Goal: Check status: Check status

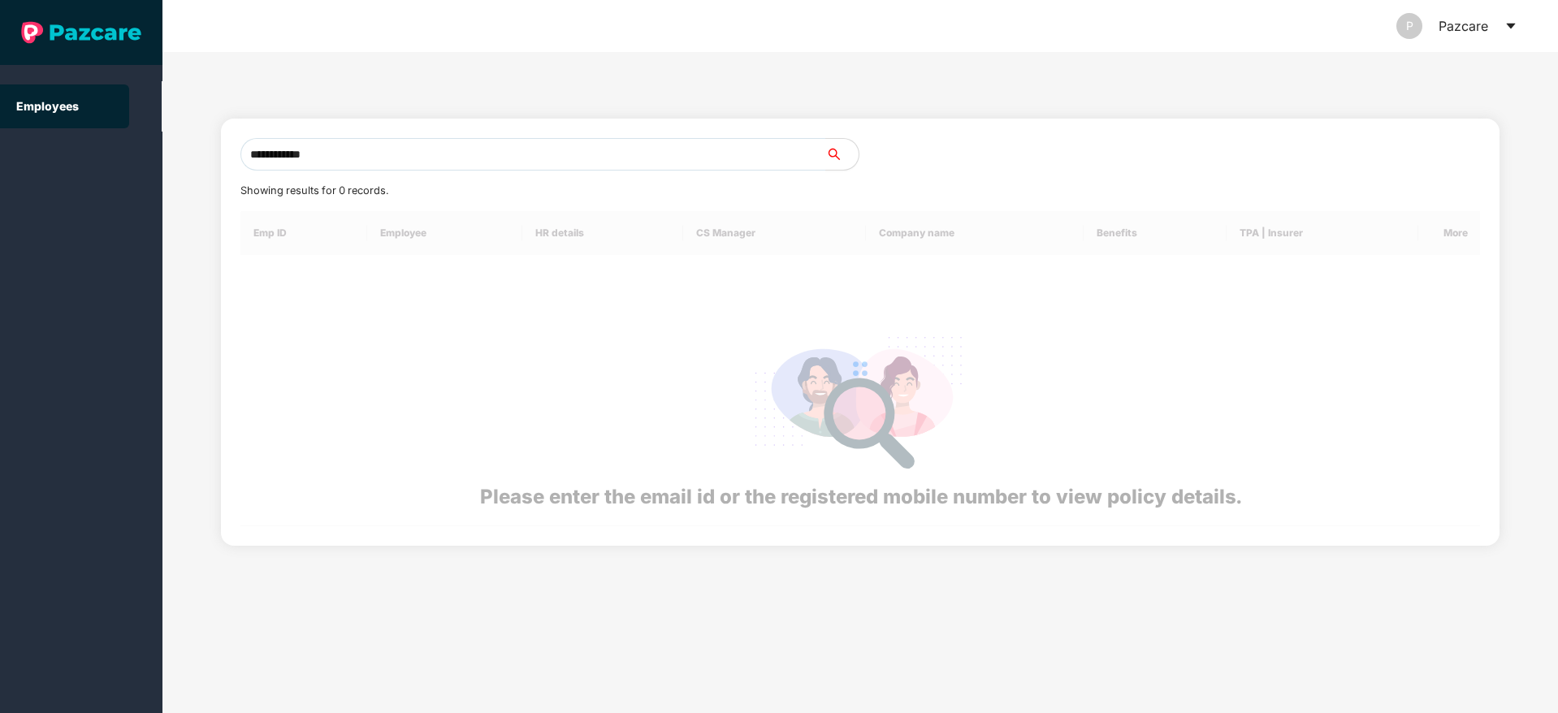
click at [266, 155] on input "**********" at bounding box center [532, 154] width 585 height 32
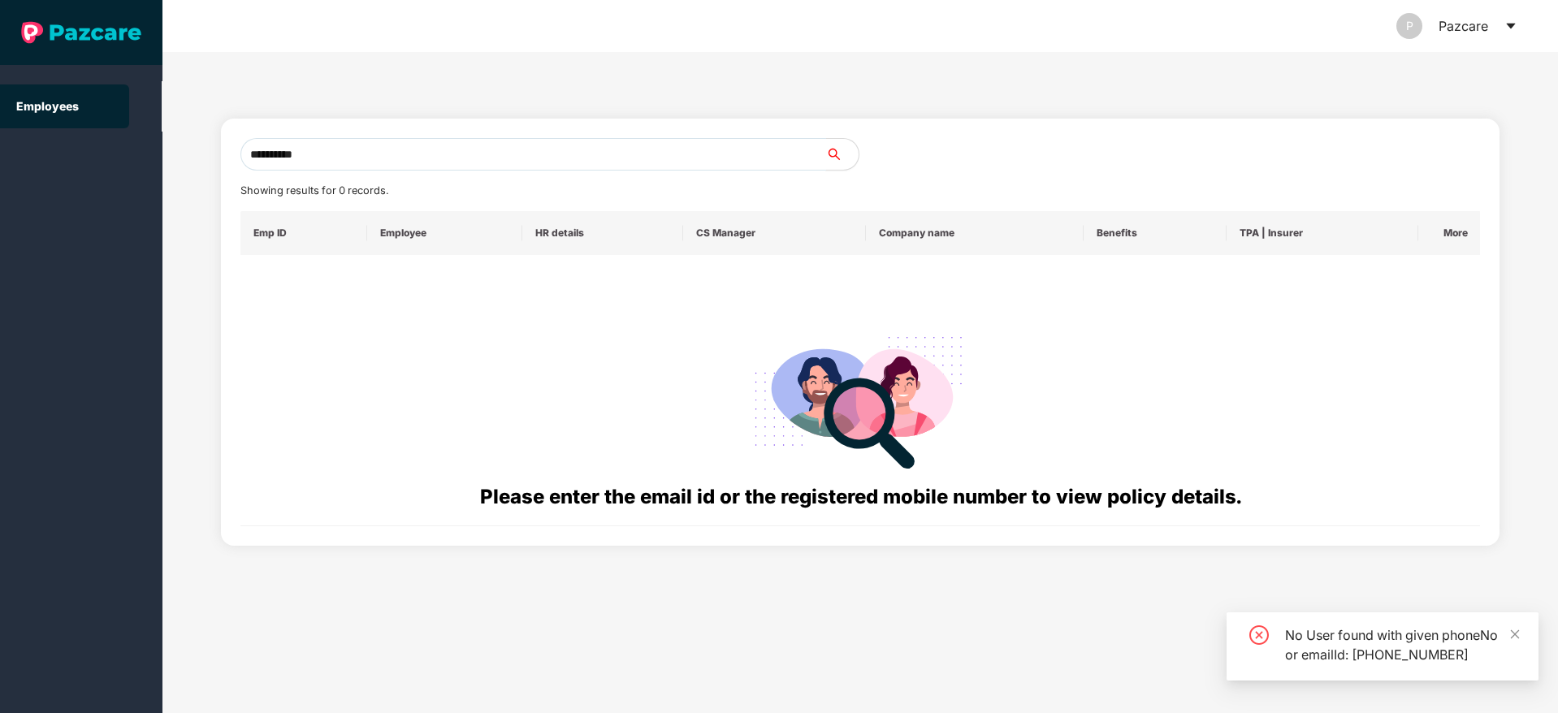
click at [352, 167] on input "**********" at bounding box center [532, 154] width 585 height 32
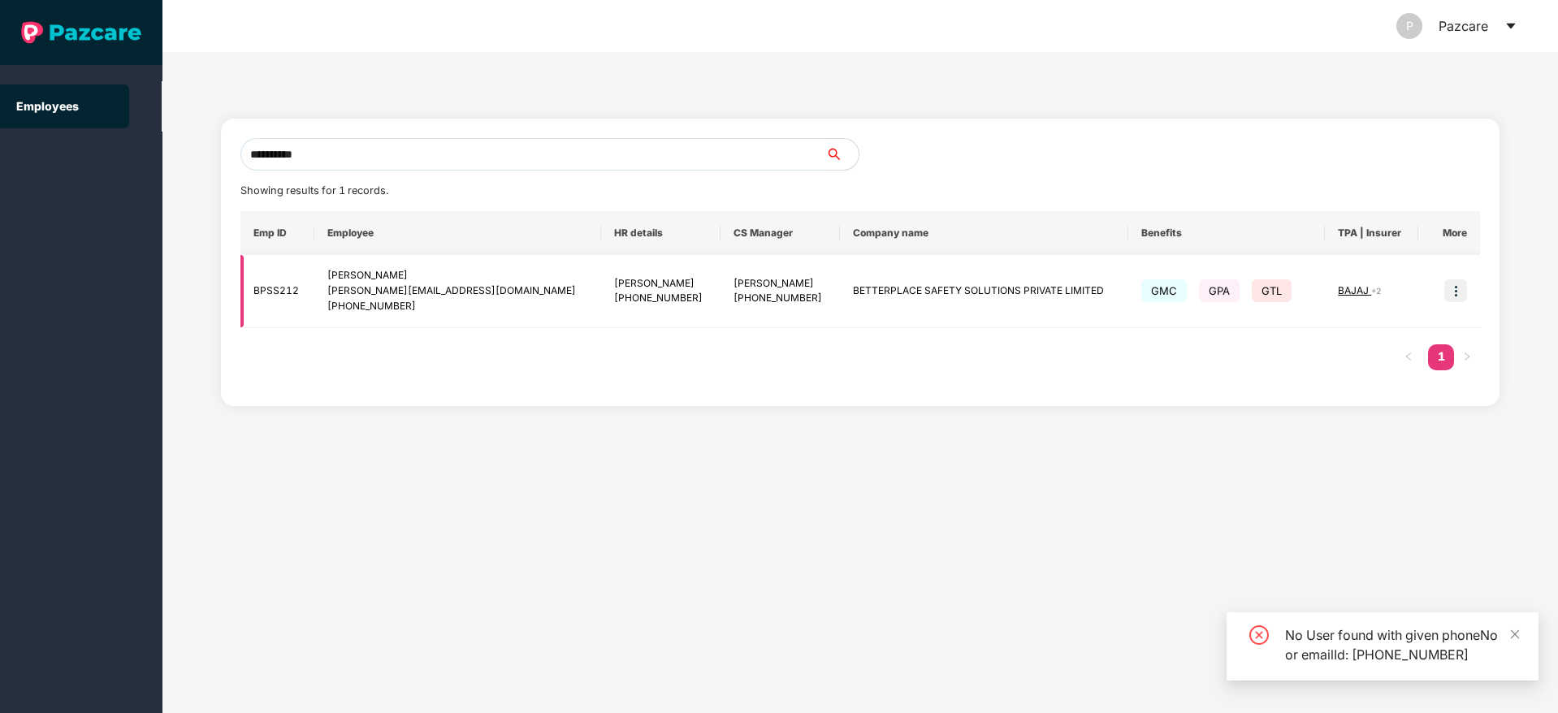
type input "**********"
click at [1454, 286] on img at bounding box center [1455, 290] width 23 height 23
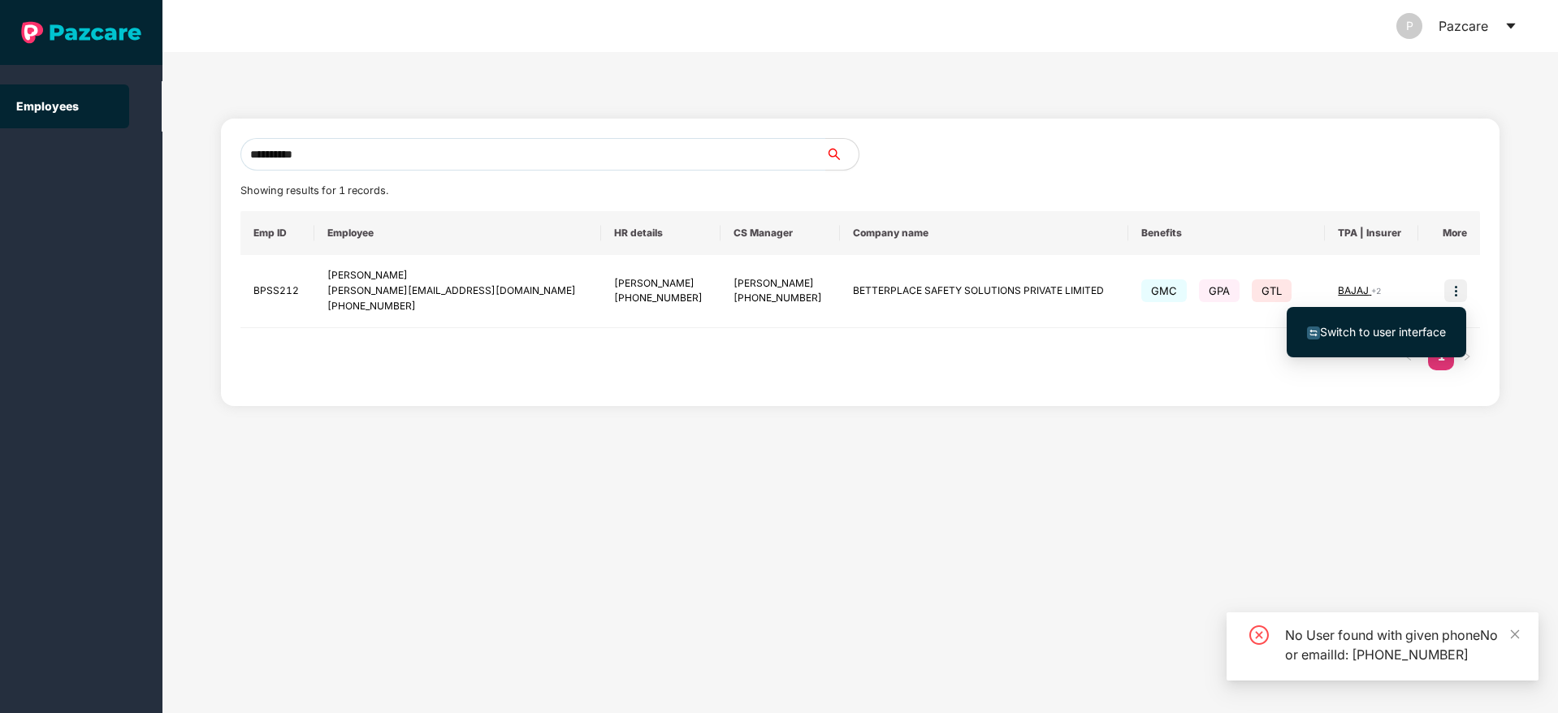
click at [1338, 335] on span "Switch to user interface" at bounding box center [1383, 332] width 126 height 14
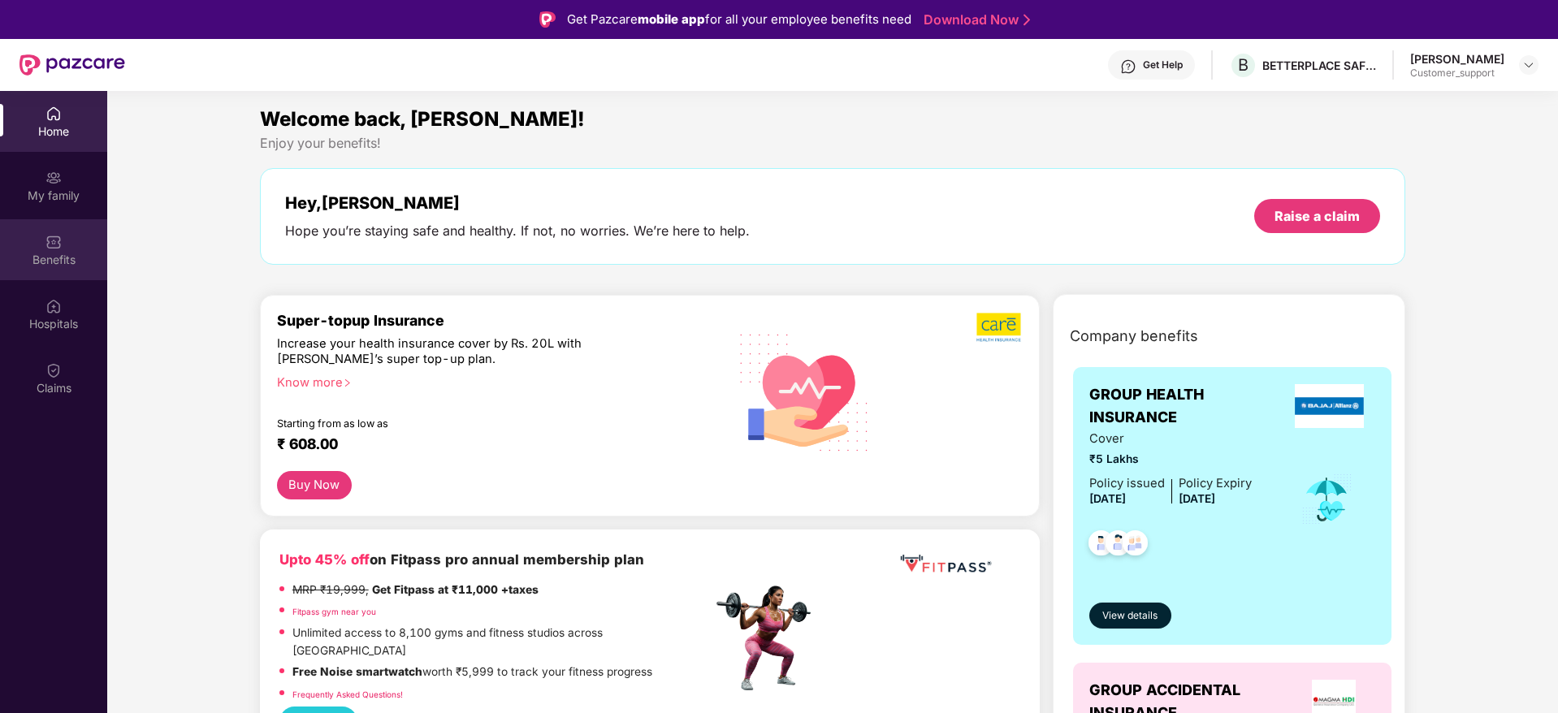
click at [54, 247] on img at bounding box center [53, 242] width 16 height 16
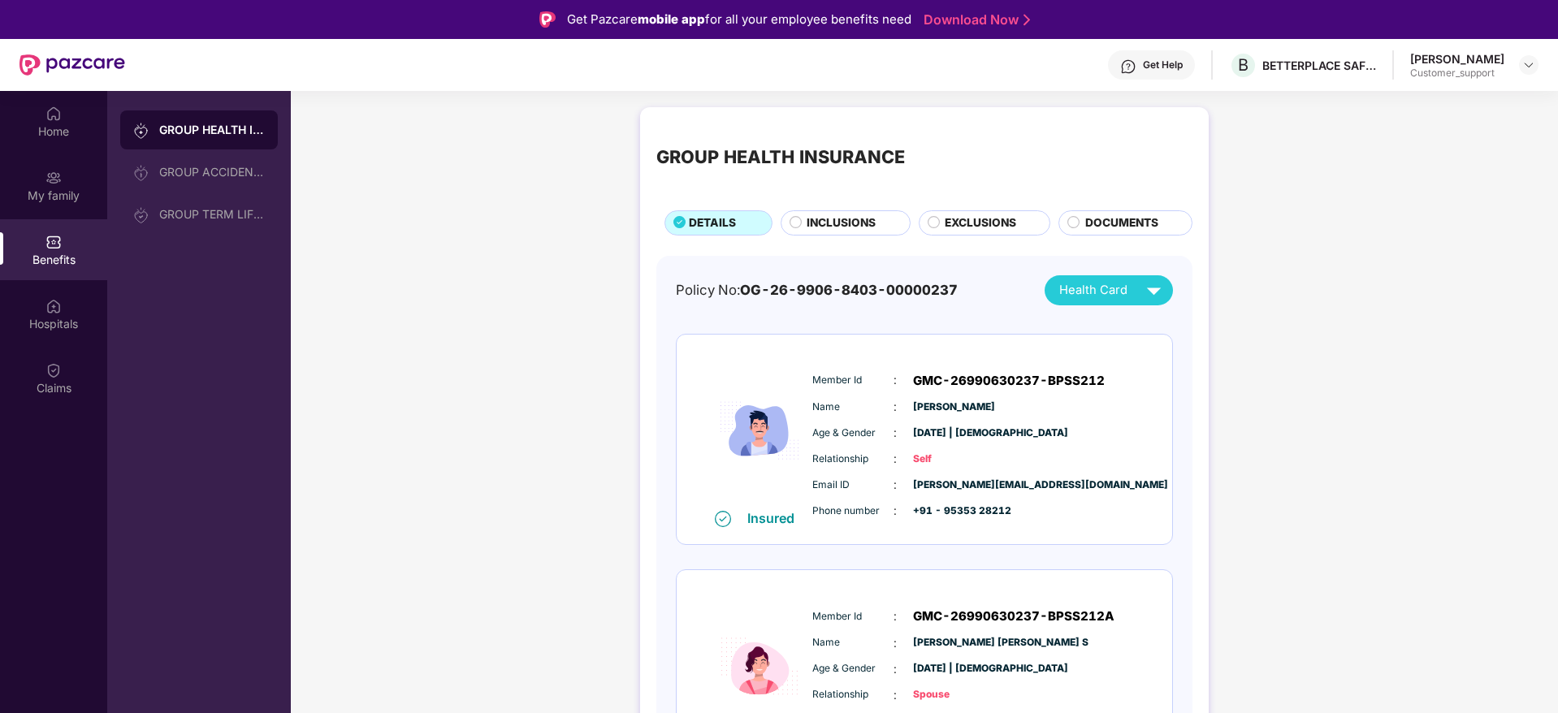
scroll to position [83, 0]
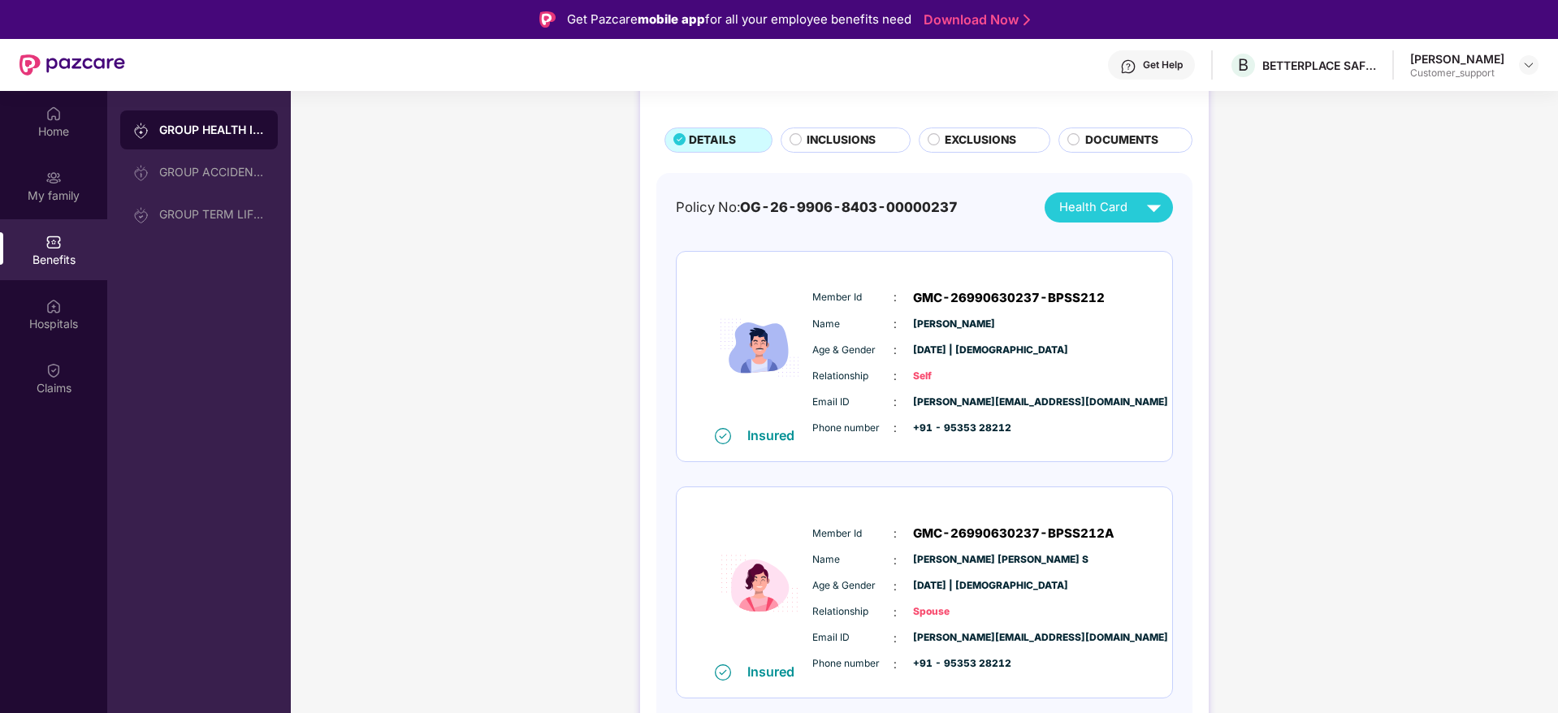
click at [831, 128] on div "INCLUSIONS" at bounding box center [845, 139] width 130 height 25
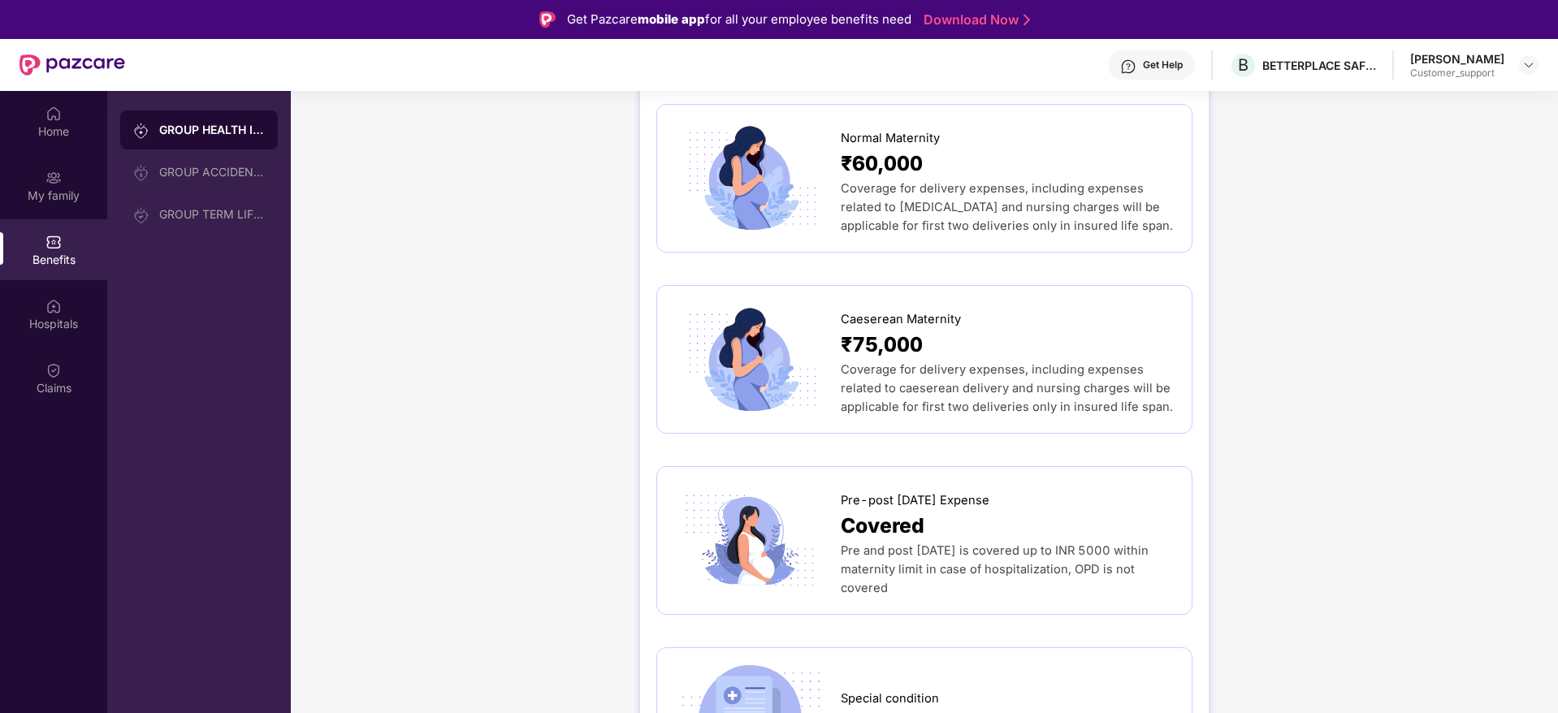
scroll to position [1824, 0]
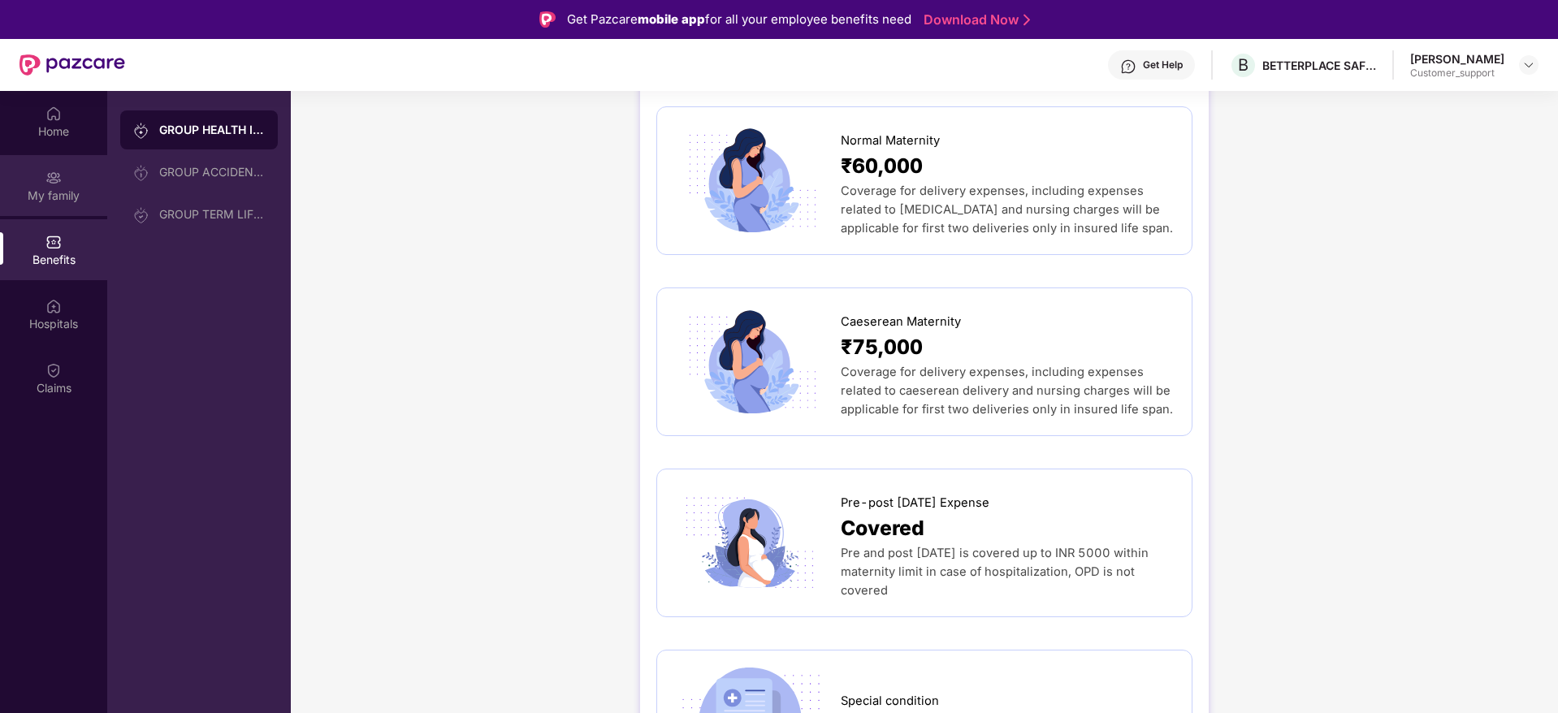
click at [41, 197] on div "My family" at bounding box center [53, 196] width 107 height 16
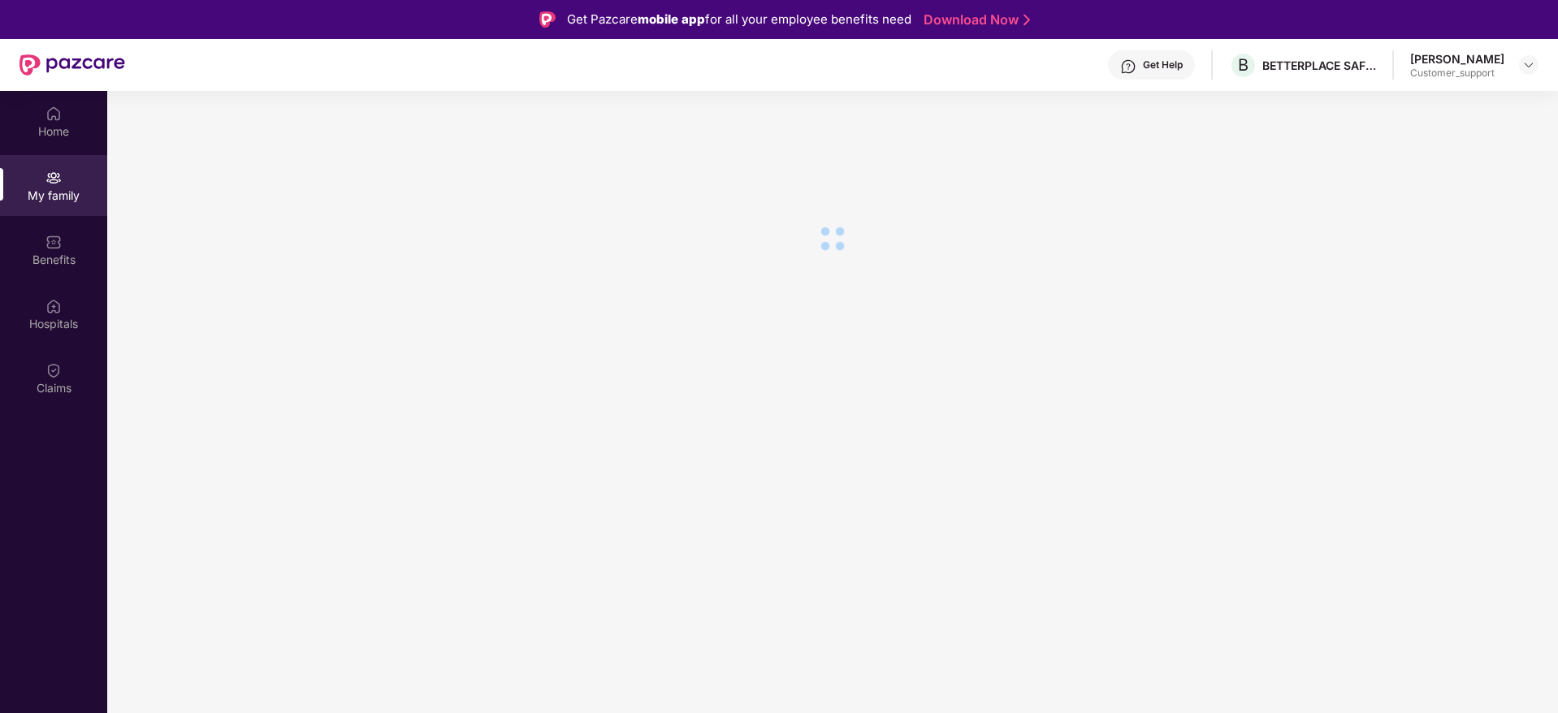
scroll to position [0, 0]
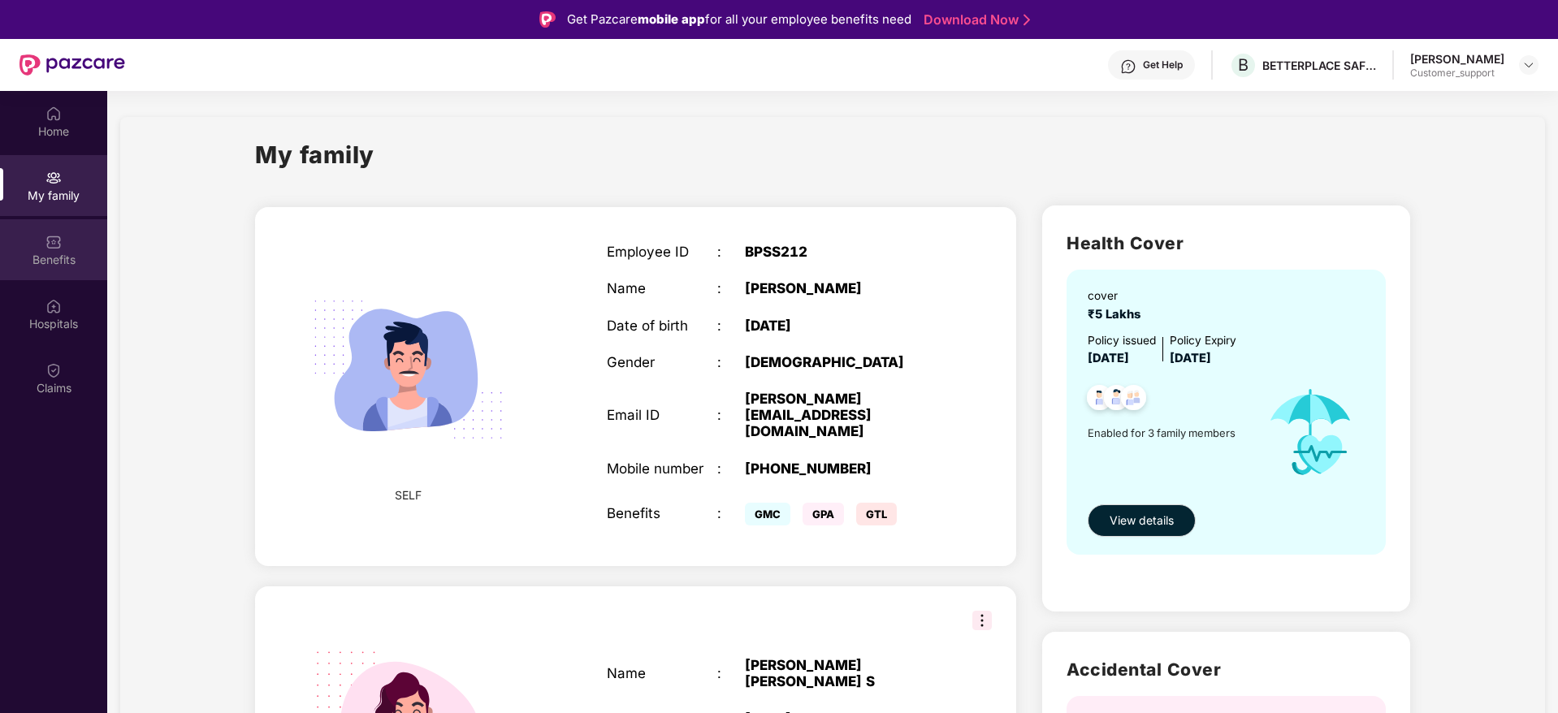
click at [79, 274] on div "Benefits" at bounding box center [53, 249] width 107 height 61
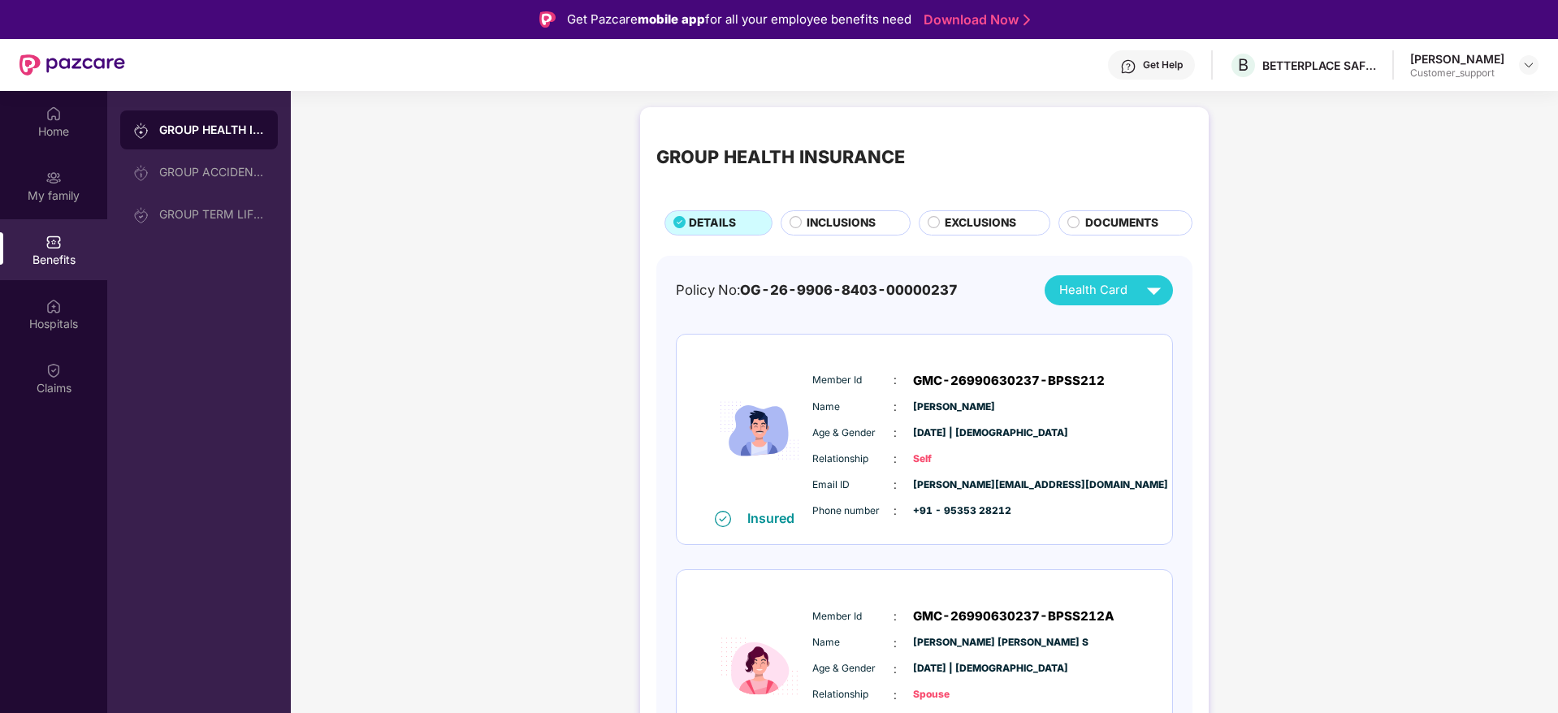
click at [861, 229] on span "INCLUSIONS" at bounding box center [840, 223] width 69 height 18
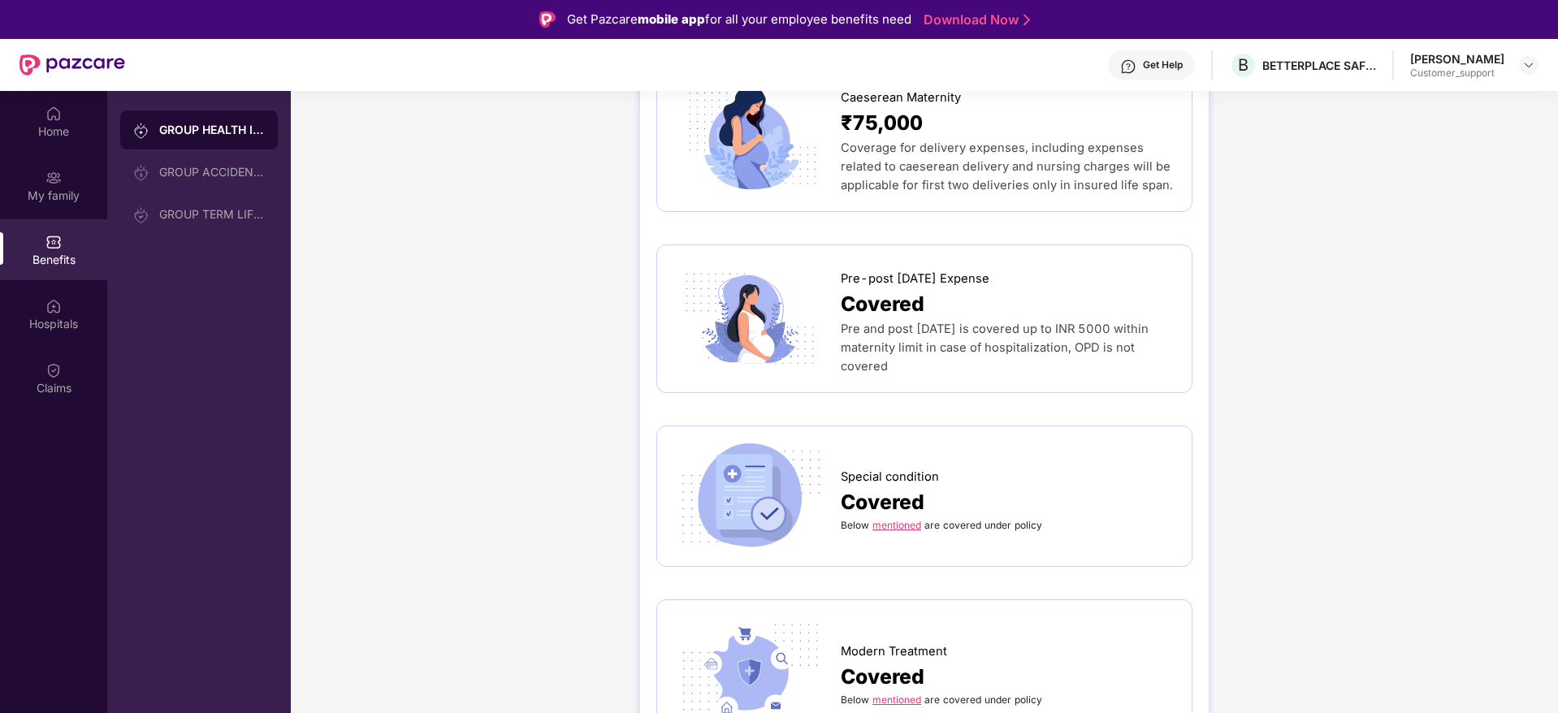
scroll to position [1739, 0]
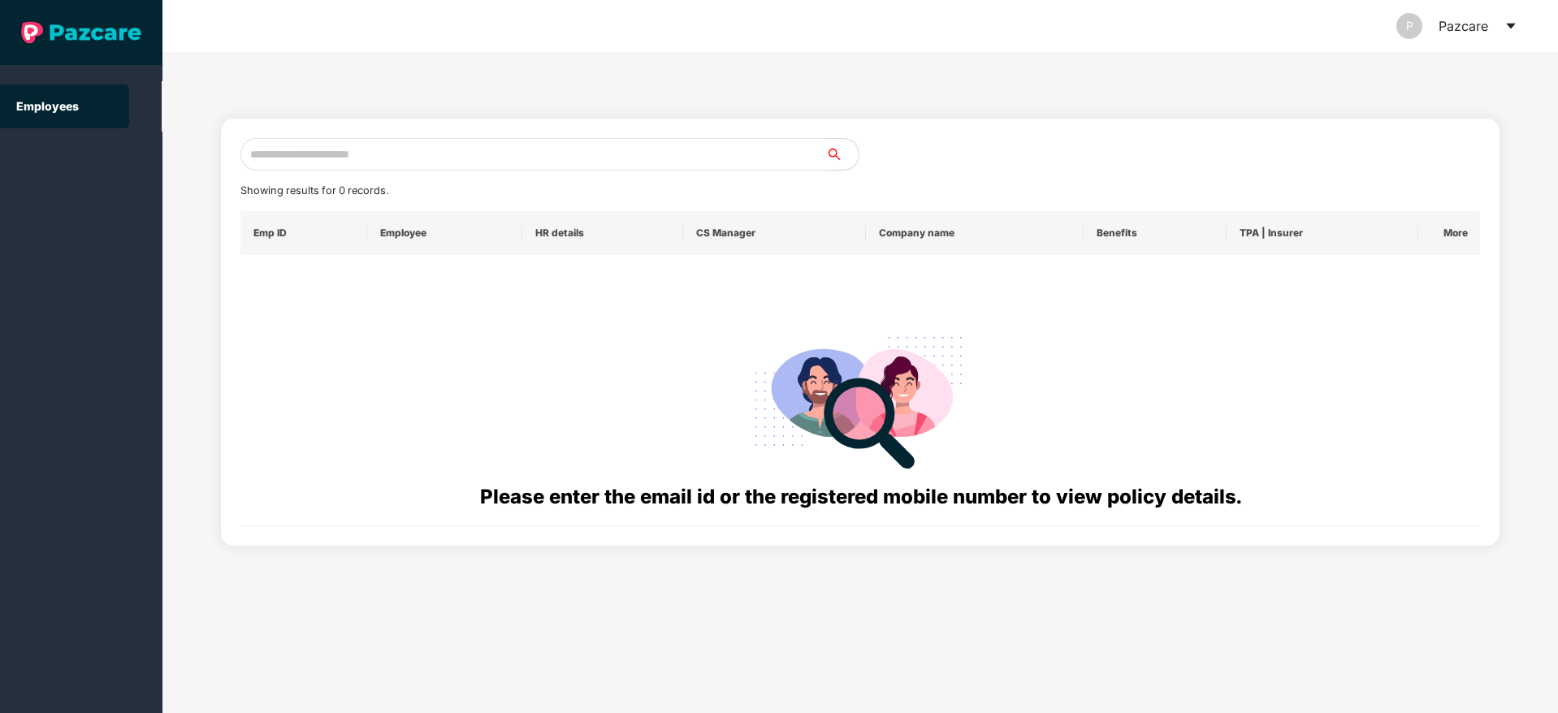
click at [296, 153] on input "text" at bounding box center [532, 154] width 585 height 32
paste input "**********"
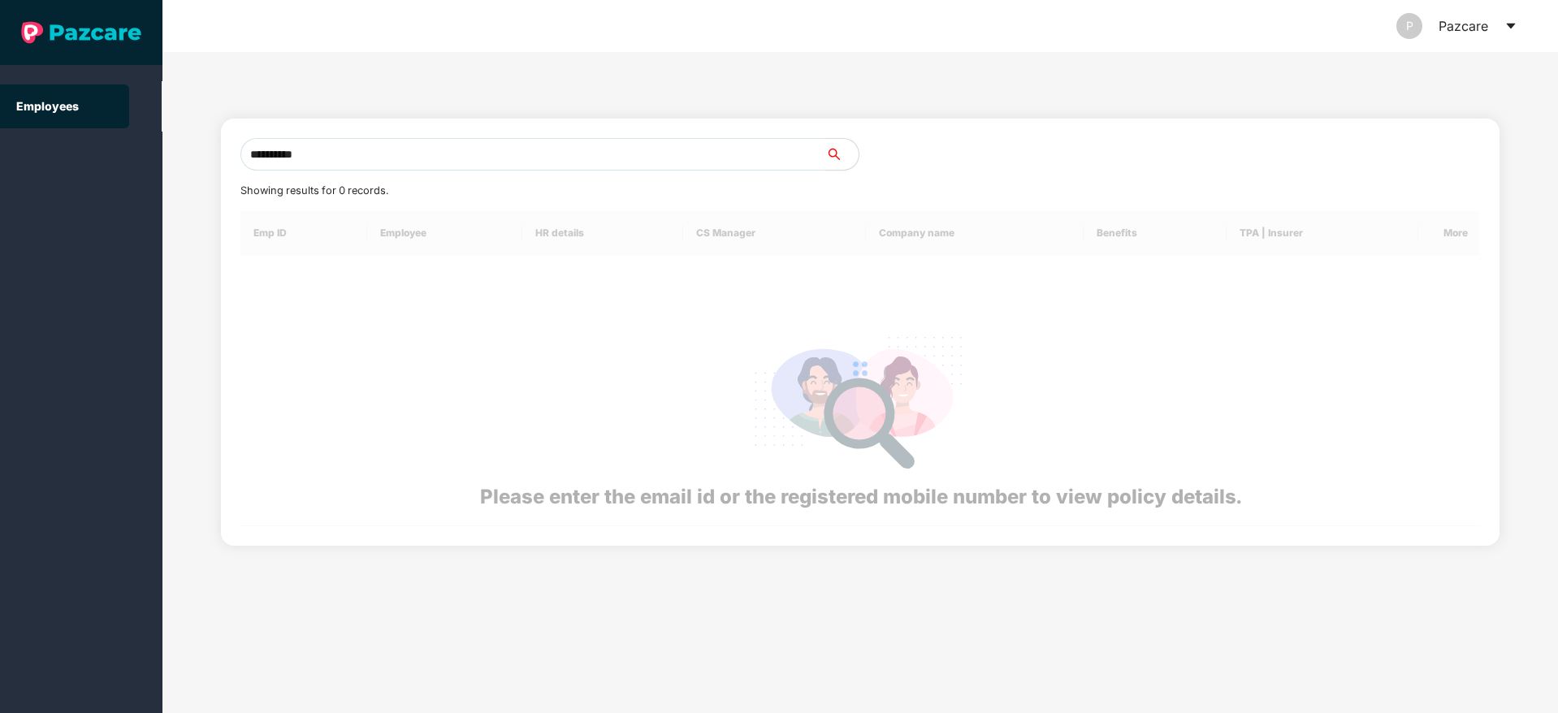
click at [345, 150] on input "**********" at bounding box center [532, 154] width 585 height 32
type input "**********"
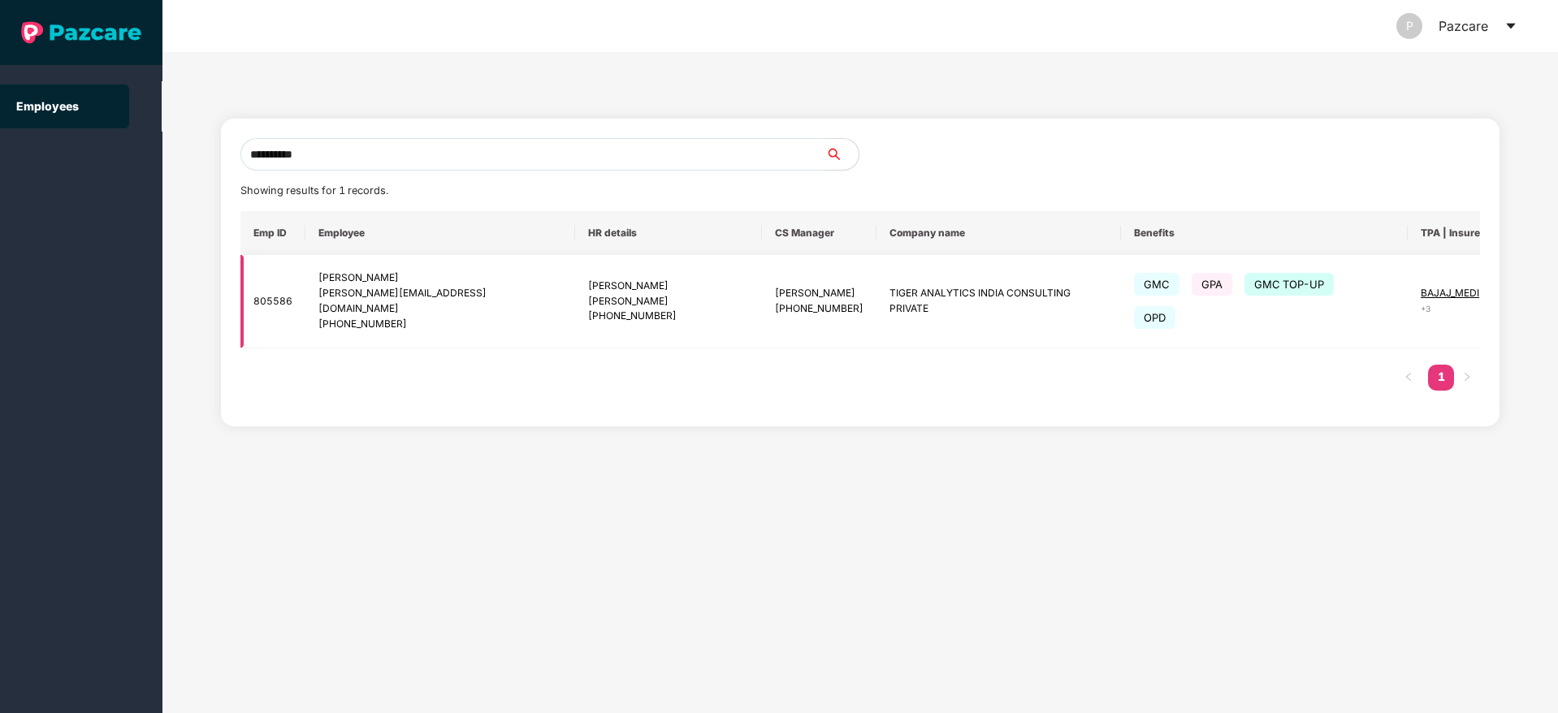
click at [1535, 292] on img at bounding box center [1546, 301] width 23 height 23
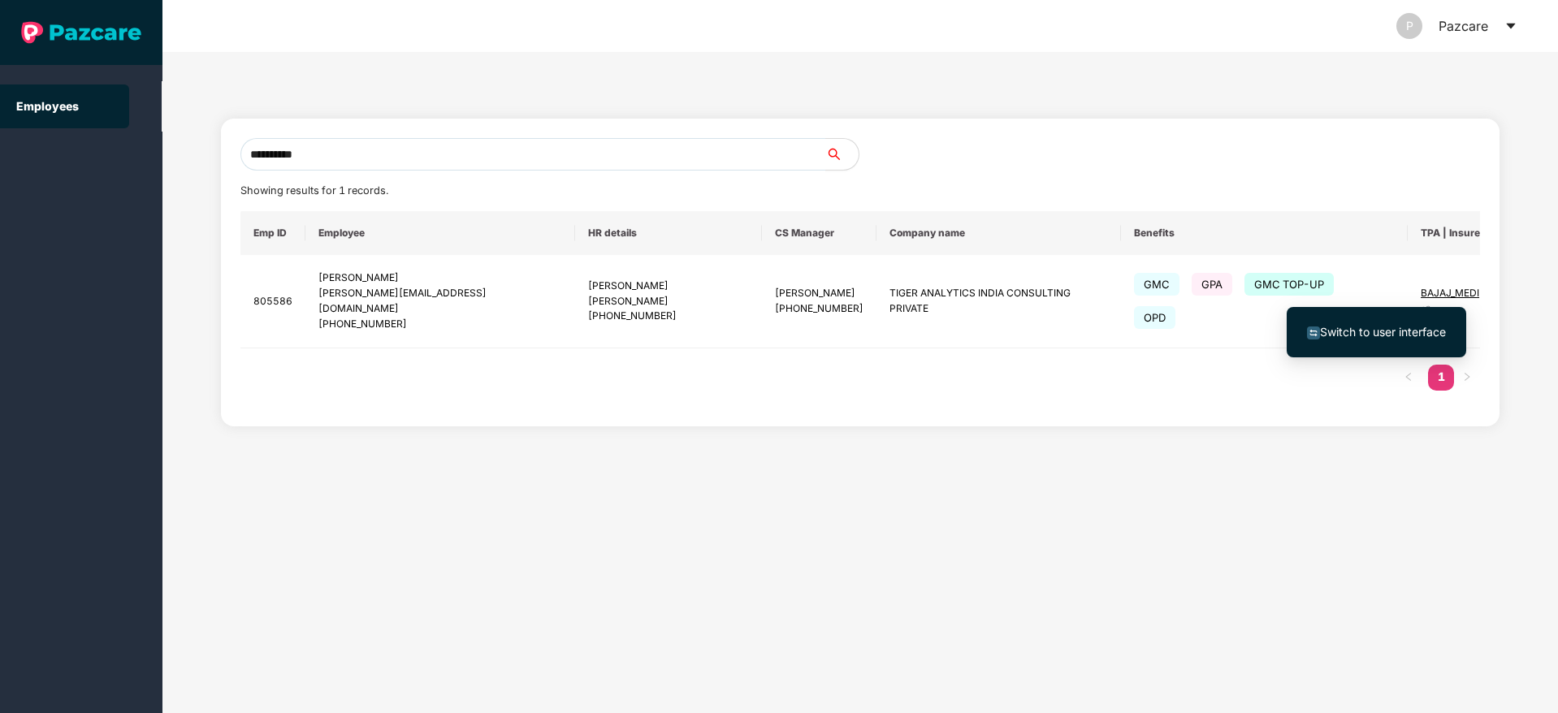
click at [1393, 335] on span "Switch to user interface" at bounding box center [1383, 332] width 126 height 14
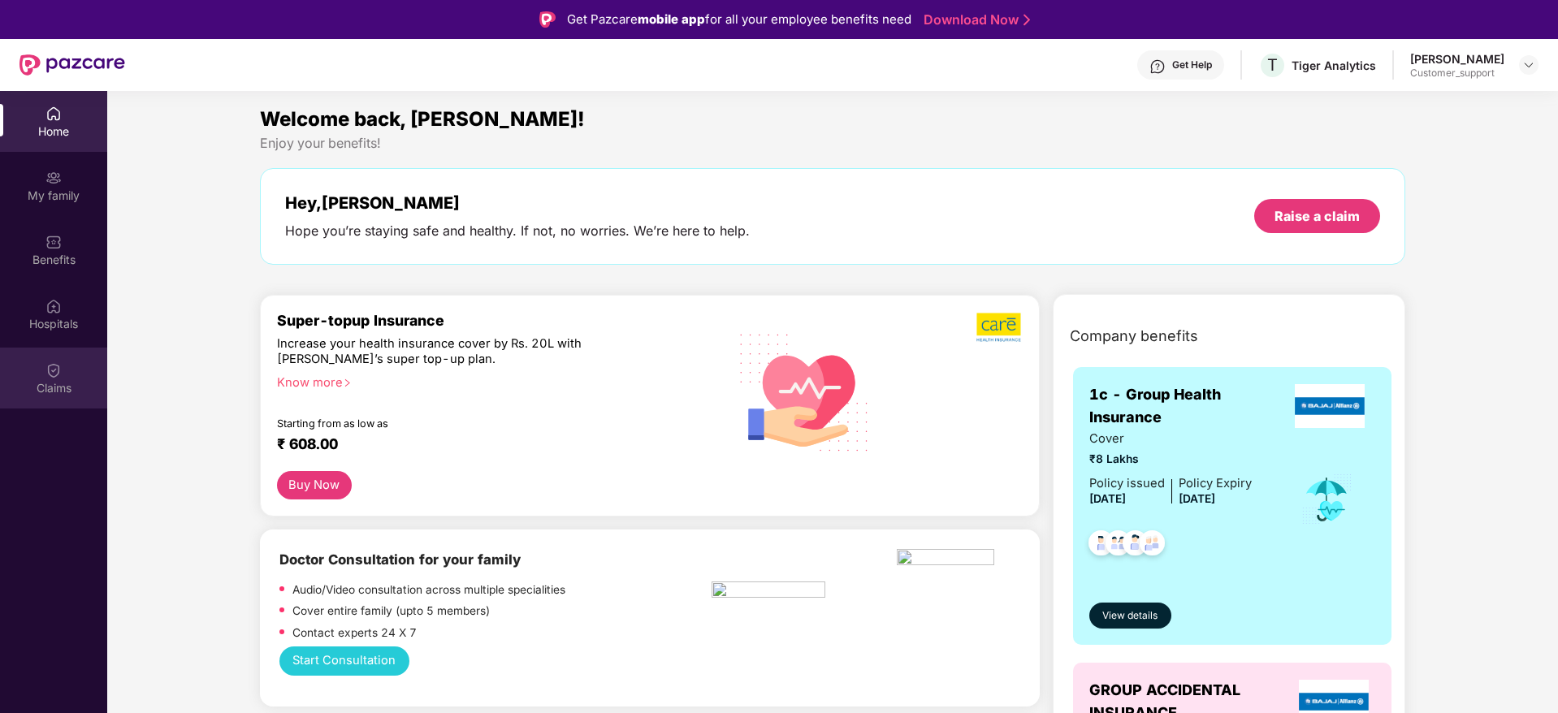
click at [48, 364] on img at bounding box center [53, 370] width 16 height 16
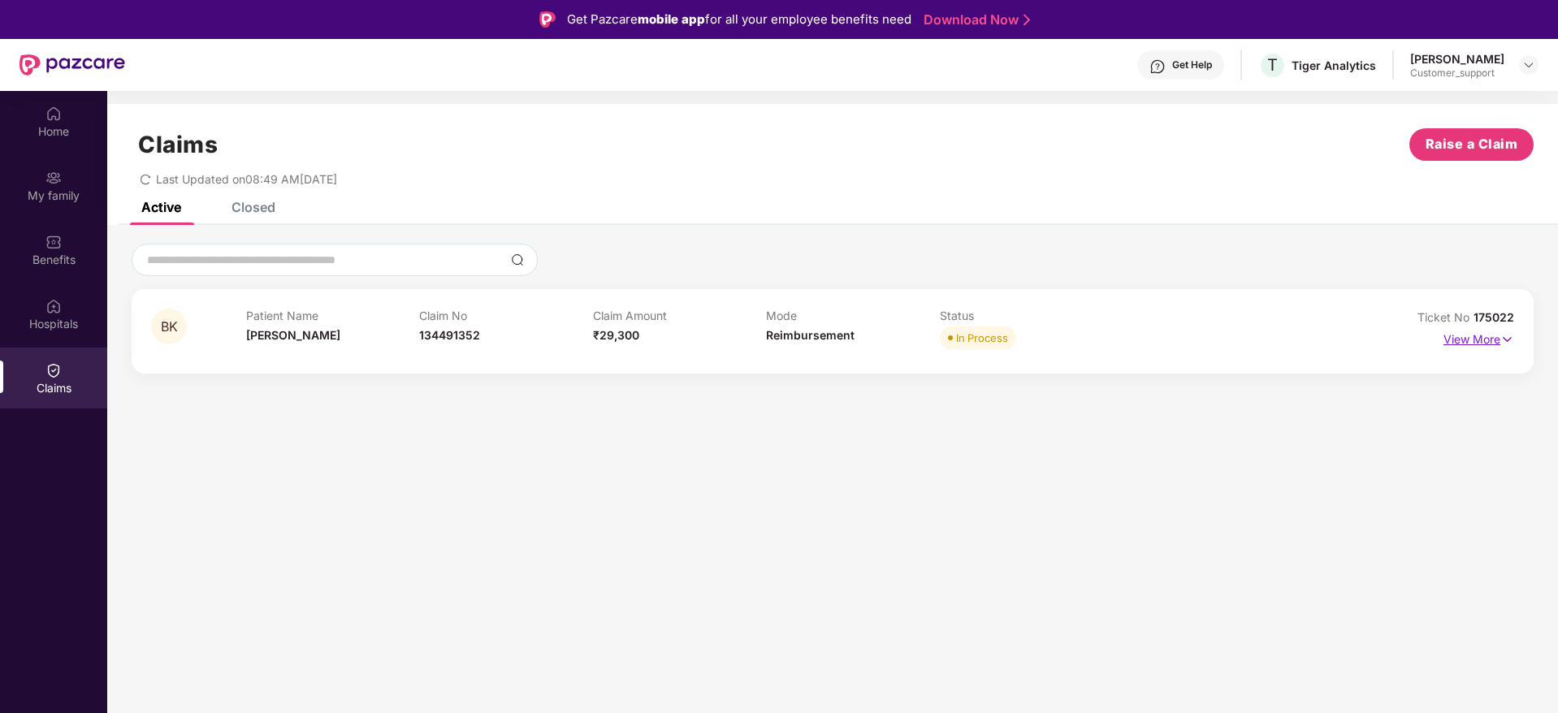
click at [1483, 332] on p "View More" at bounding box center [1478, 337] width 71 height 22
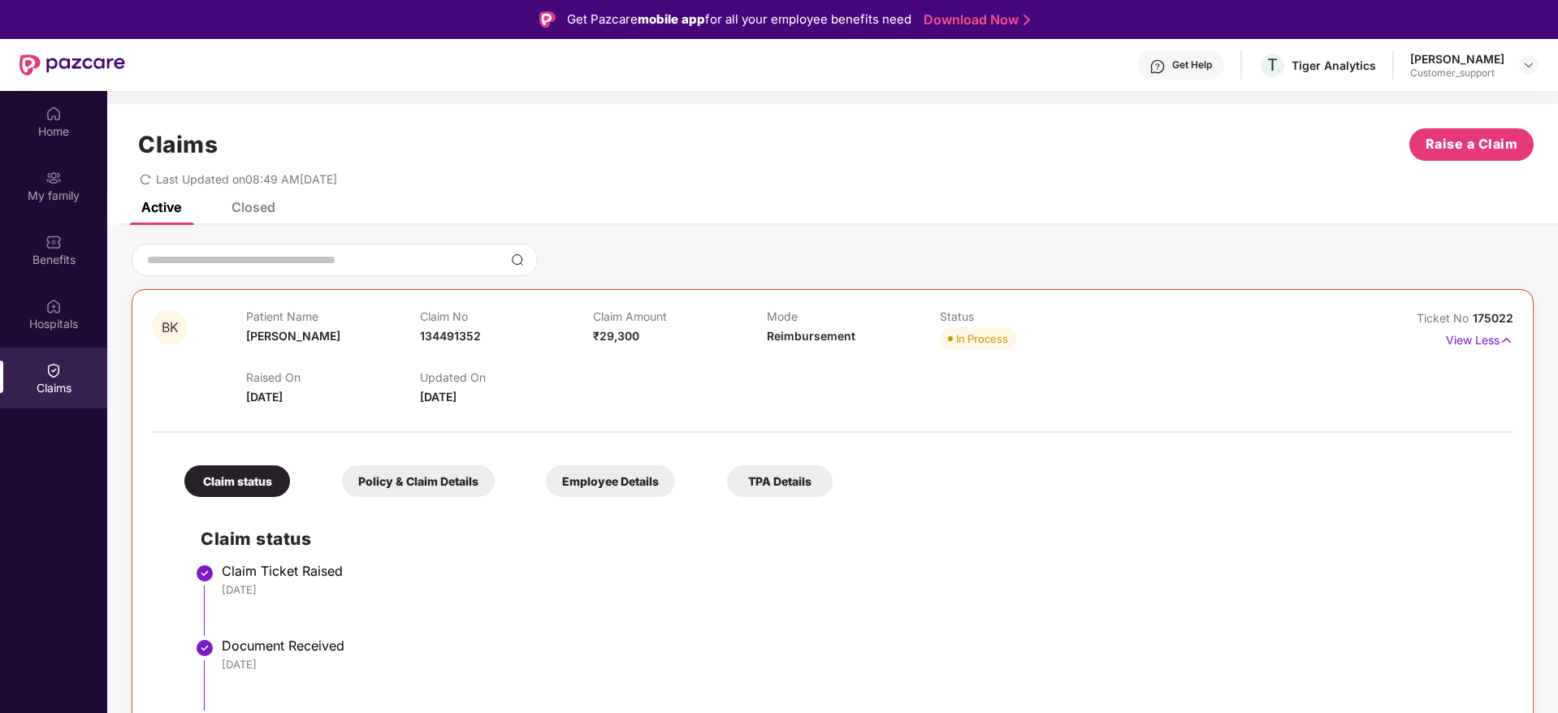
click at [259, 216] on div "Closed" at bounding box center [241, 207] width 68 height 36
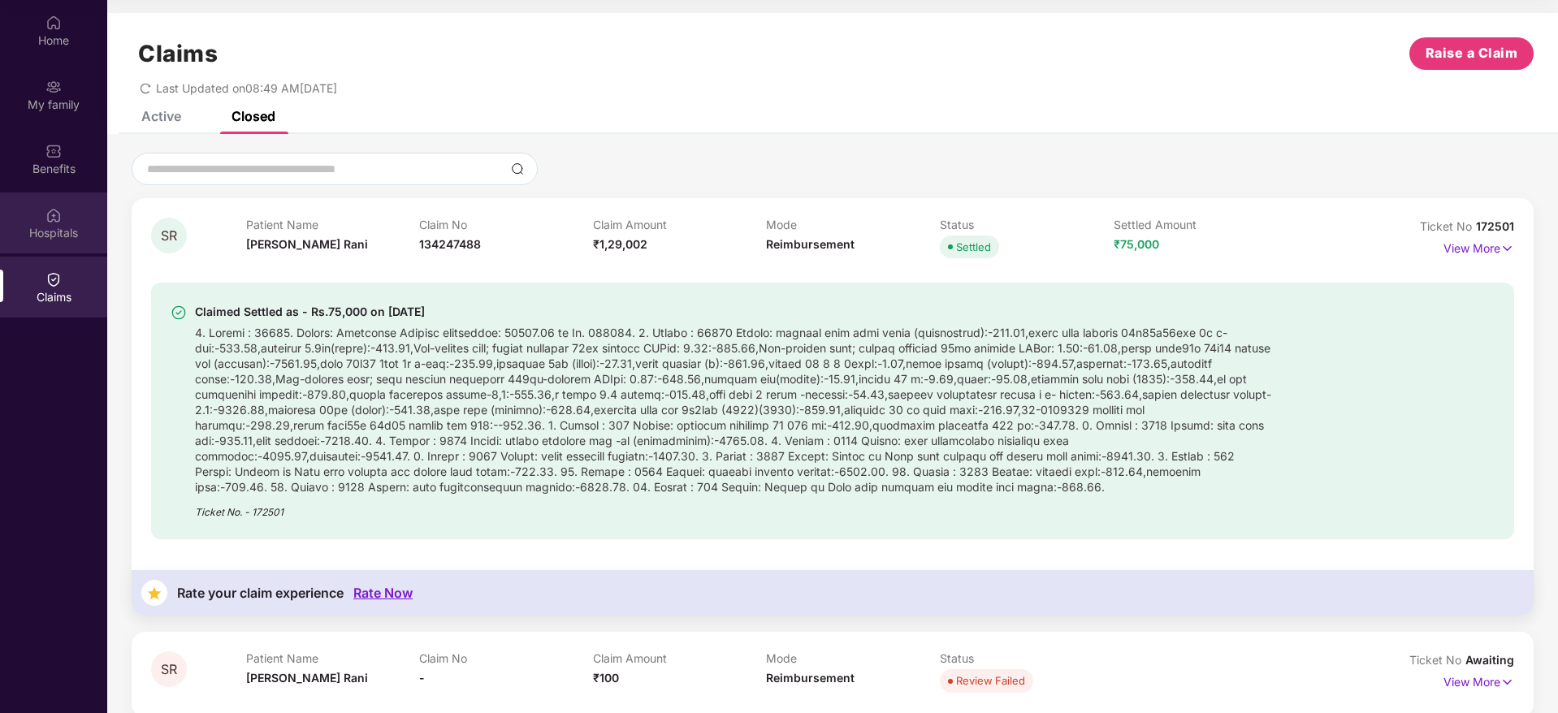
click at [56, 212] on img at bounding box center [53, 215] width 16 height 16
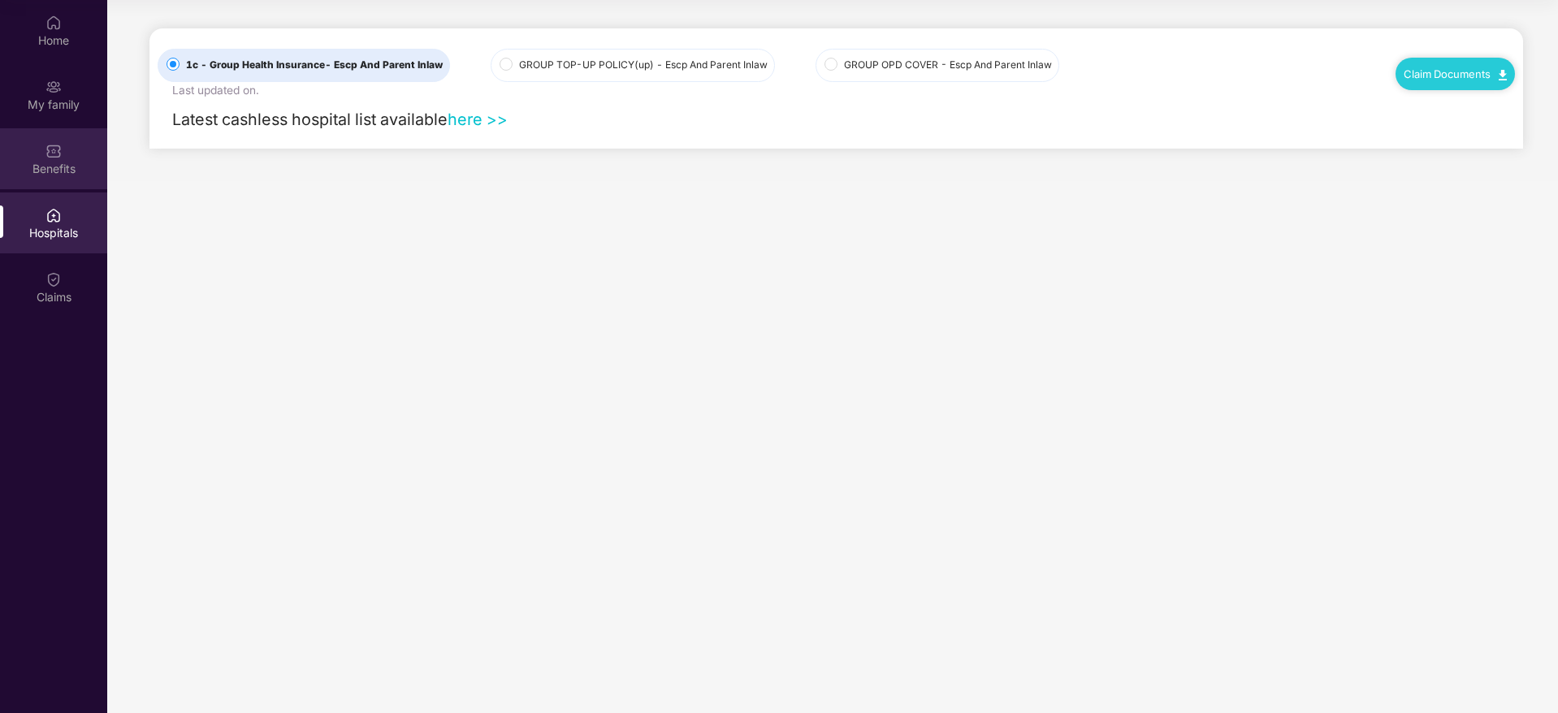
click at [39, 129] on div "Benefits" at bounding box center [53, 158] width 107 height 61
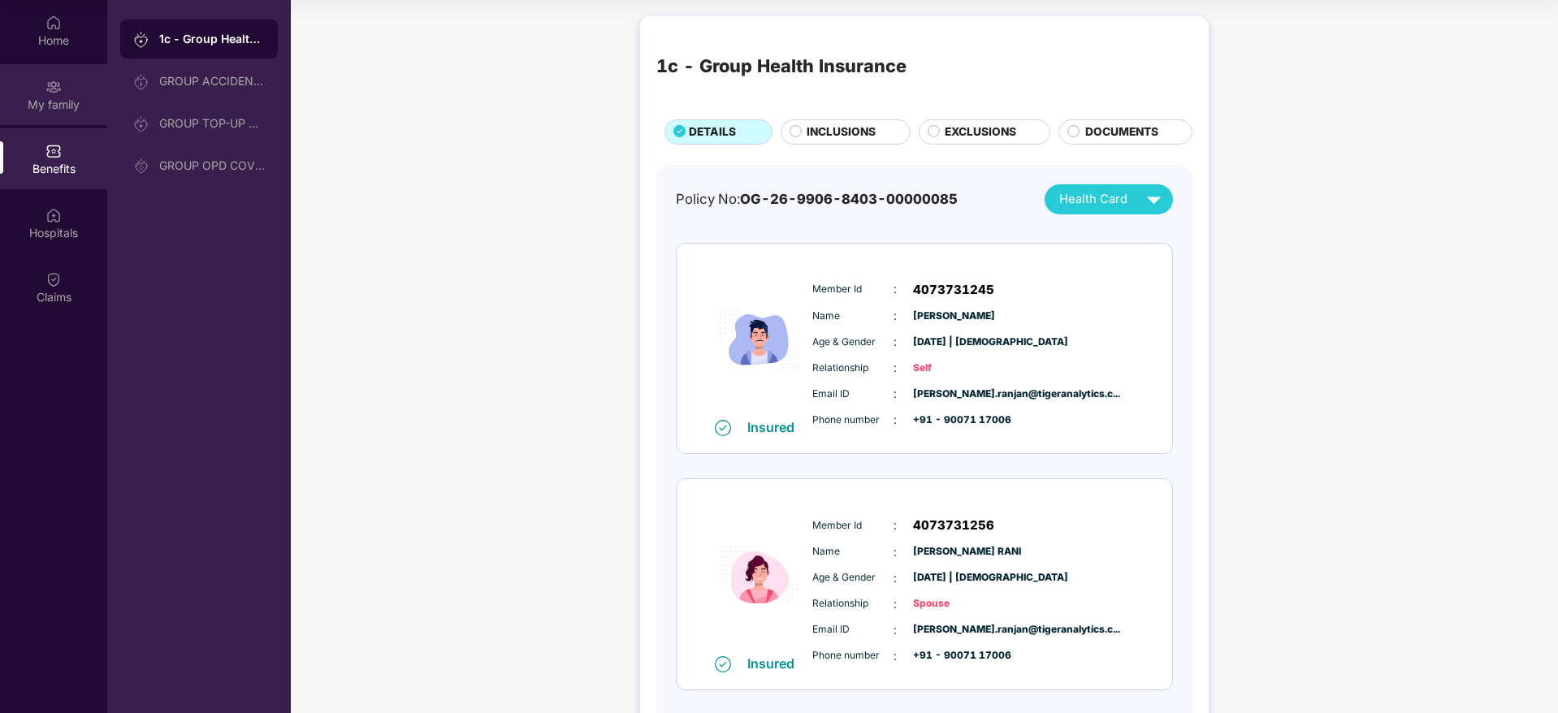
click at [44, 111] on div "My family" at bounding box center [53, 105] width 107 height 16
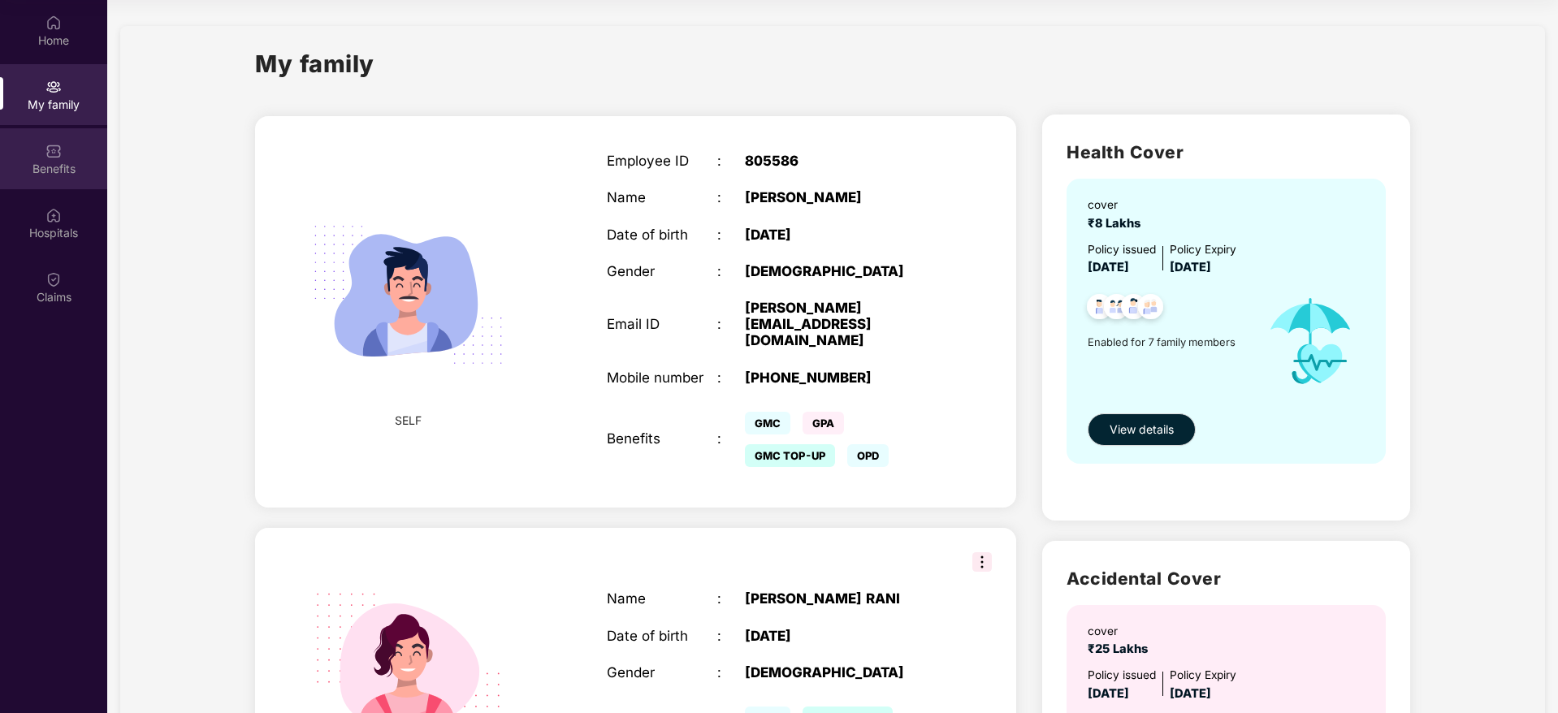
click at [43, 175] on div "Benefits" at bounding box center [53, 169] width 107 height 16
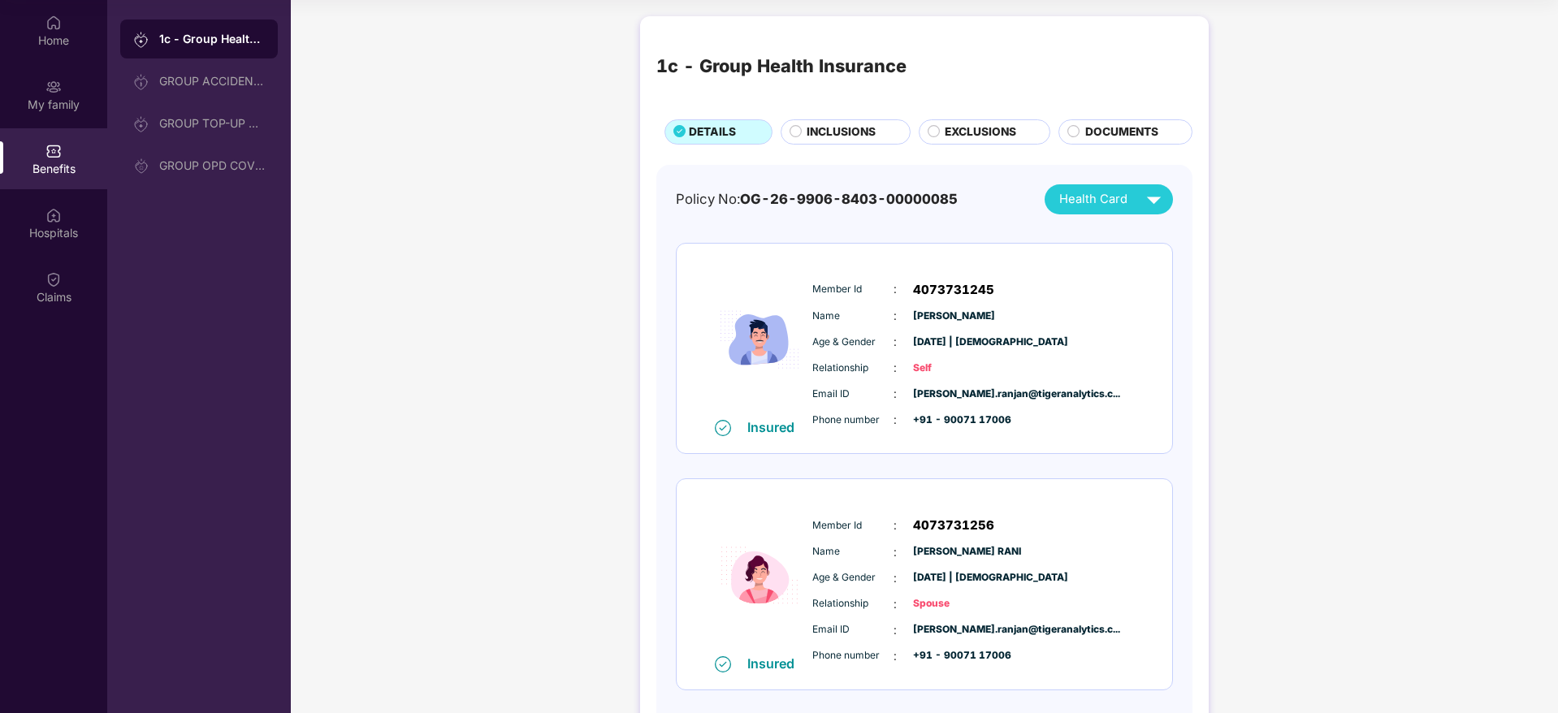
click at [840, 132] on span "INCLUSIONS" at bounding box center [840, 132] width 69 height 18
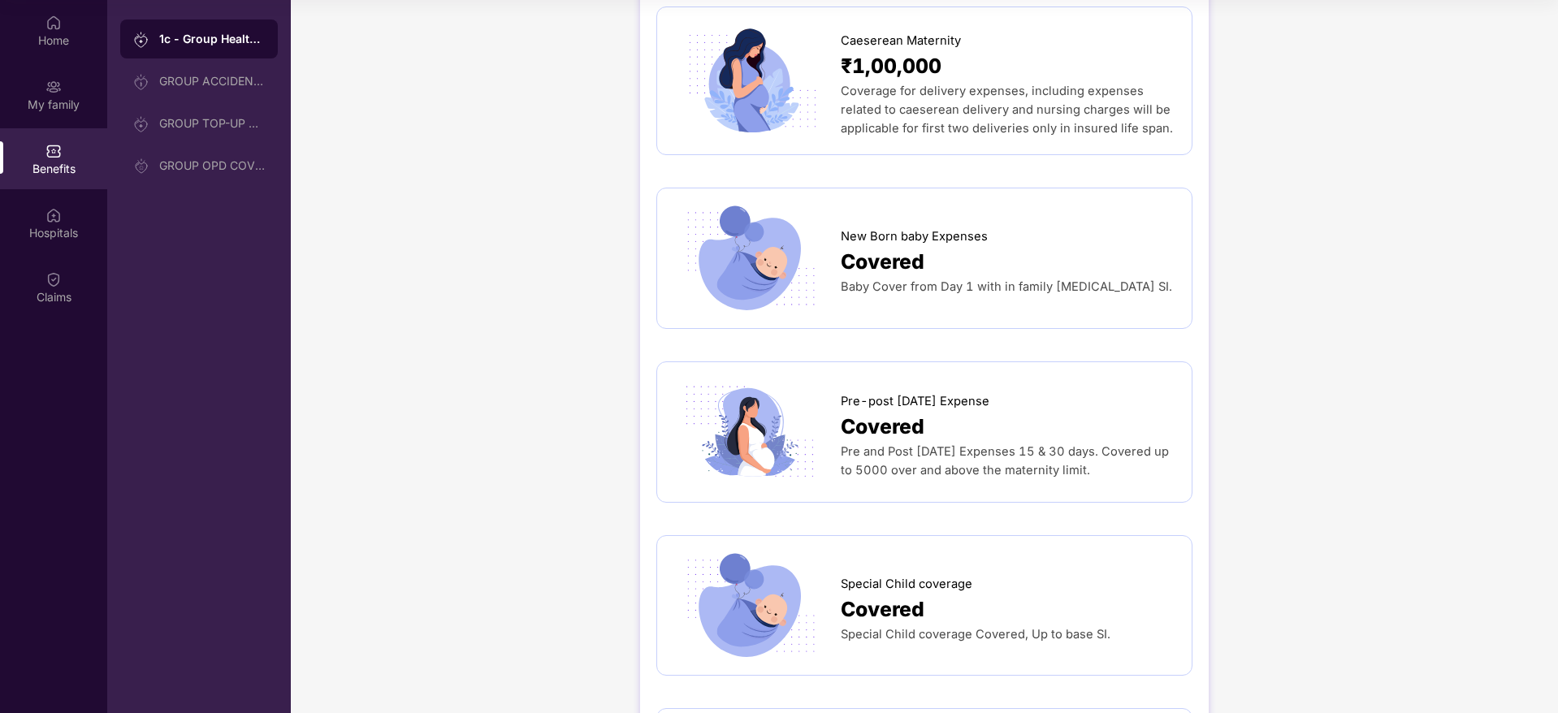
scroll to position [2233, 0]
click at [1020, 412] on div "Covered" at bounding box center [1007, 428] width 335 height 32
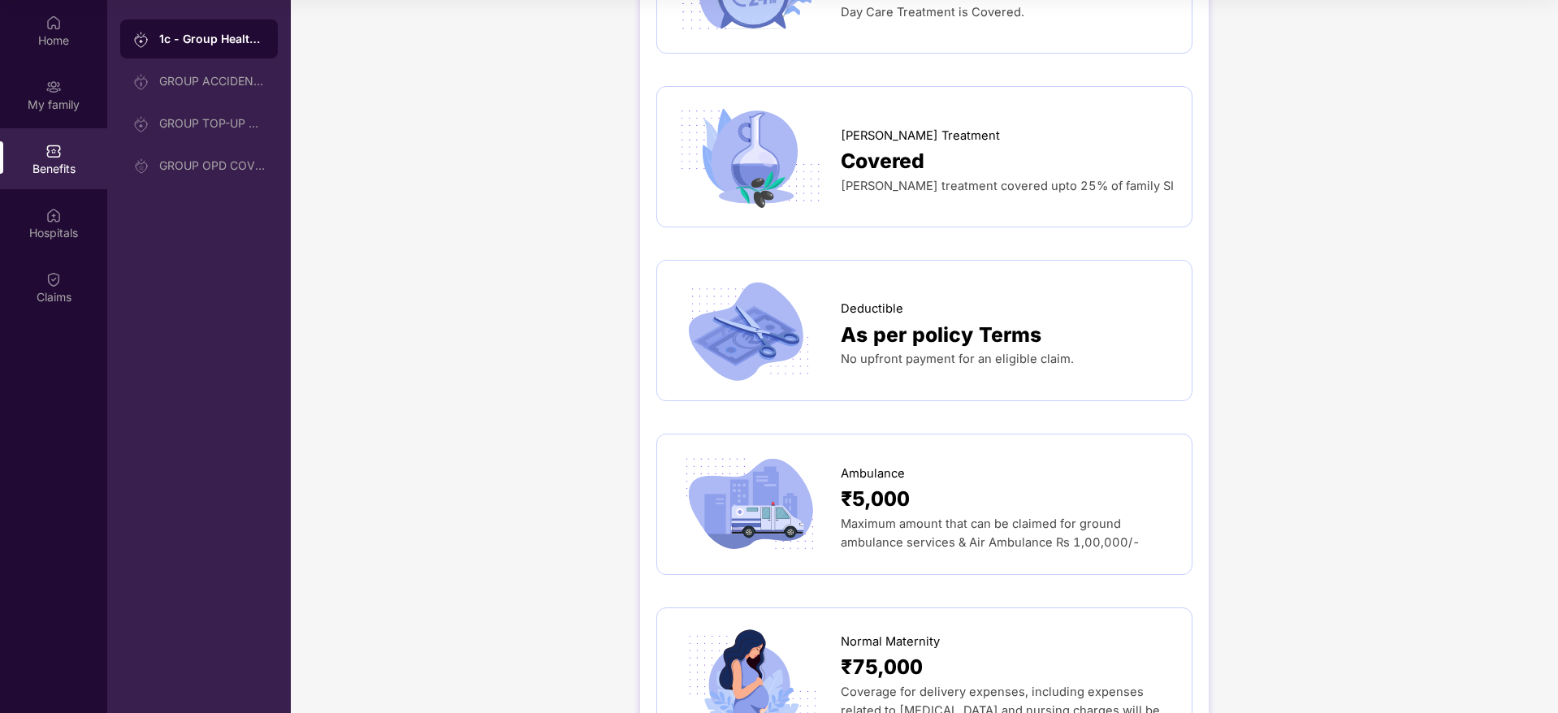
scroll to position [1451, 0]
click at [42, 297] on div "Claims" at bounding box center [53, 297] width 107 height 16
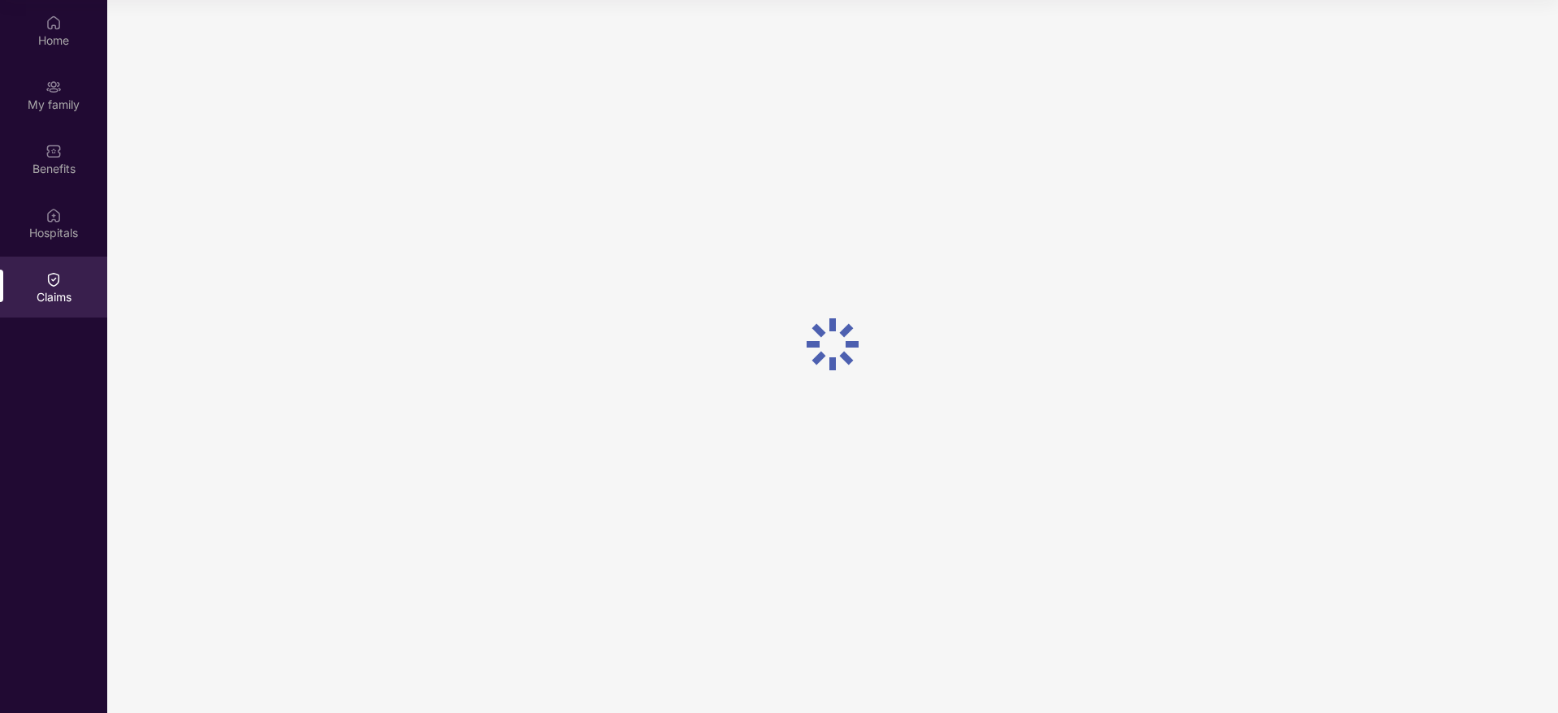
scroll to position [0, 0]
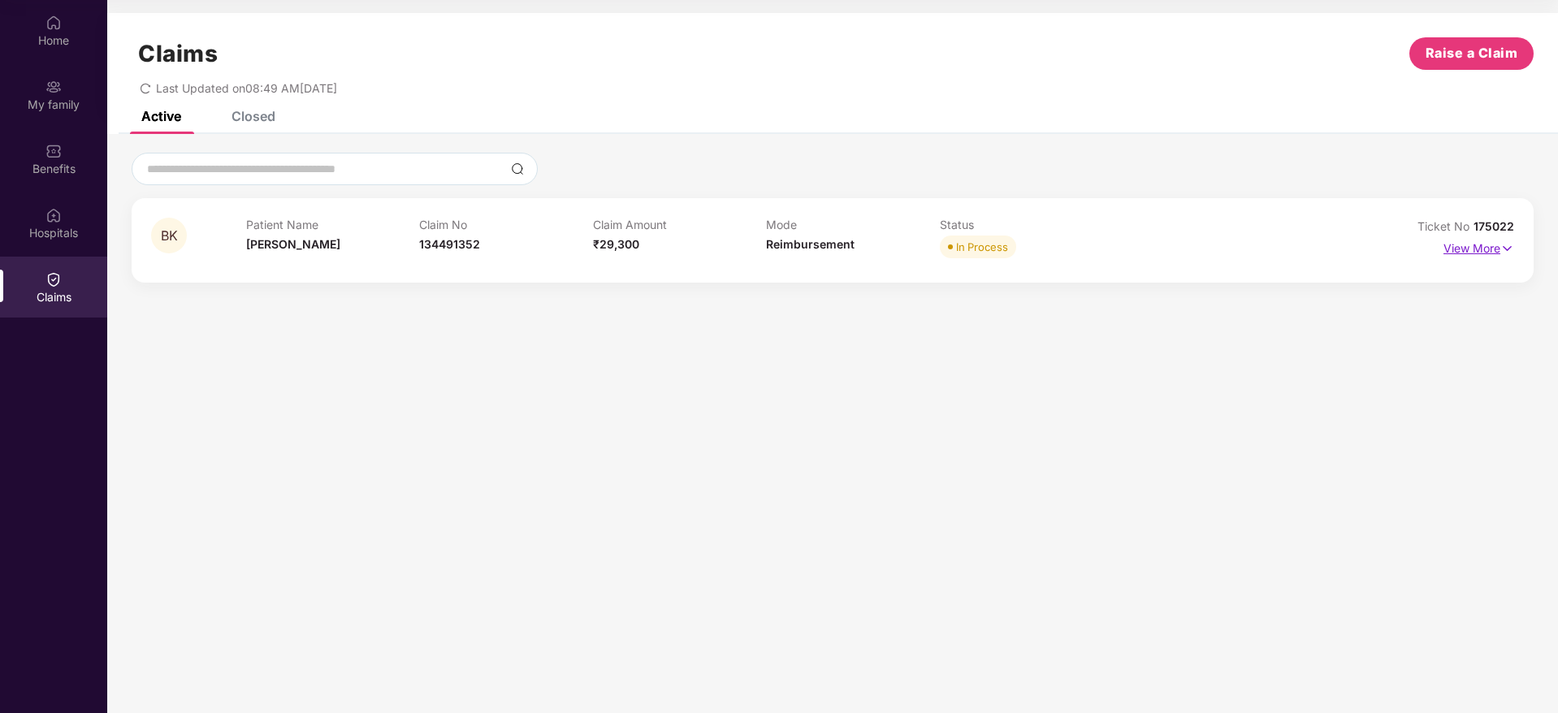
click at [1474, 245] on p "View More" at bounding box center [1478, 246] width 71 height 22
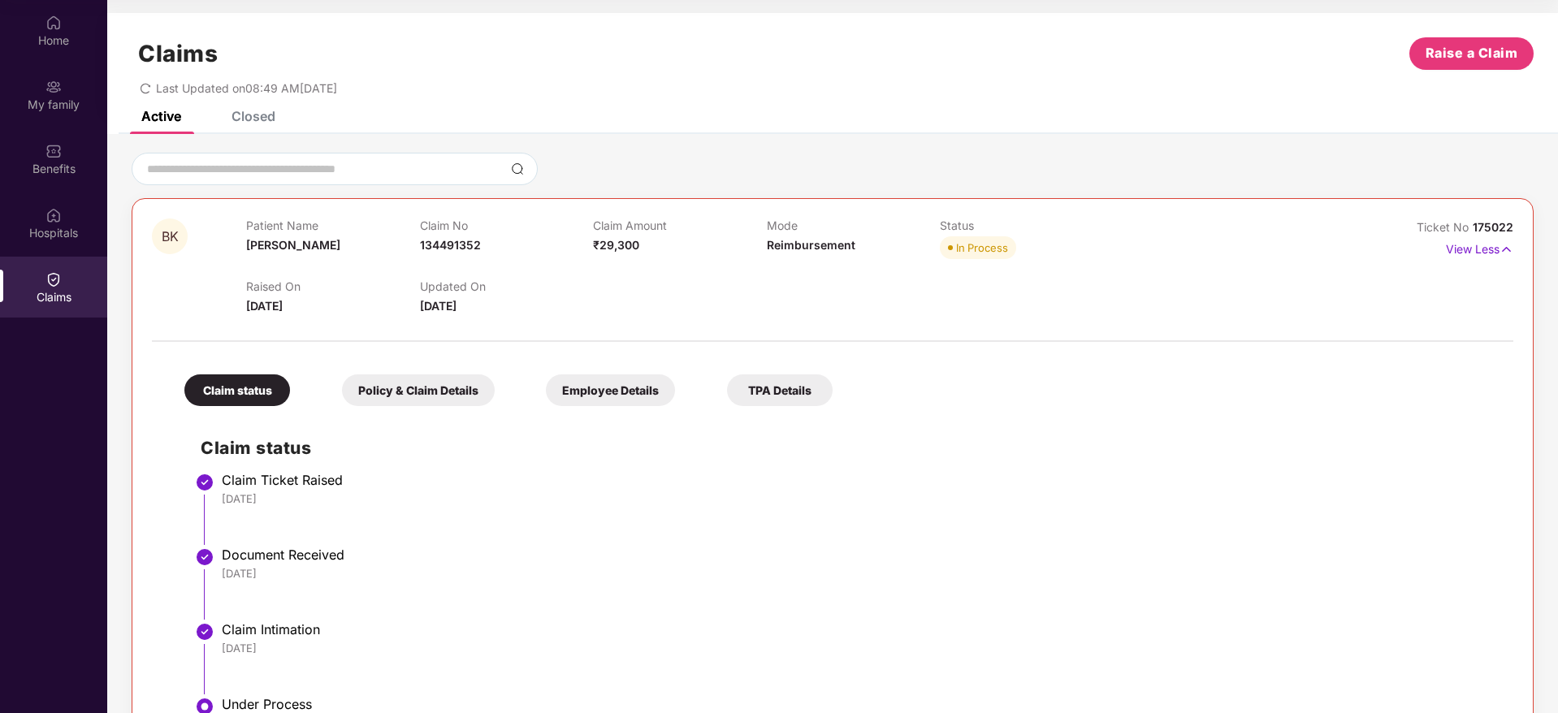
click at [270, 121] on div "Closed" at bounding box center [253, 116] width 44 height 16
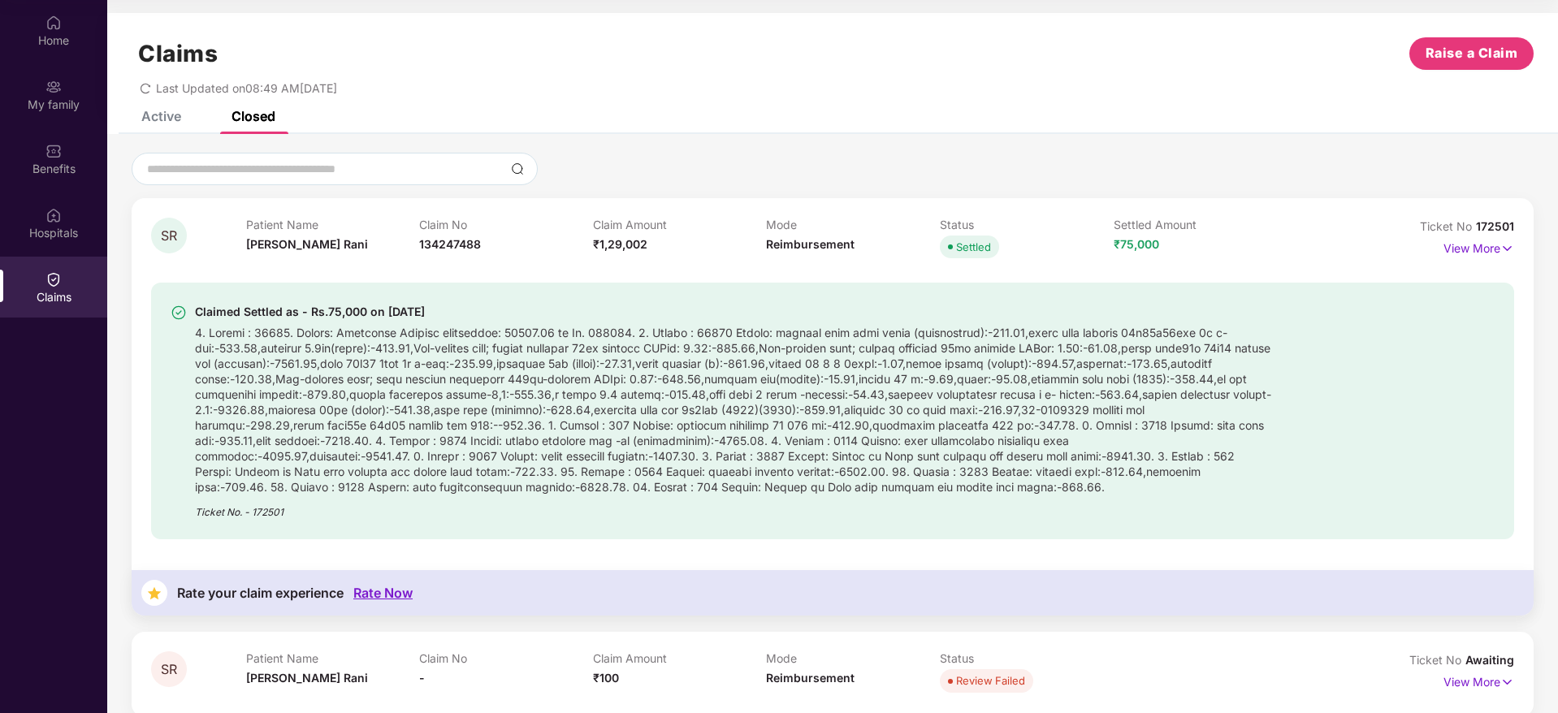
scroll to position [20, 0]
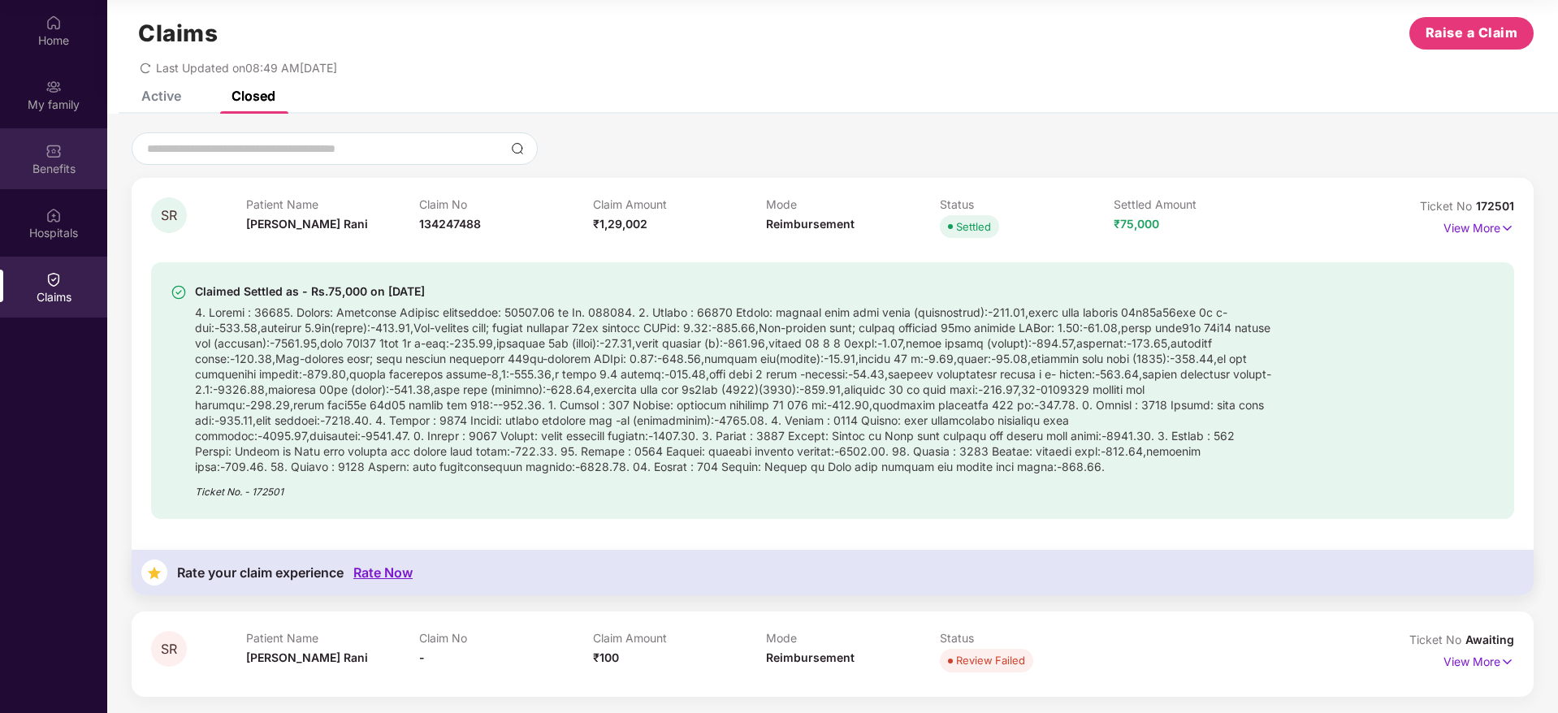
click at [76, 181] on div "Benefits" at bounding box center [53, 158] width 107 height 61
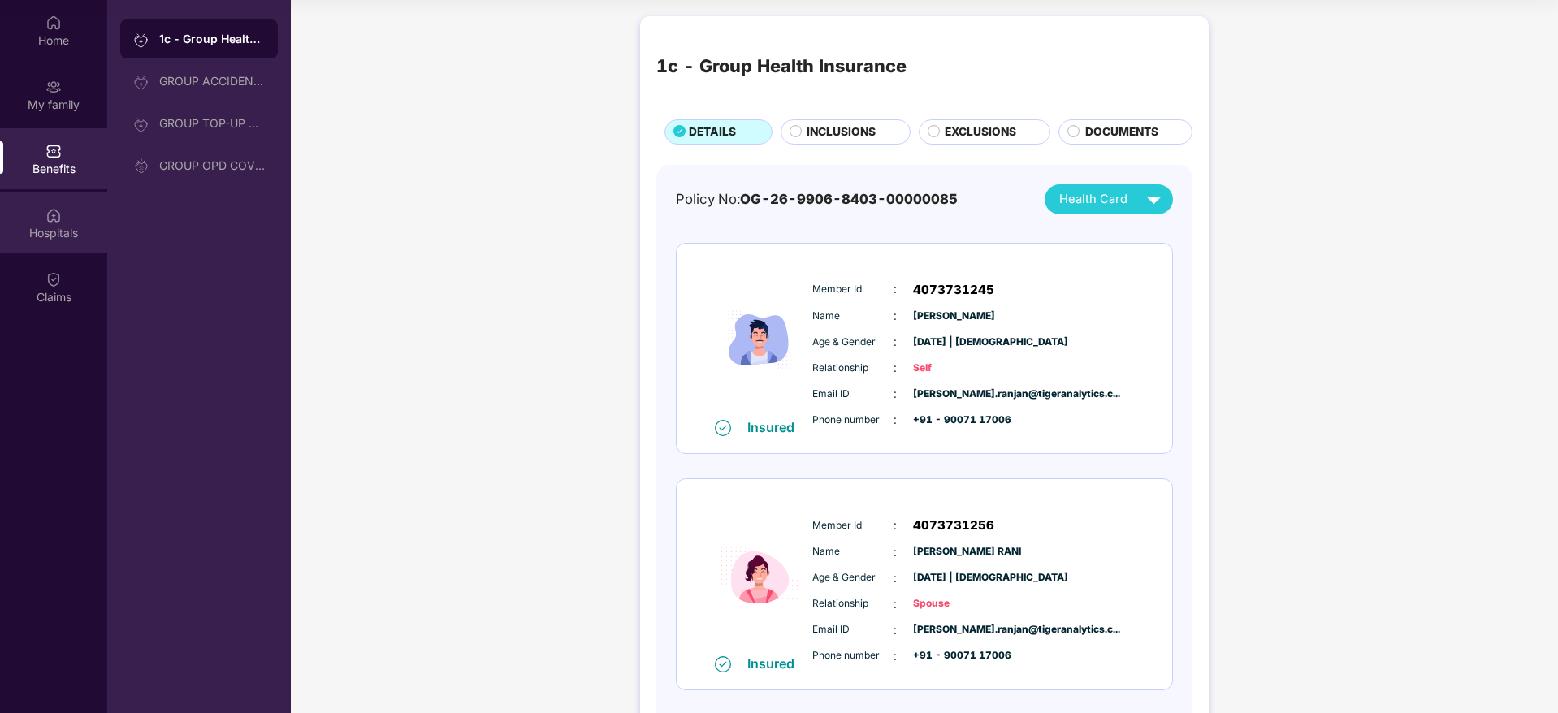
click at [51, 223] on div "Hospitals" at bounding box center [53, 222] width 107 height 61
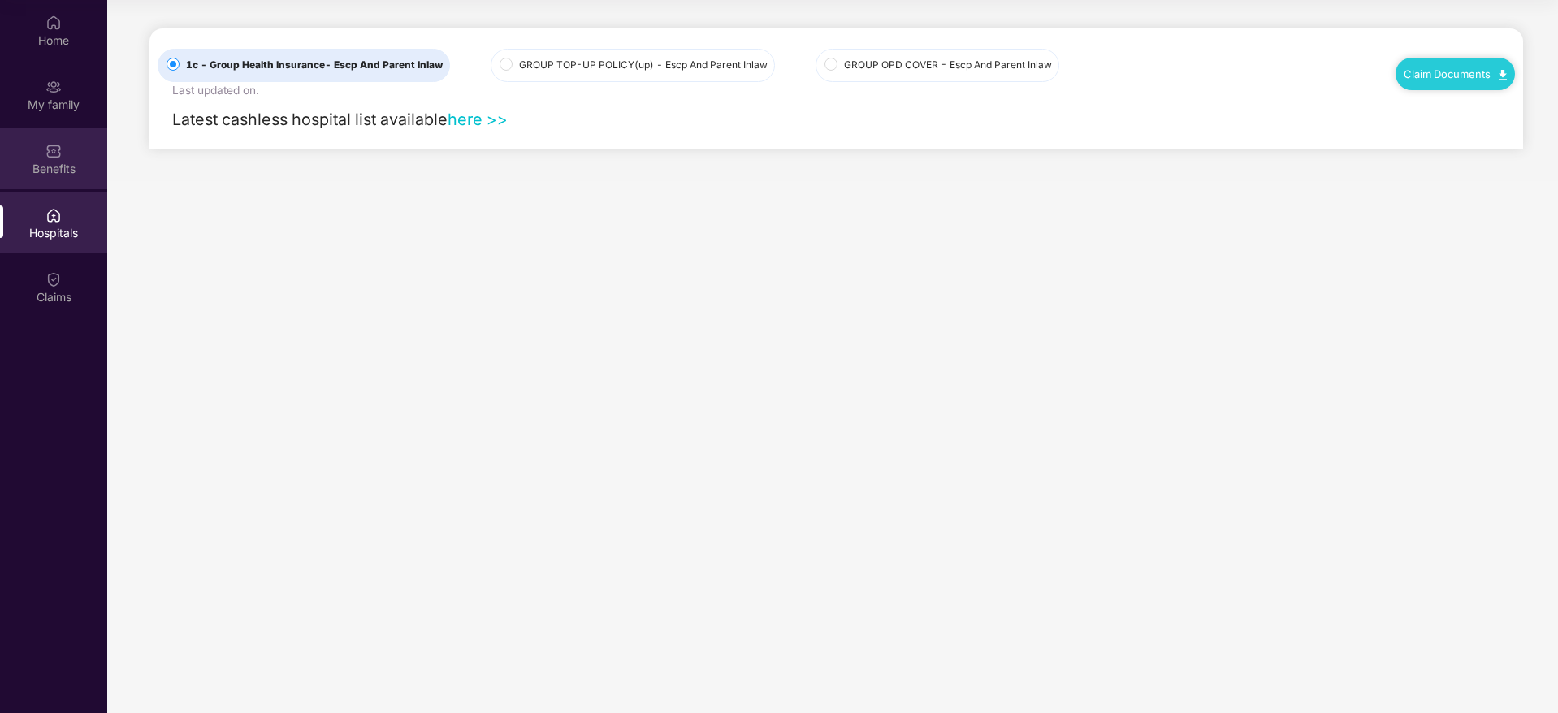
click at [10, 153] on div "Benefits" at bounding box center [53, 158] width 107 height 61
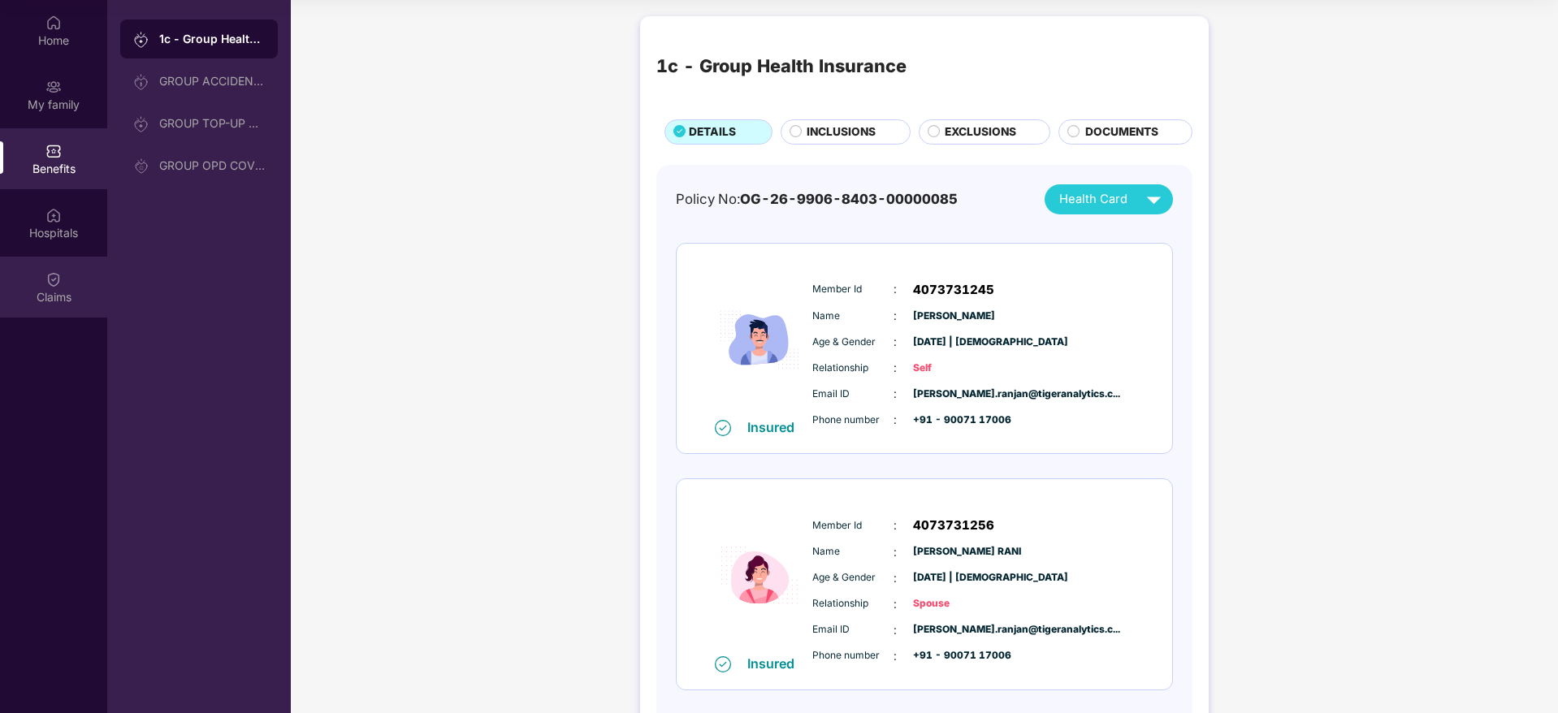
click at [13, 272] on div "Claims" at bounding box center [53, 287] width 107 height 61
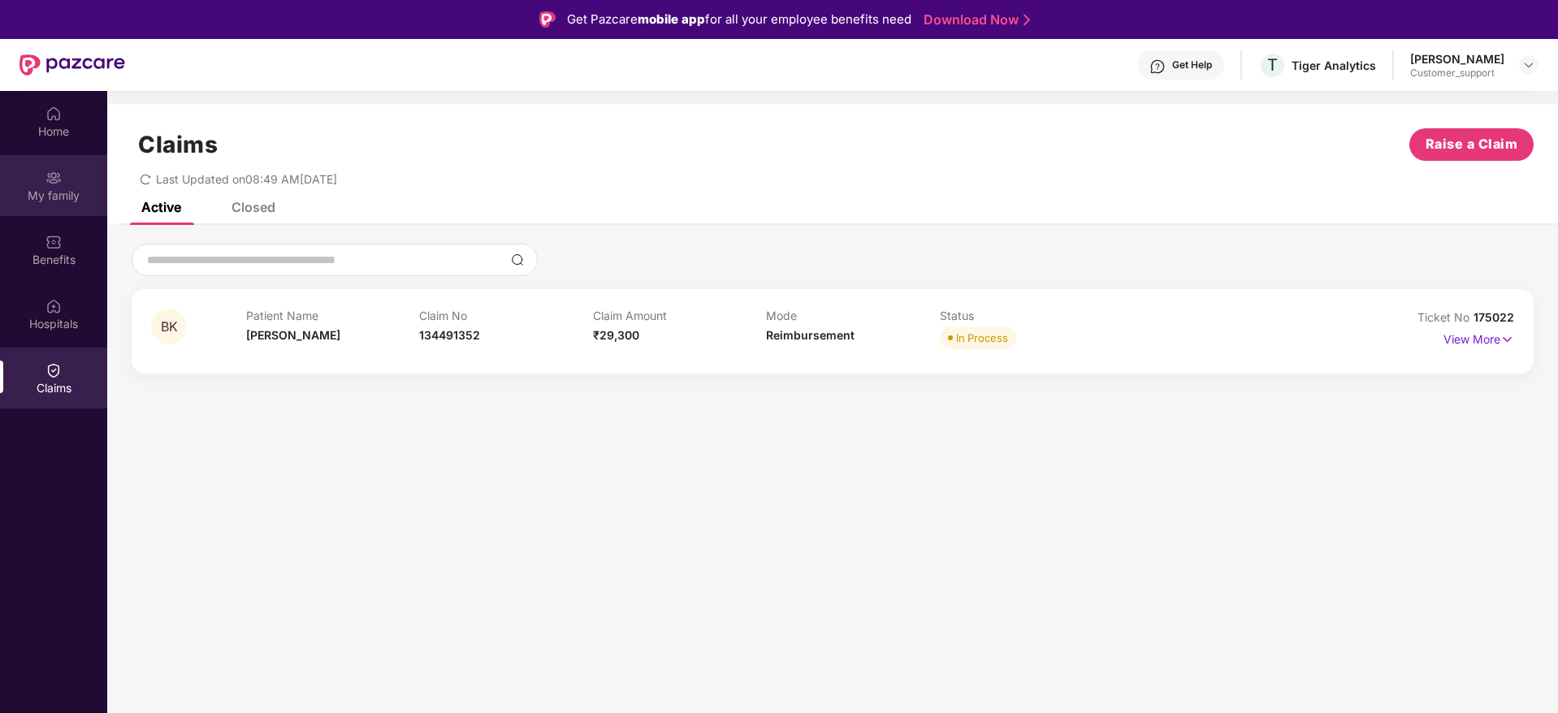
click at [47, 191] on div "My family" at bounding box center [53, 196] width 107 height 16
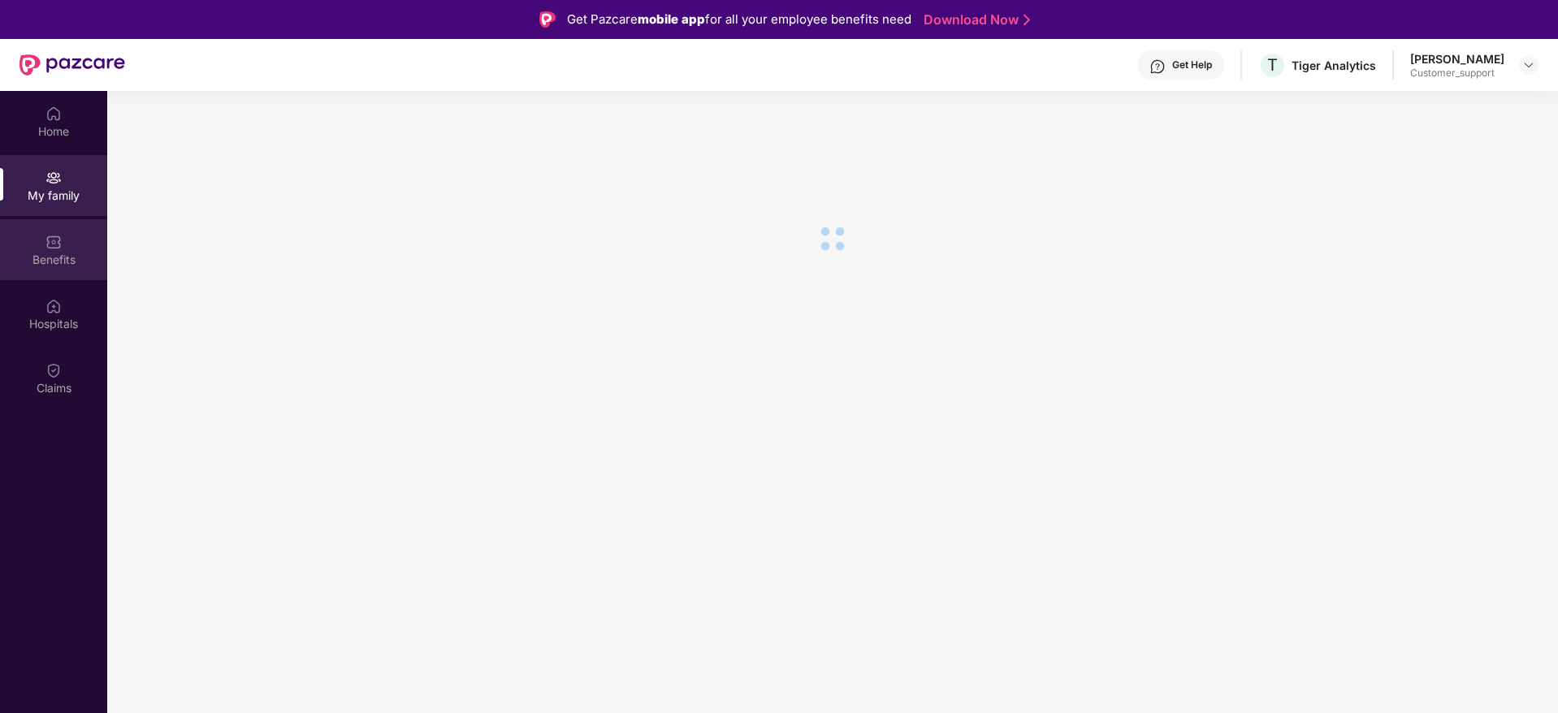
click at [37, 260] on div "Benefits" at bounding box center [53, 260] width 107 height 16
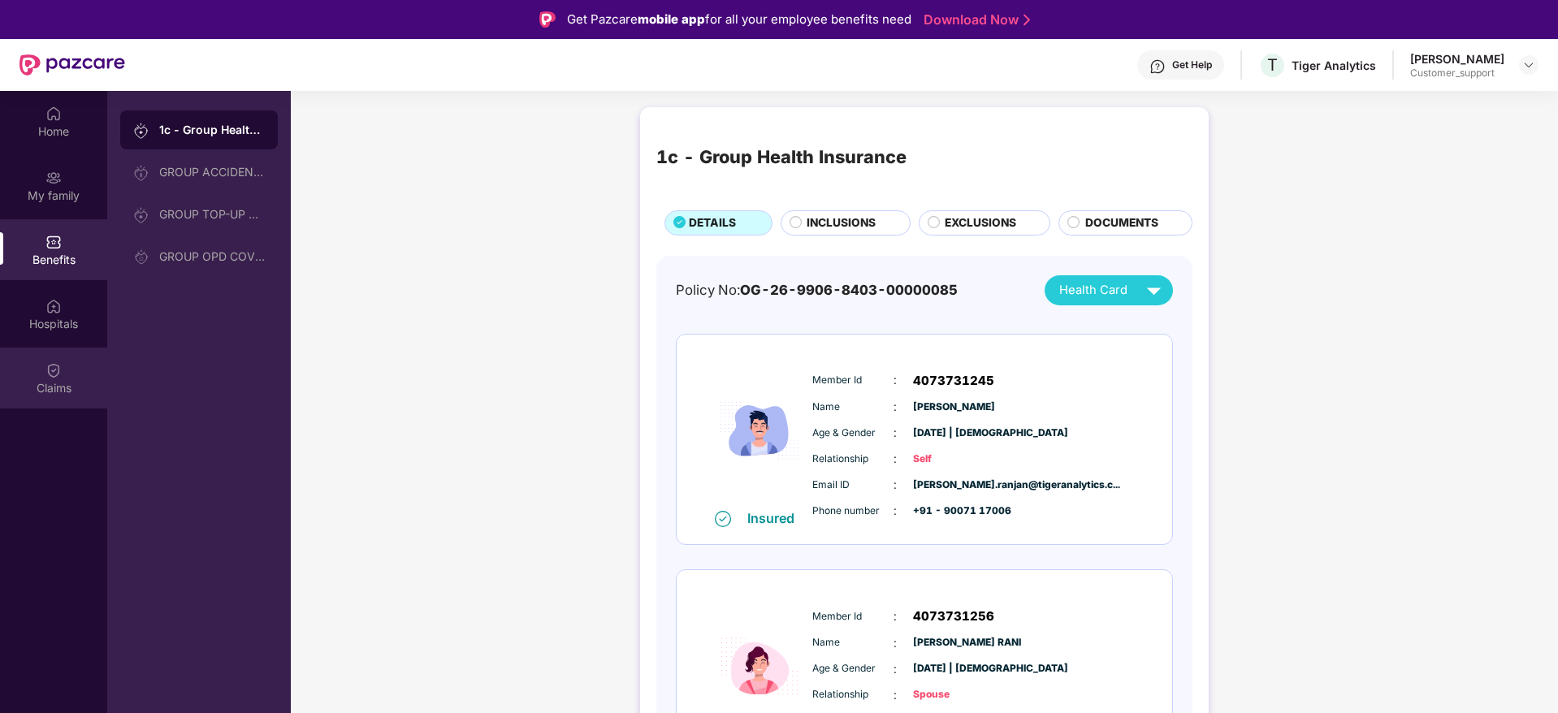
click at [57, 384] on div "Claims" at bounding box center [53, 388] width 107 height 16
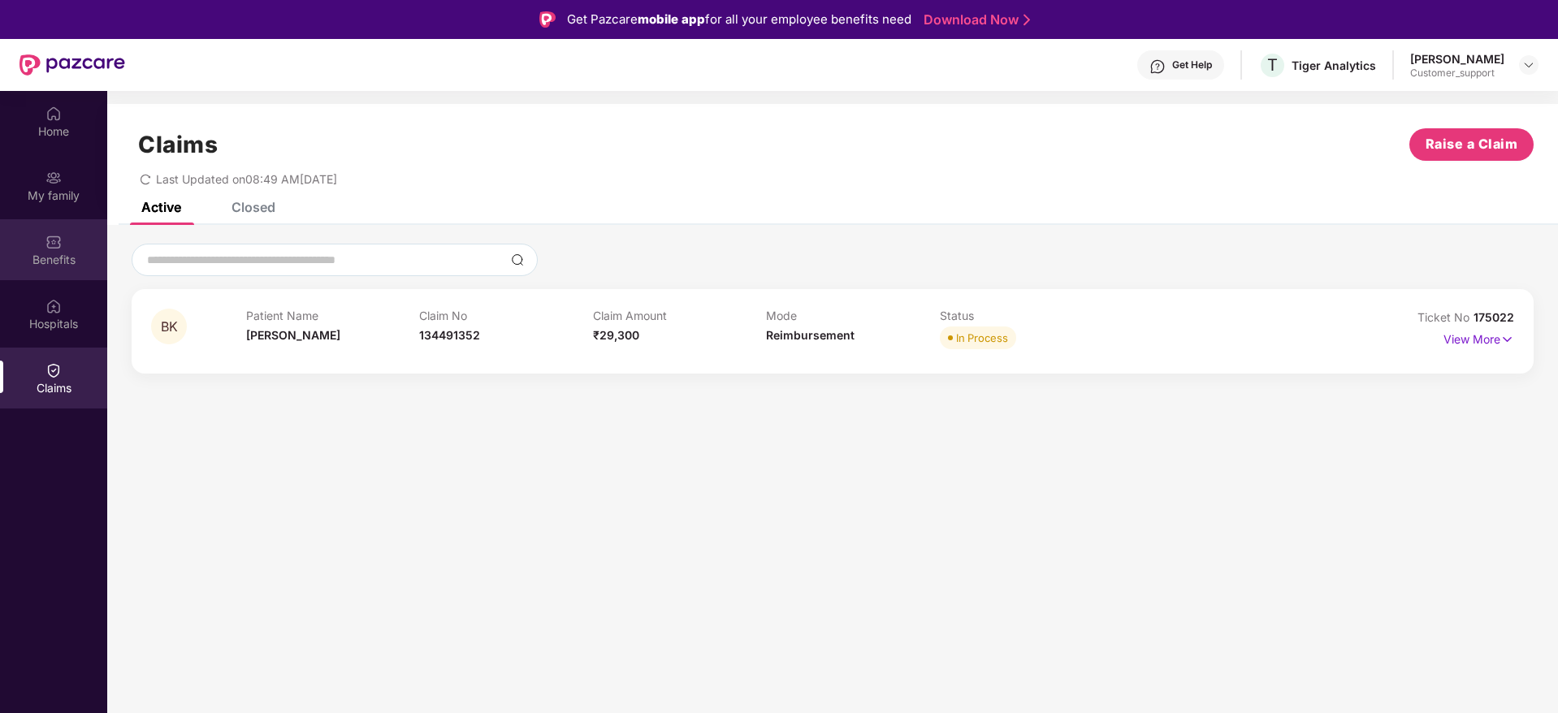
click at [31, 244] on div "Benefits" at bounding box center [53, 249] width 107 height 61
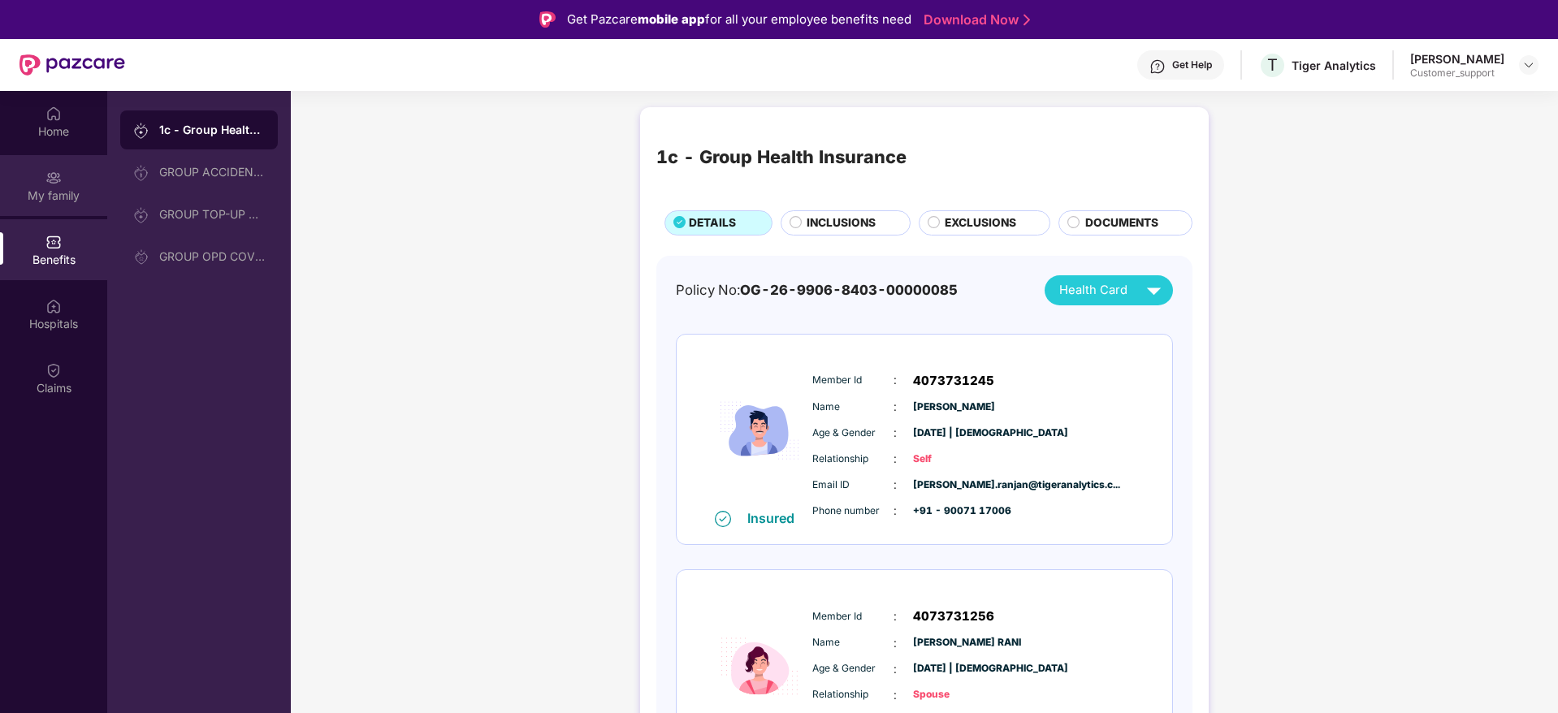
click at [33, 186] on div "My family" at bounding box center [53, 185] width 107 height 61
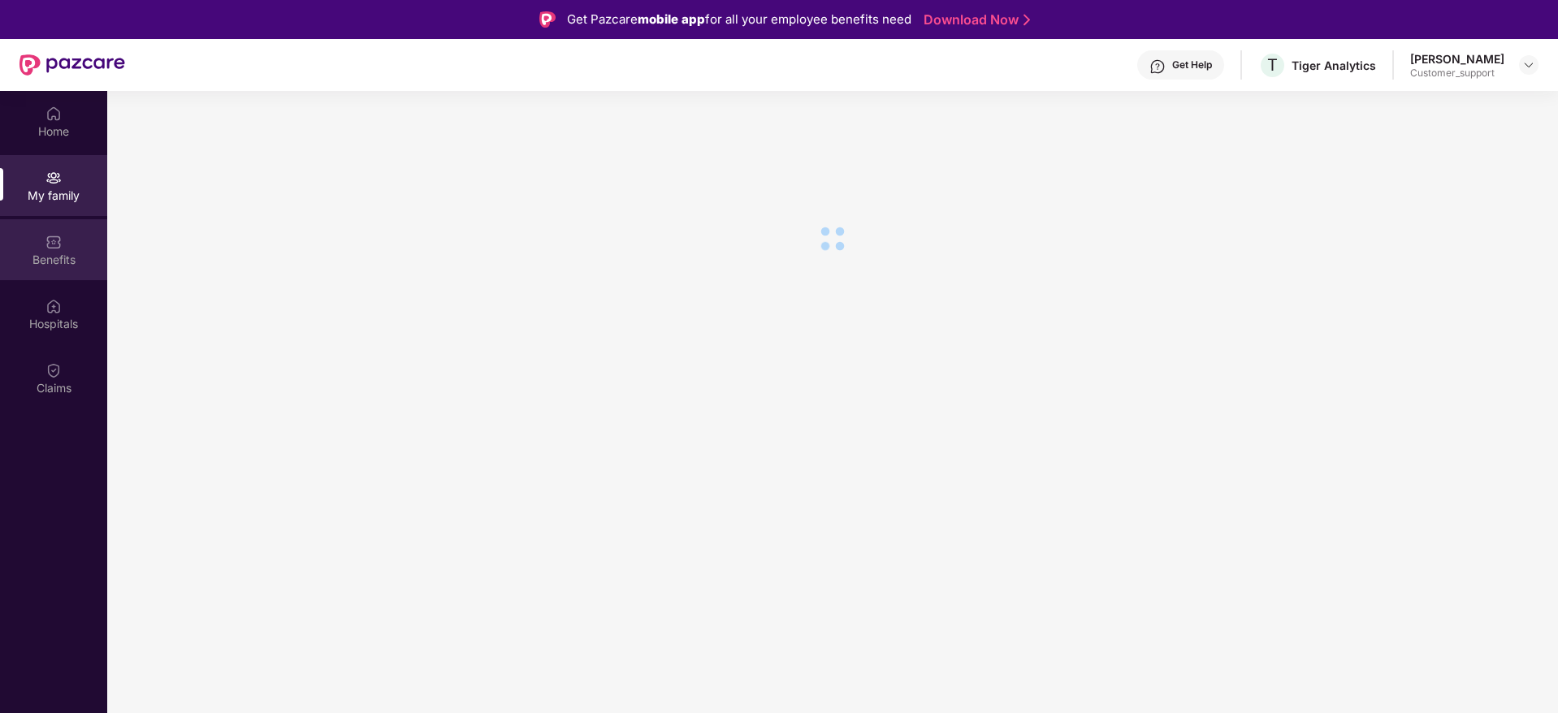
click at [28, 244] on div "Benefits" at bounding box center [53, 249] width 107 height 61
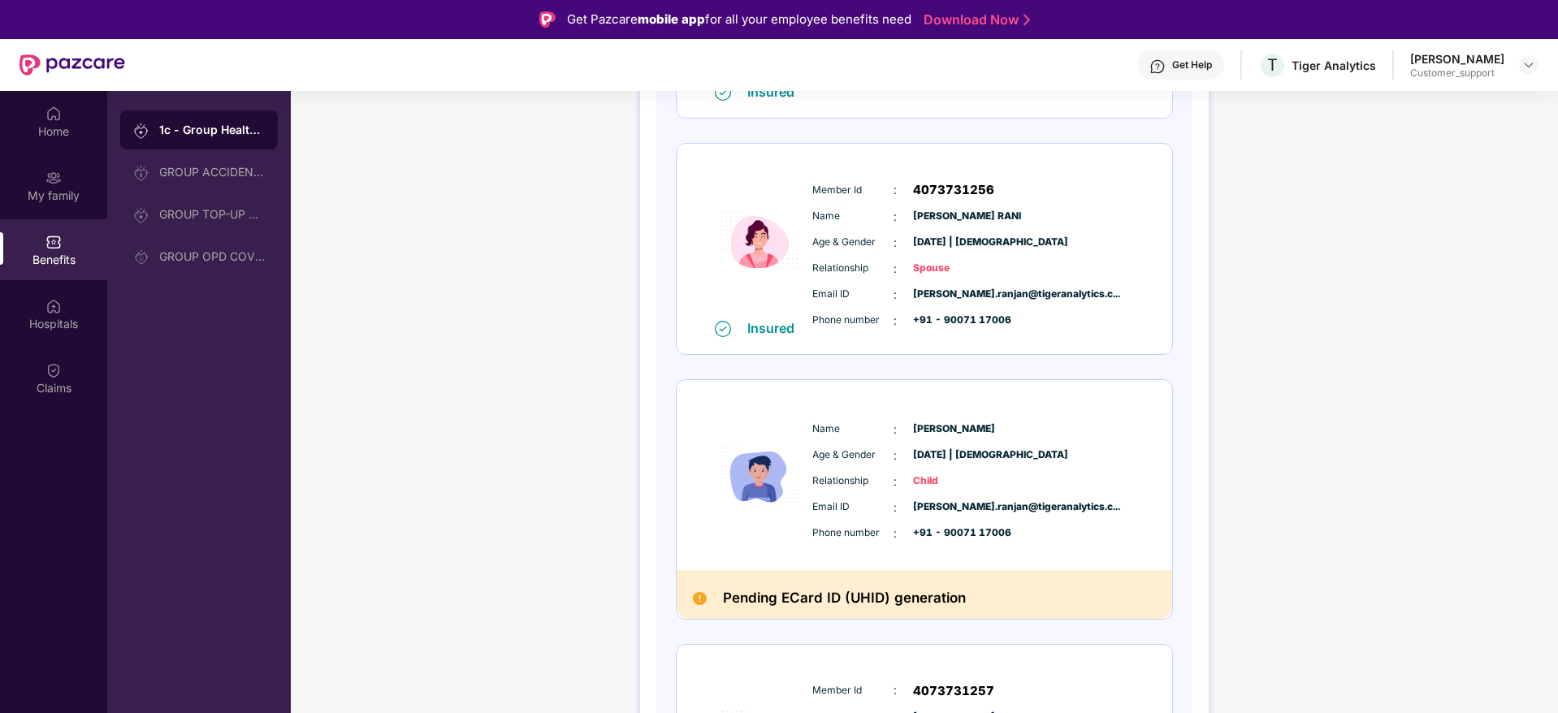
scroll to position [197, 0]
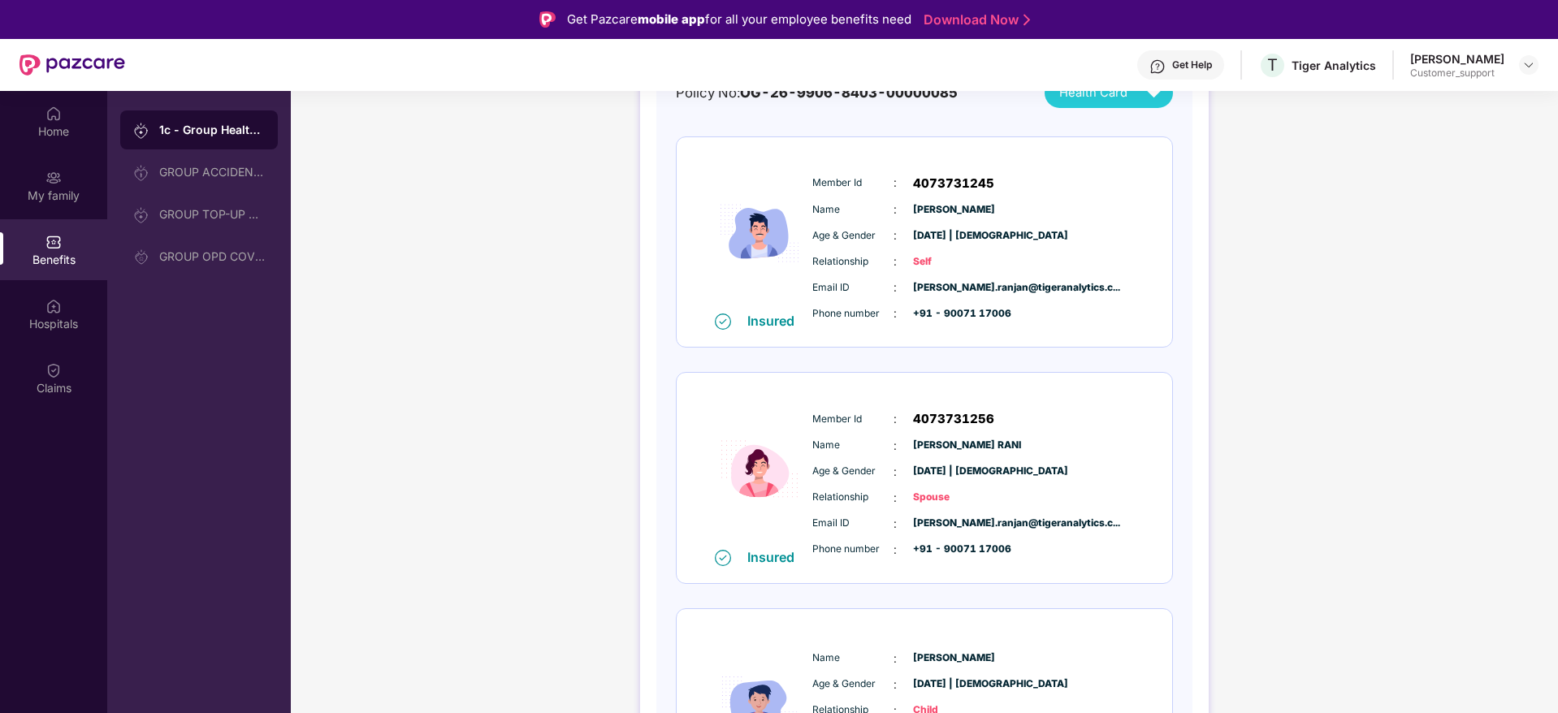
click at [1183, 58] on div "Get Help" at bounding box center [1192, 64] width 40 height 13
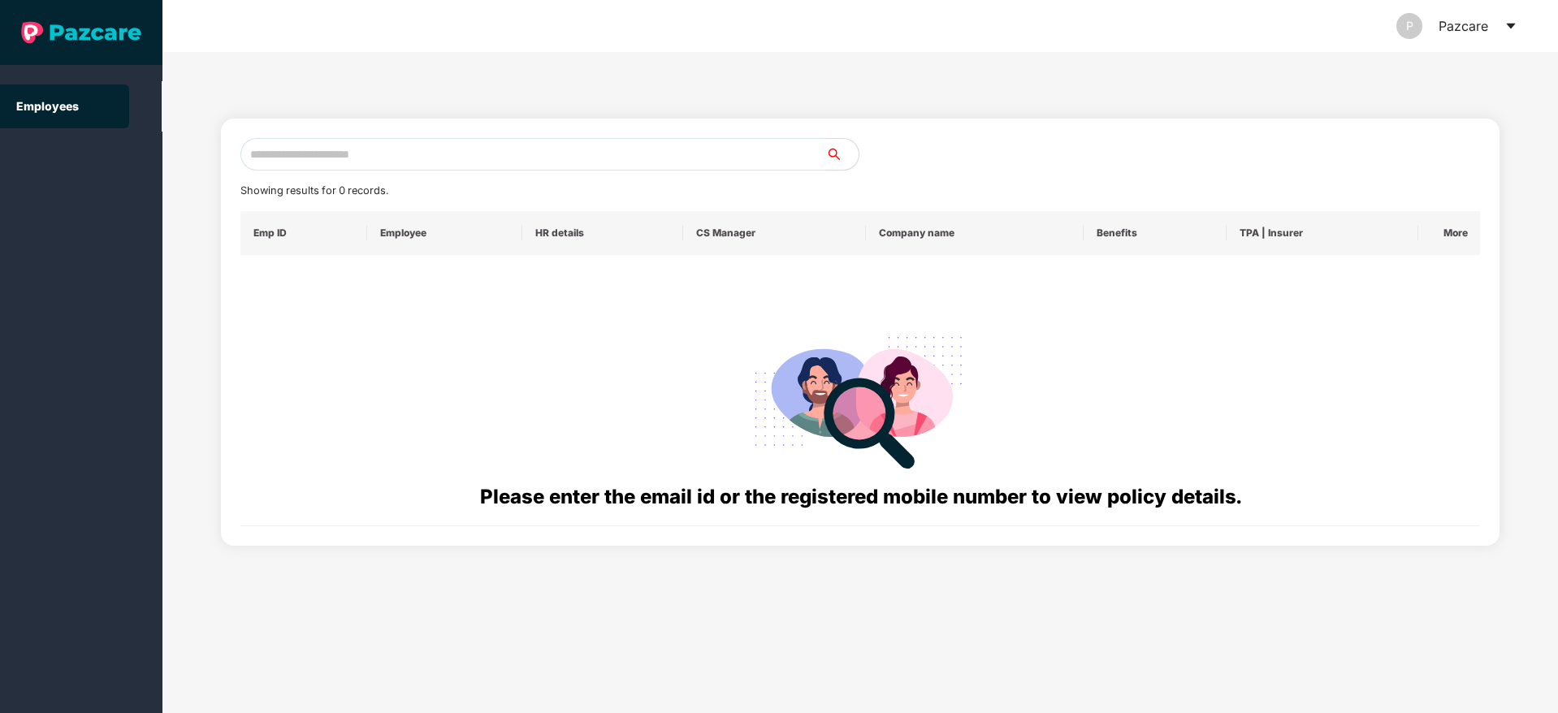
click at [266, 141] on input "text" at bounding box center [532, 154] width 585 height 32
paste input "**********"
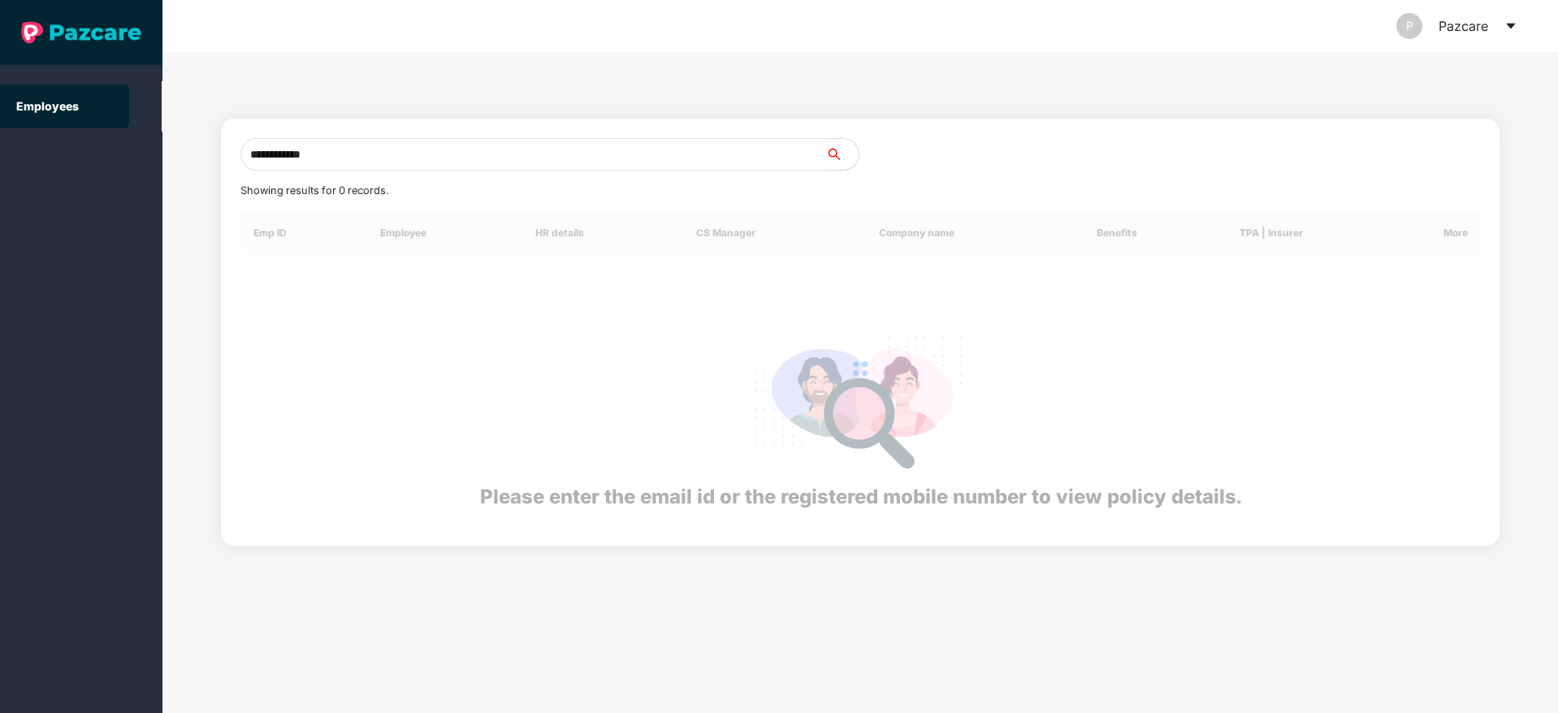
click at [266, 151] on input "**********" at bounding box center [532, 154] width 585 height 32
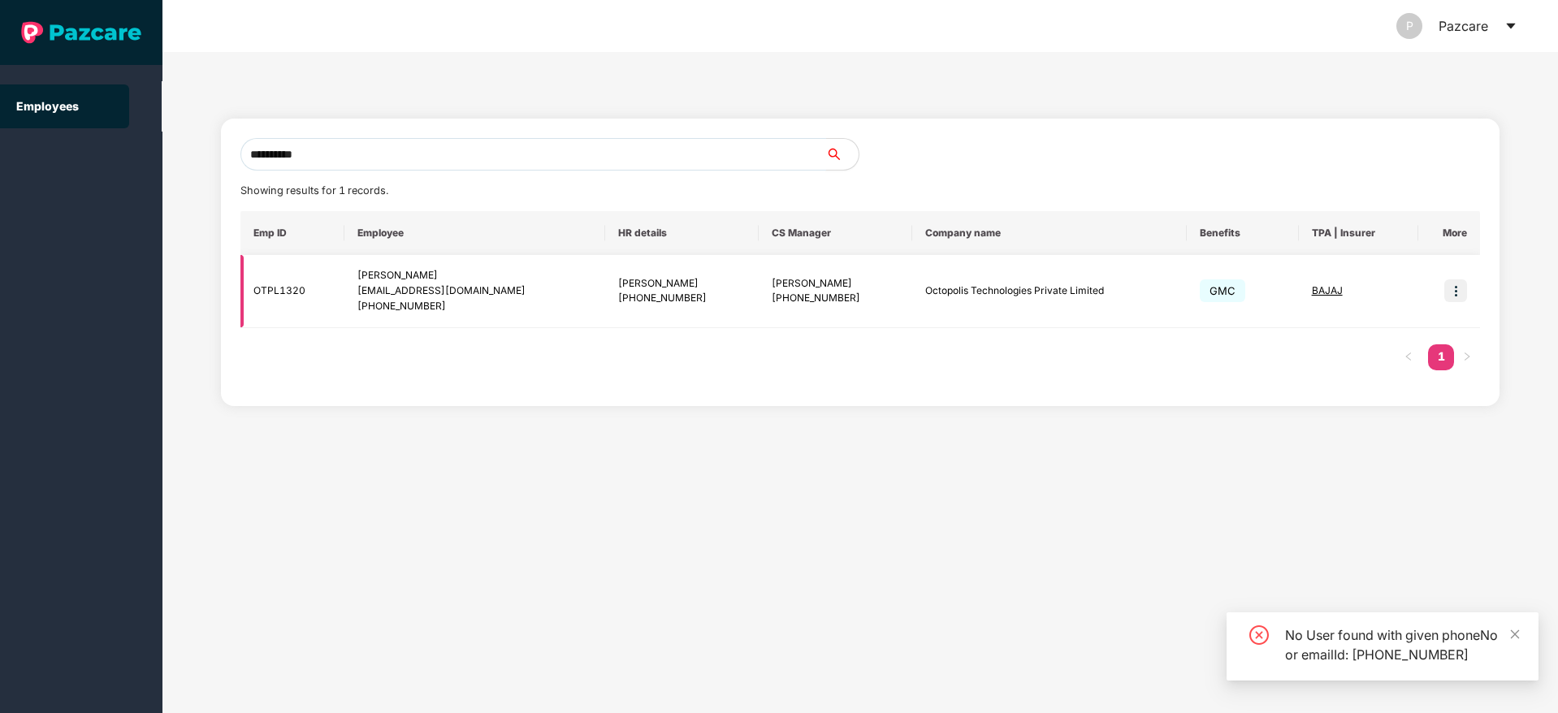
type input "**********"
click at [1453, 286] on img at bounding box center [1455, 290] width 23 height 23
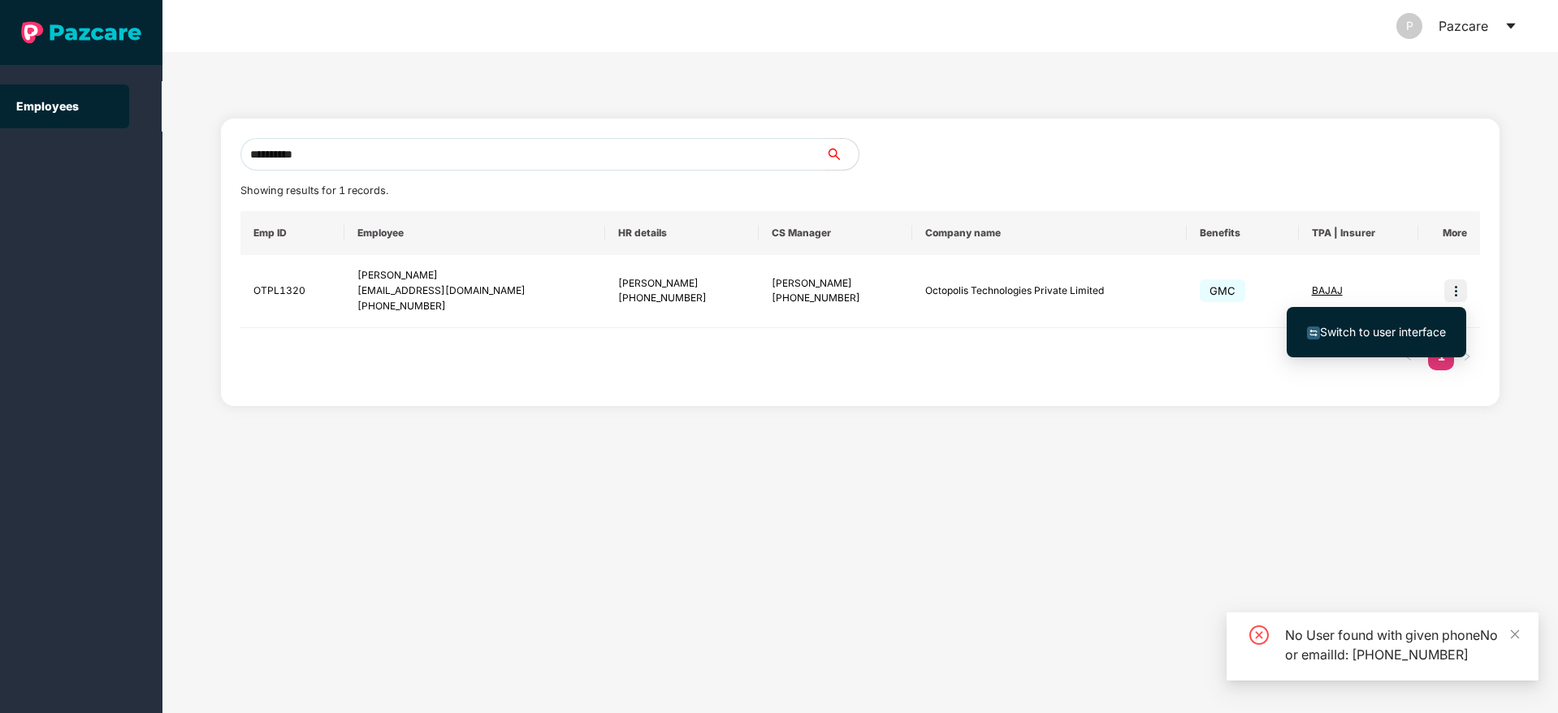
click at [1343, 334] on span "Switch to user interface" at bounding box center [1383, 332] width 126 height 14
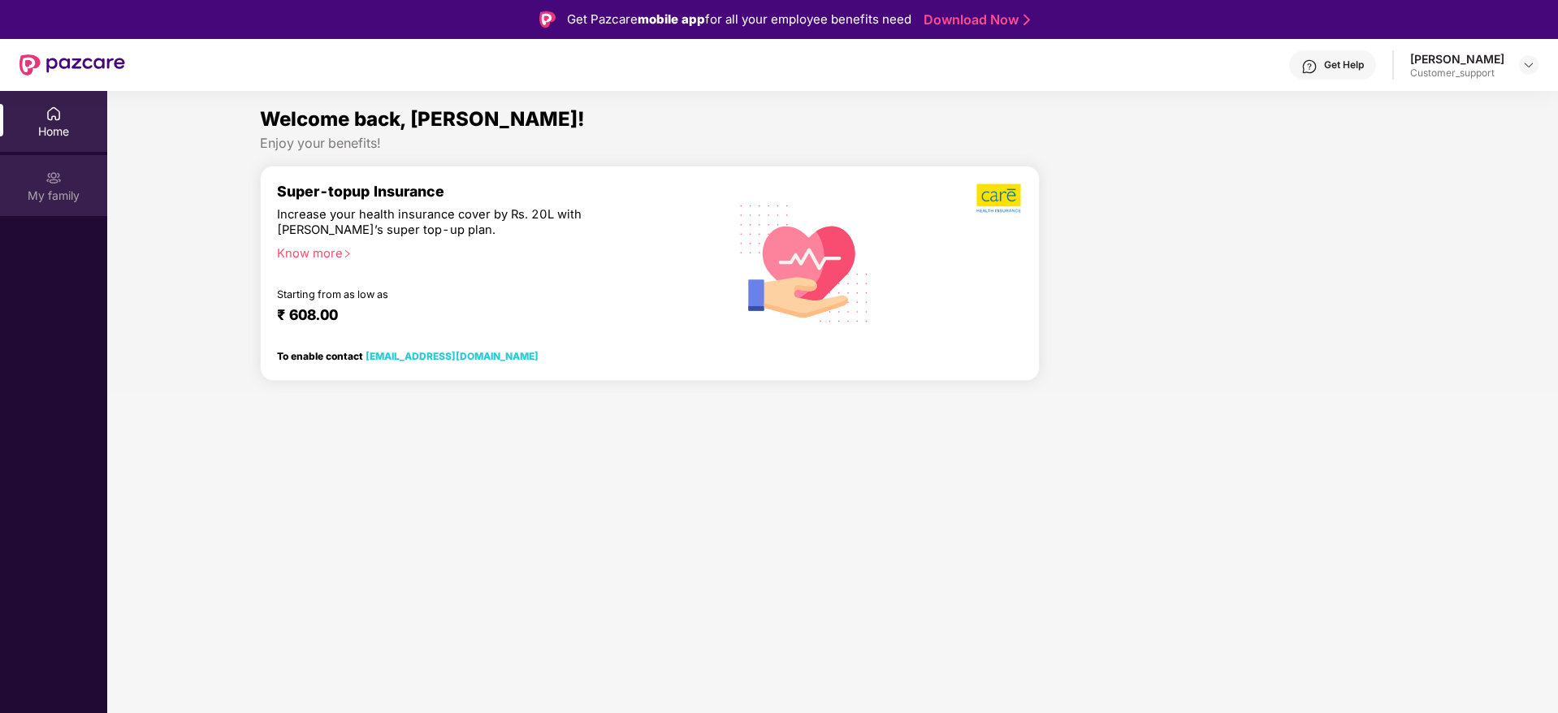
click at [34, 169] on div "My family" at bounding box center [53, 185] width 107 height 61
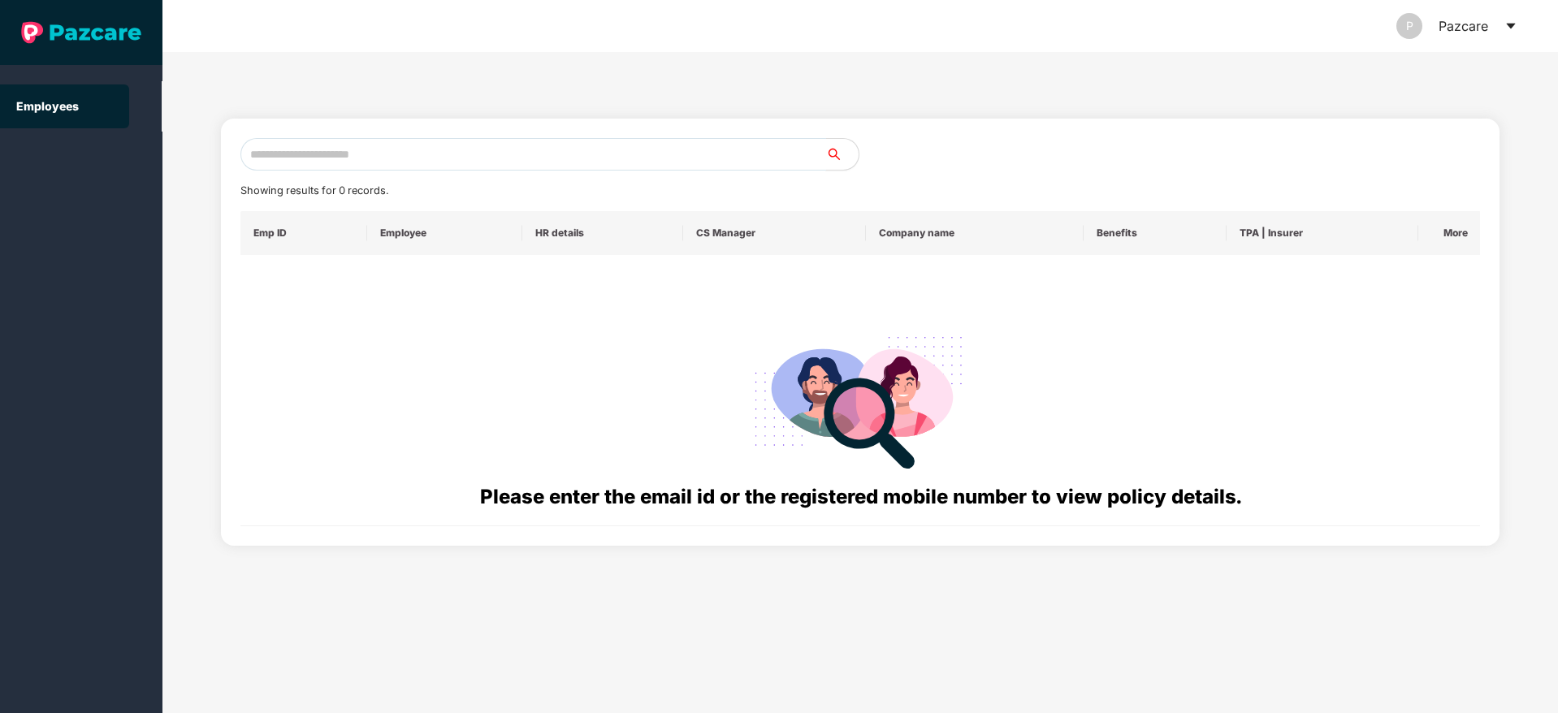
click at [301, 165] on input "text" at bounding box center [532, 154] width 585 height 32
paste input "**********"
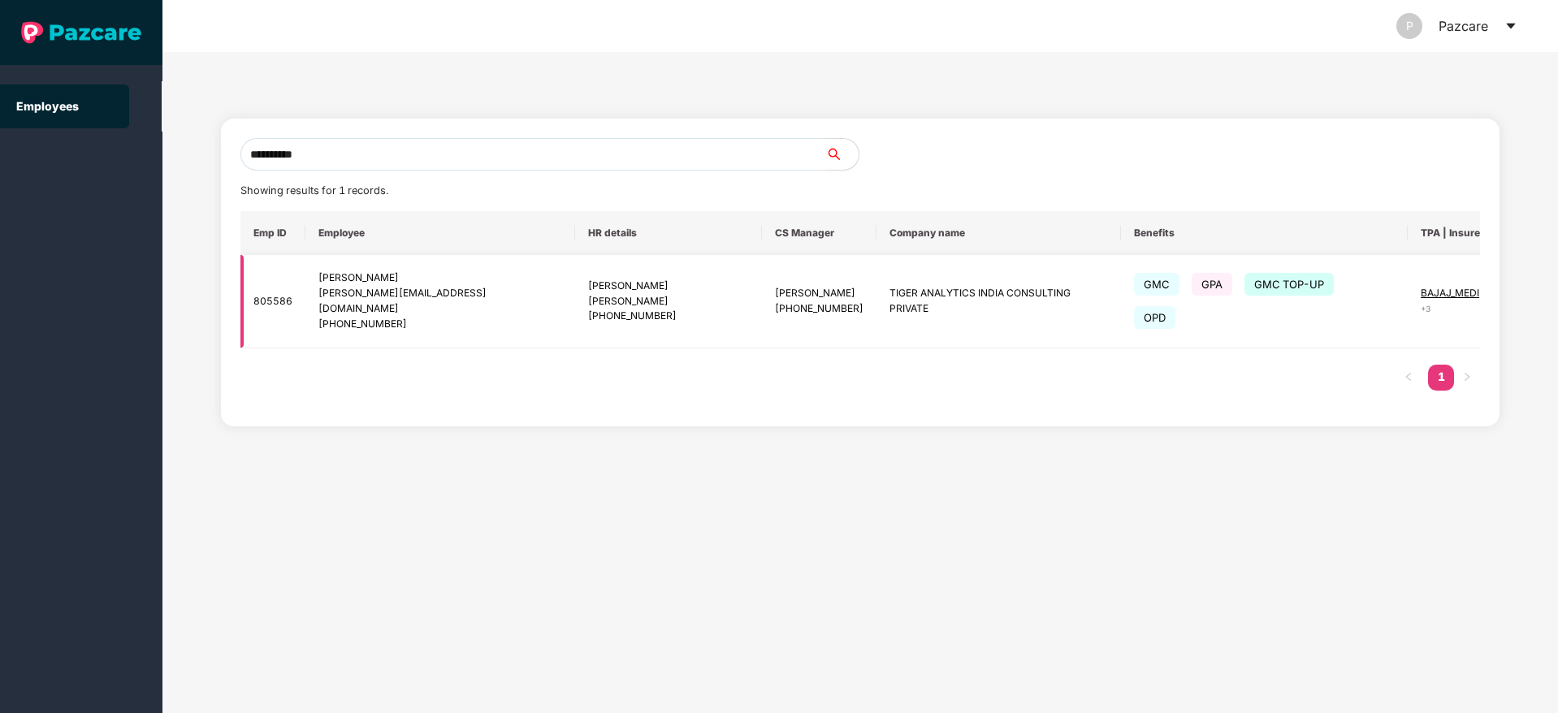
type input "**********"
click at [1535, 290] on img at bounding box center [1546, 301] width 23 height 23
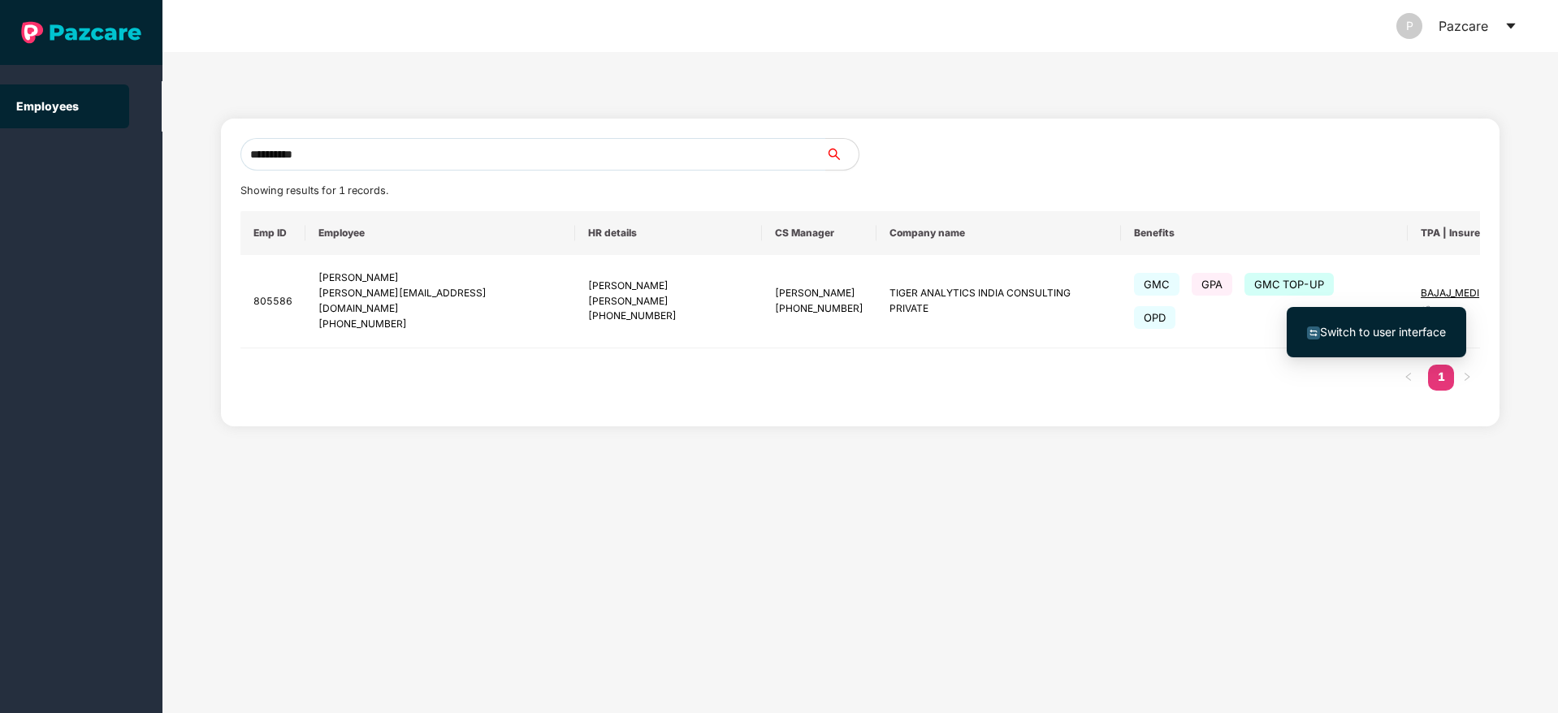
click at [1411, 329] on span "Switch to user interface" at bounding box center [1383, 332] width 126 height 14
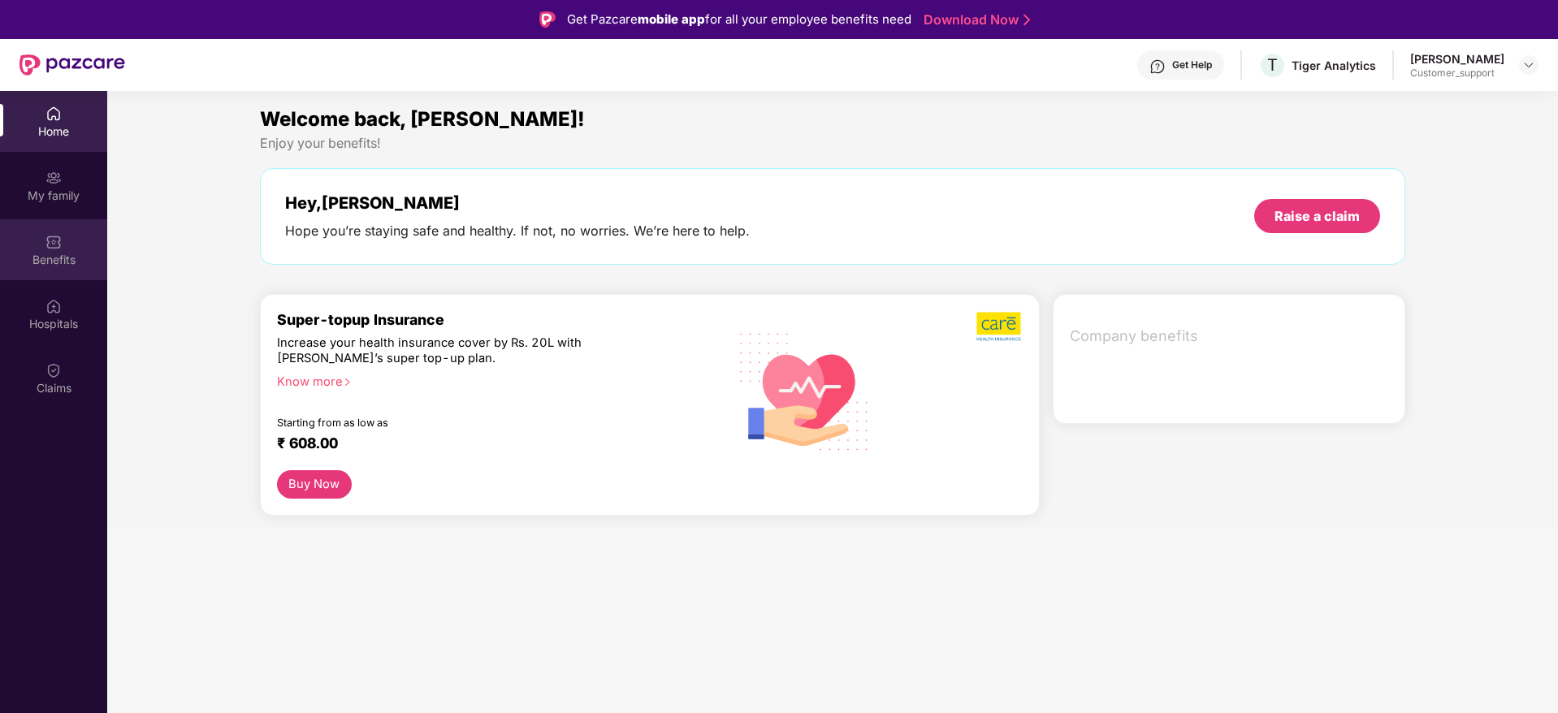
click at [56, 241] on img at bounding box center [53, 242] width 16 height 16
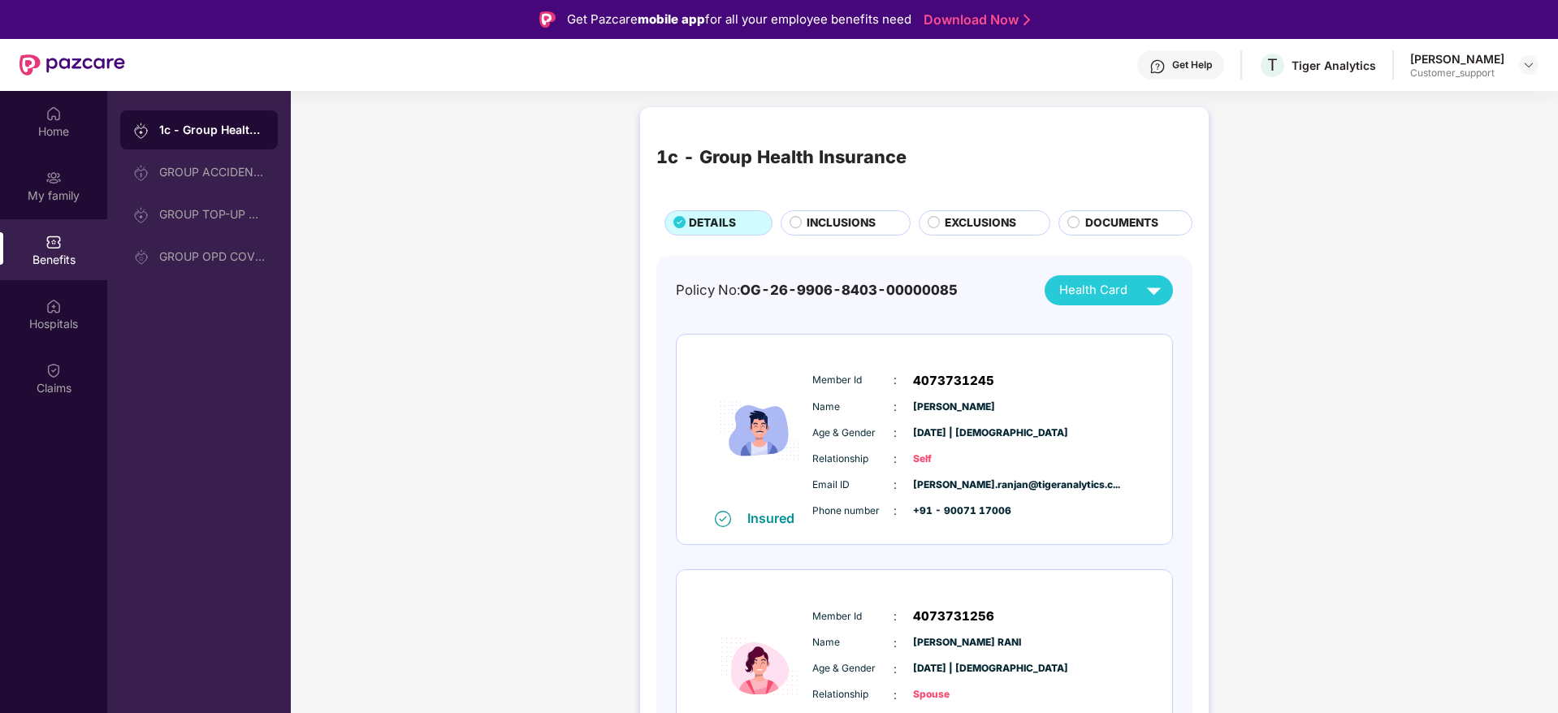
click at [854, 231] on span "INCLUSIONS" at bounding box center [840, 223] width 69 height 18
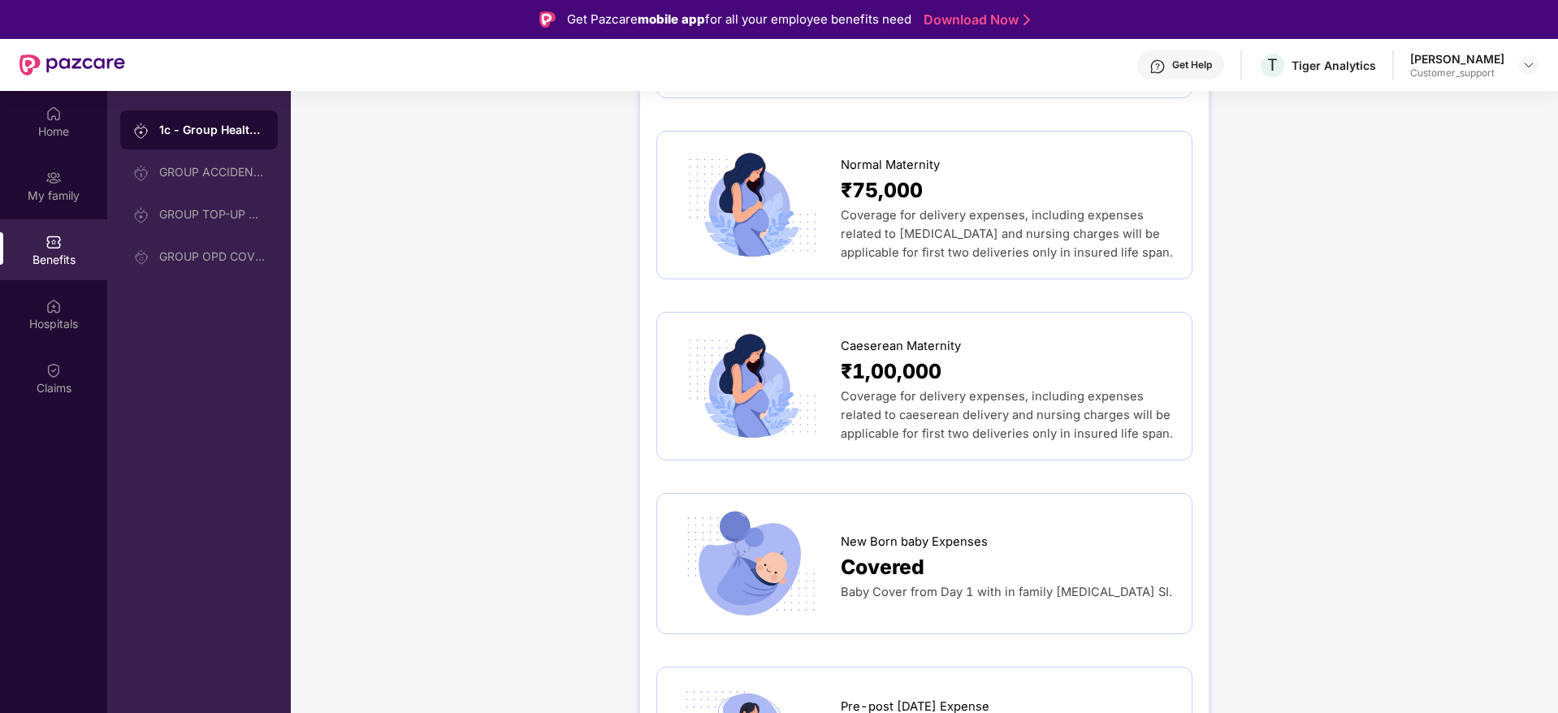
scroll to position [2019, 0]
click at [74, 205] on div "My family" at bounding box center [53, 185] width 107 height 61
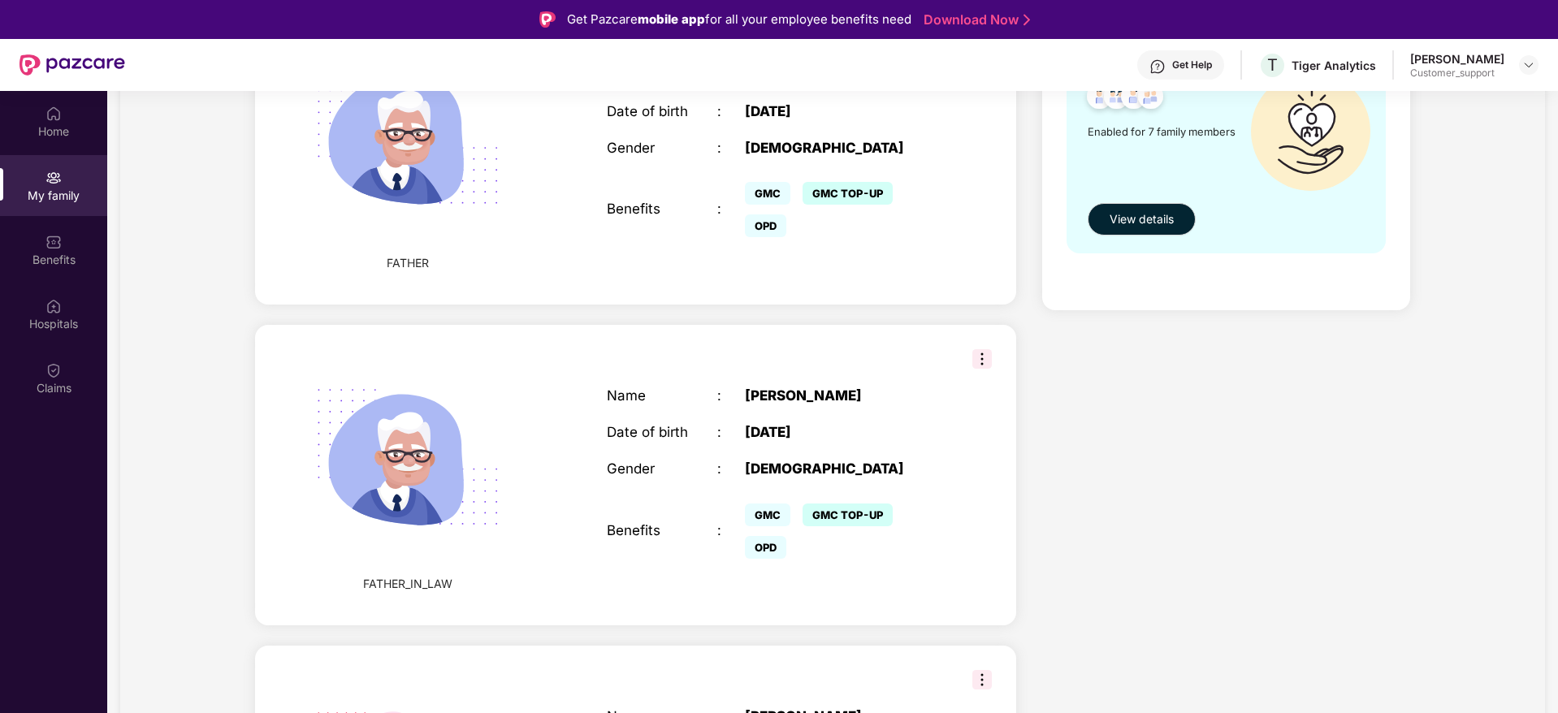
scroll to position [1771, 0]
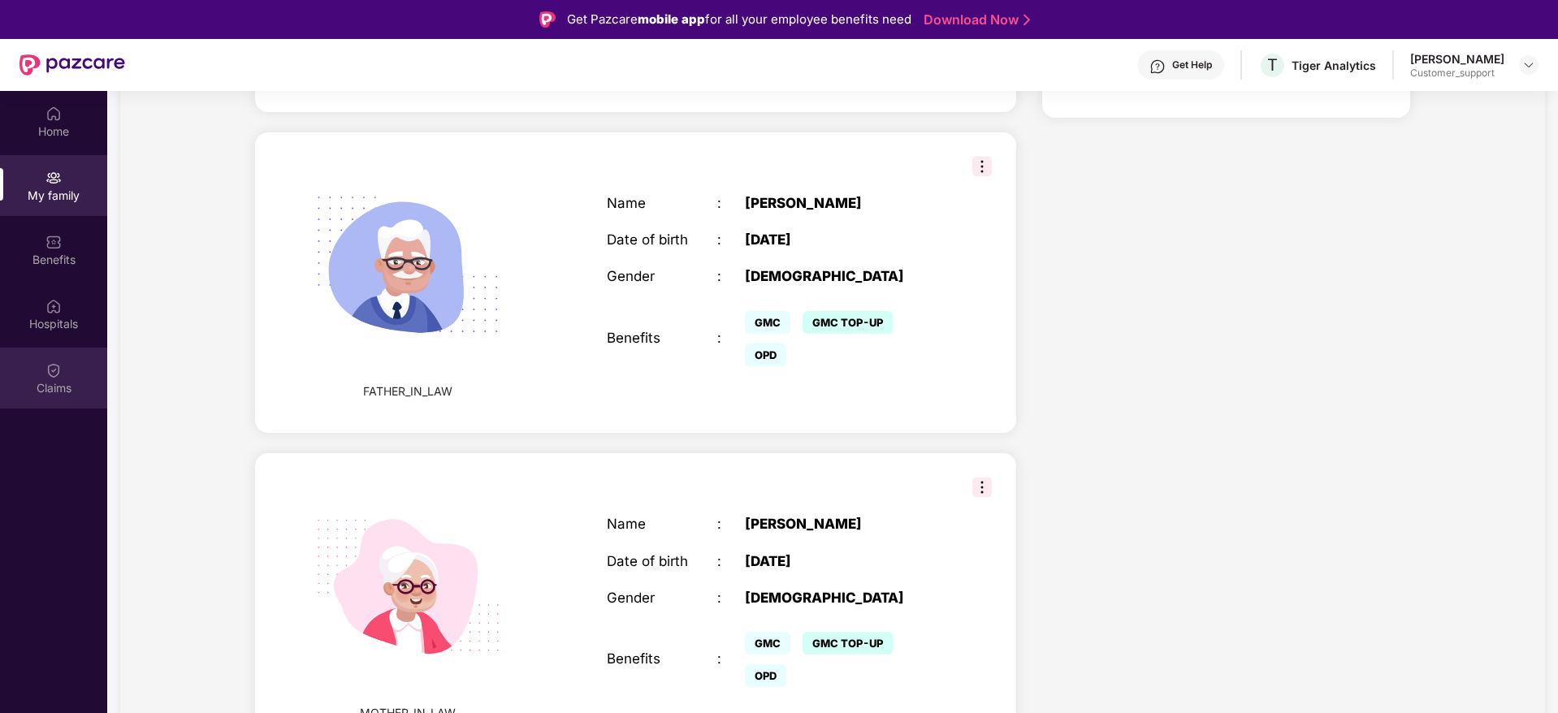
click at [50, 381] on div "Claims" at bounding box center [53, 388] width 107 height 16
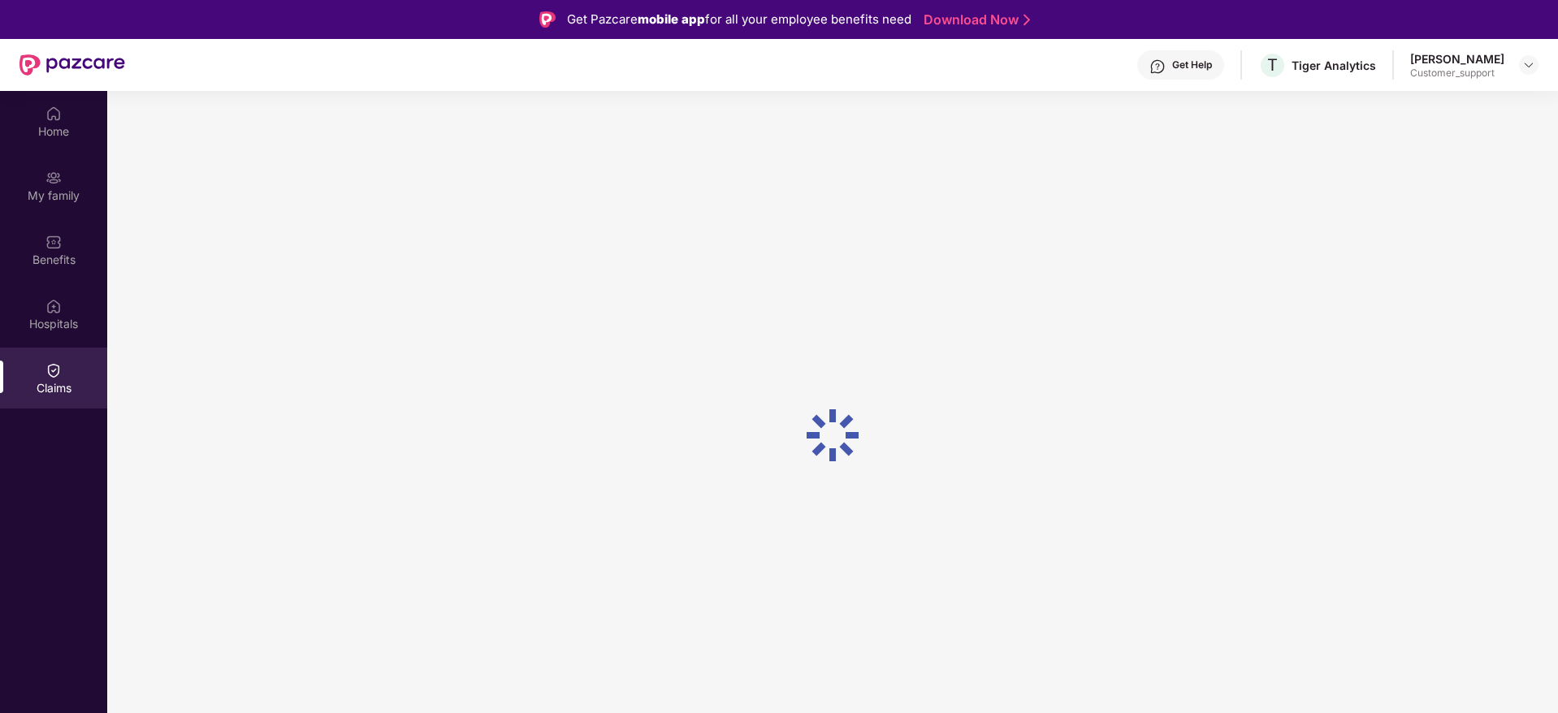
scroll to position [0, 0]
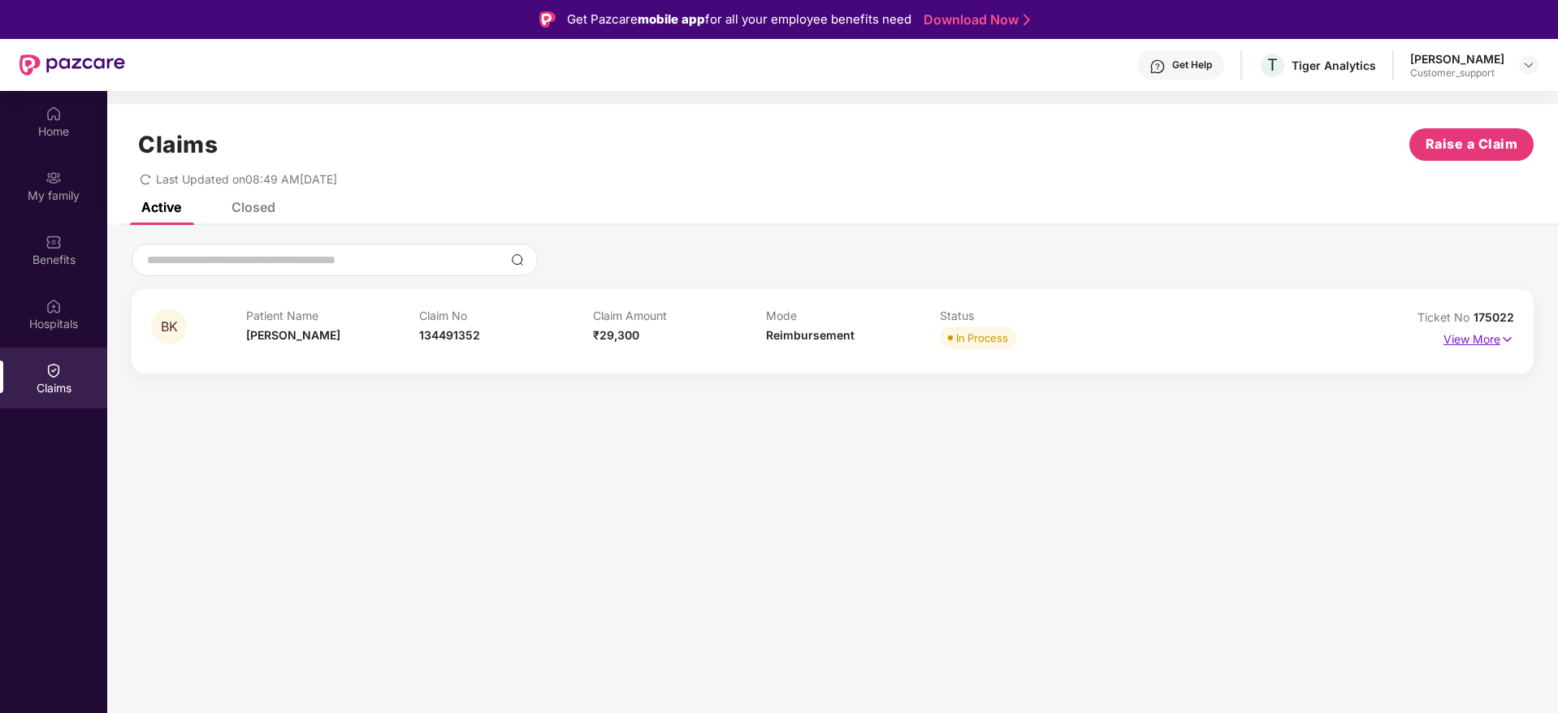
click at [1463, 344] on p "View More" at bounding box center [1478, 337] width 71 height 22
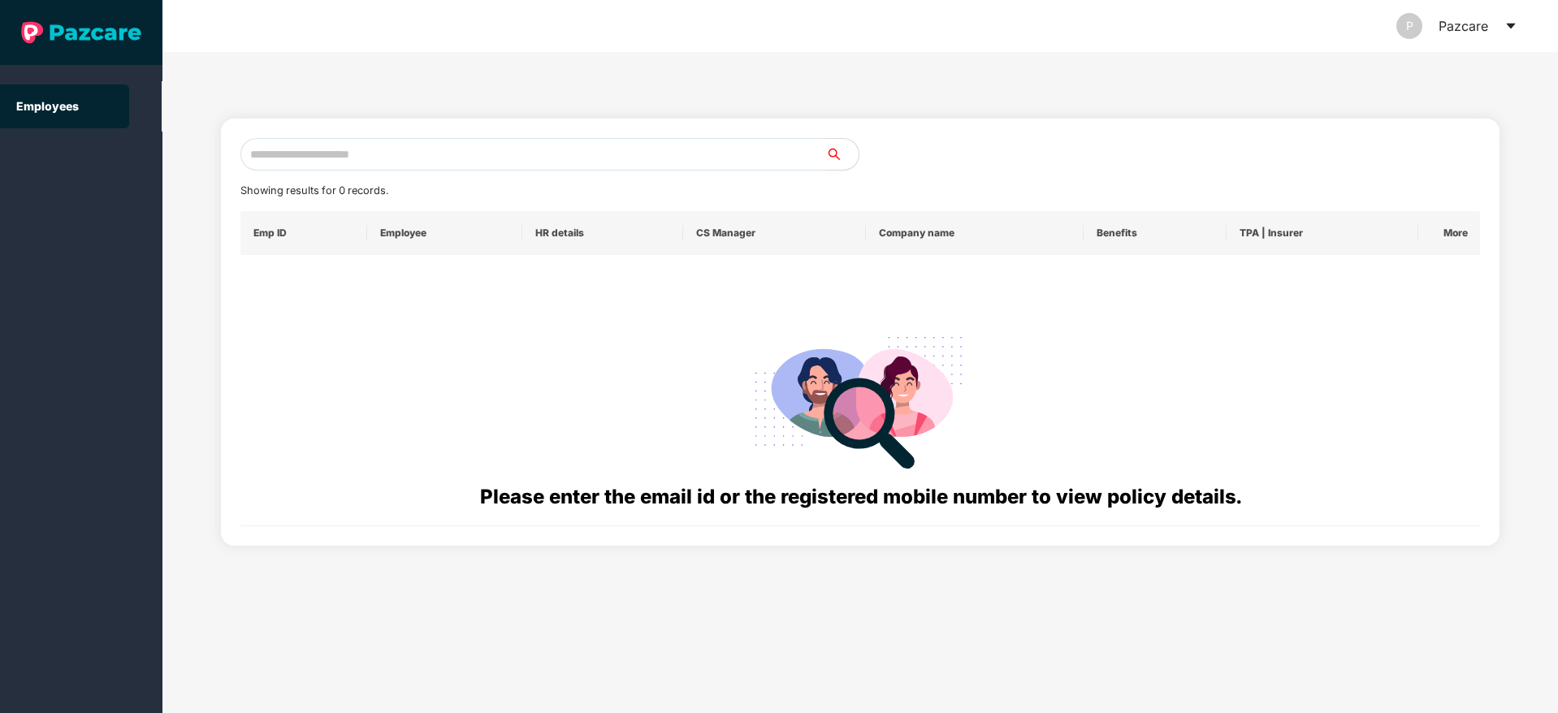
click at [375, 162] on input "text" at bounding box center [532, 154] width 585 height 32
paste input "**********"
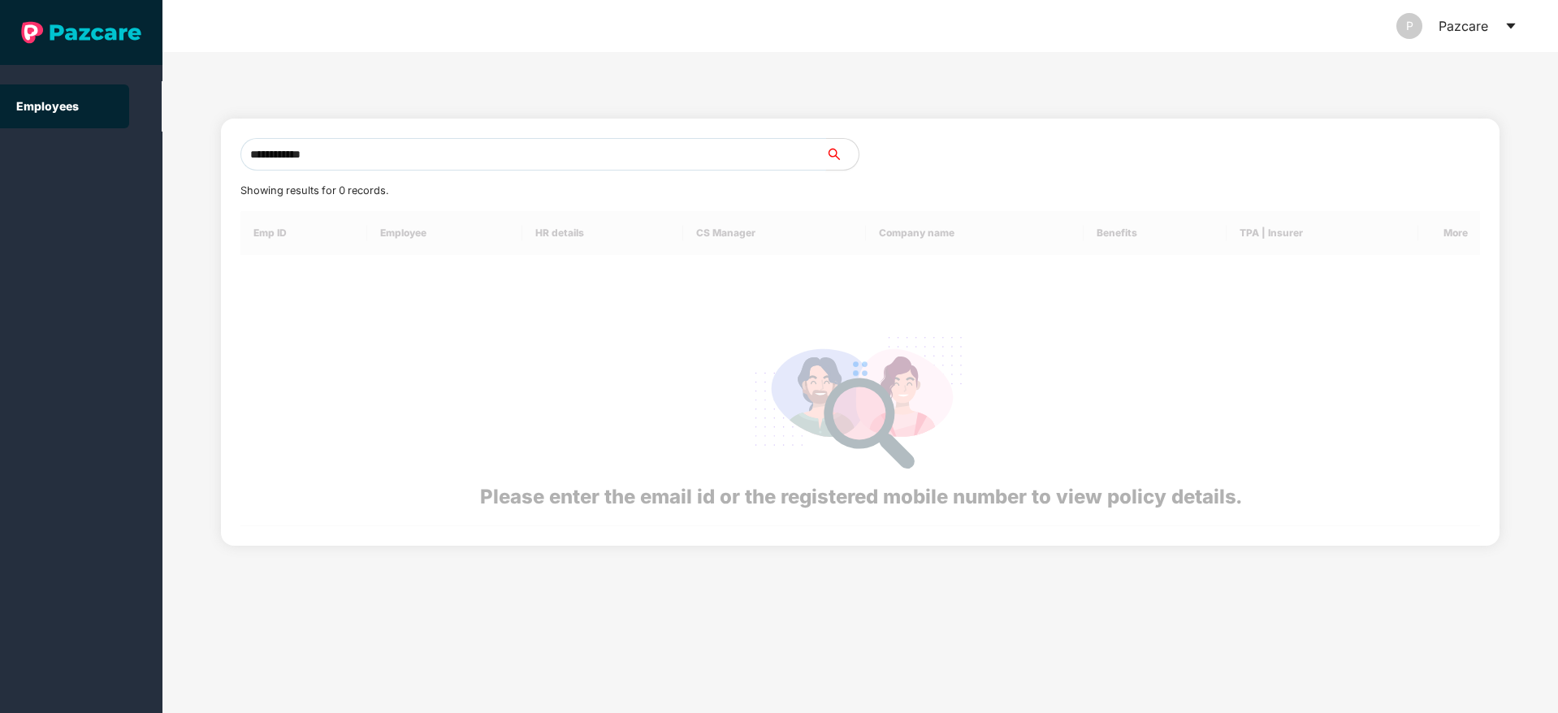
click at [266, 160] on input "**********" at bounding box center [532, 154] width 585 height 32
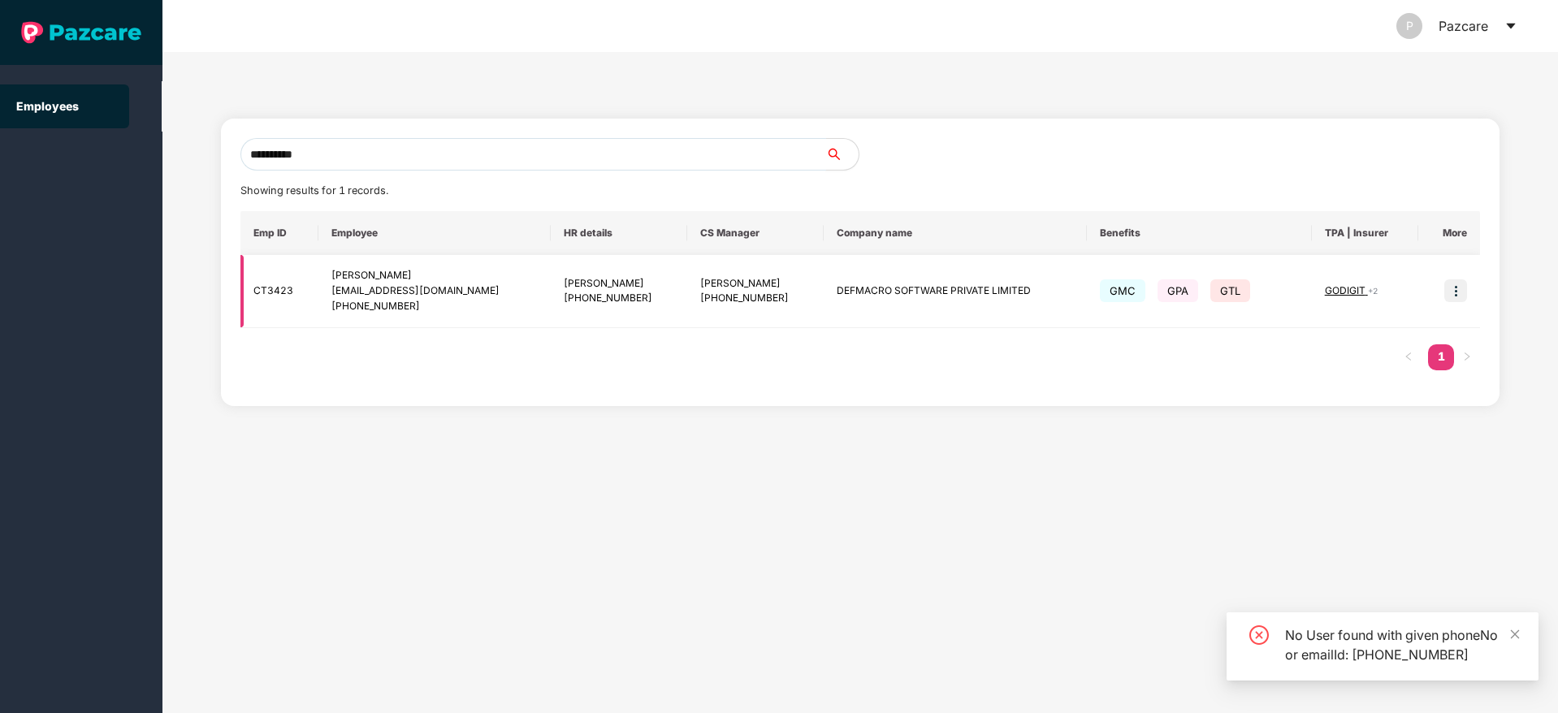
type input "**********"
click at [1448, 295] on img at bounding box center [1455, 290] width 23 height 23
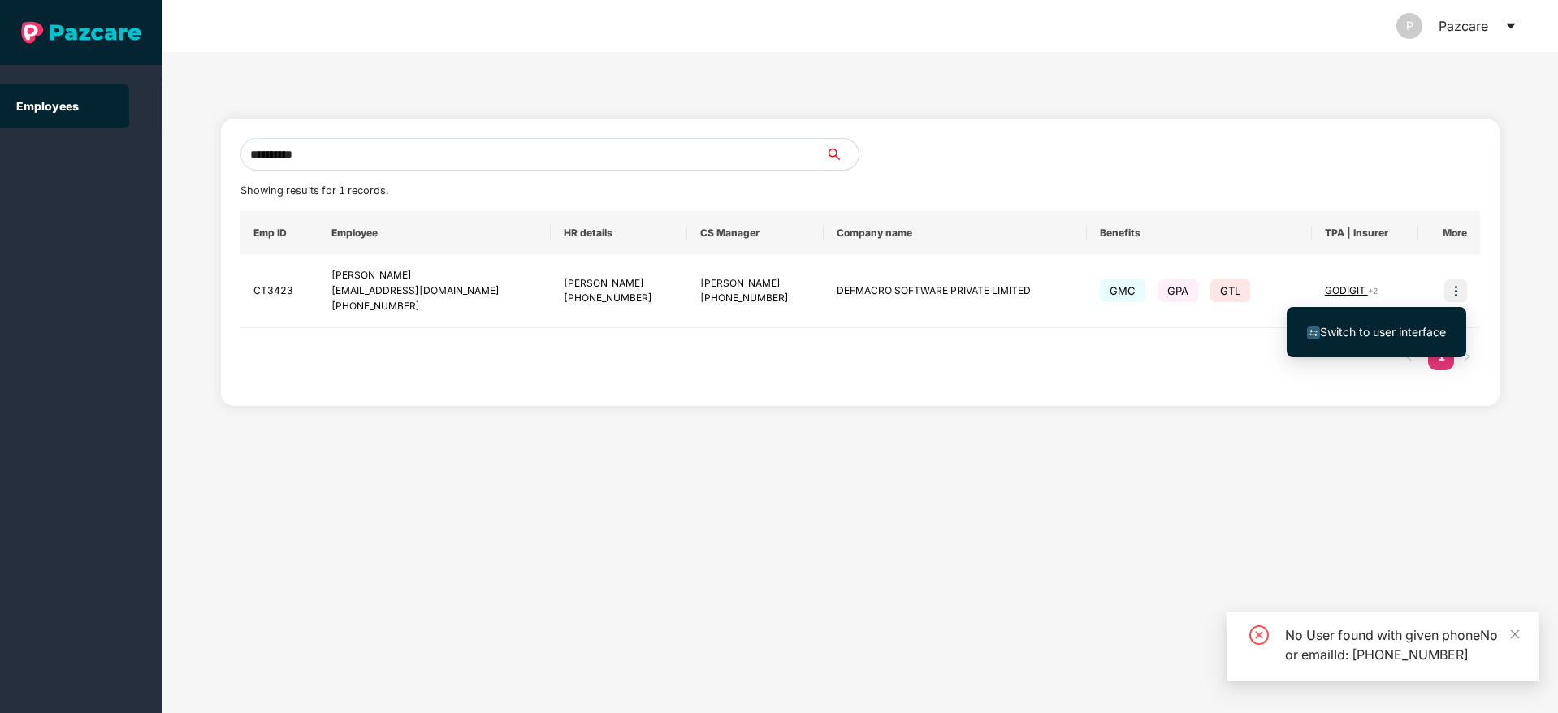
click at [1358, 336] on span "Switch to user interface" at bounding box center [1383, 332] width 126 height 14
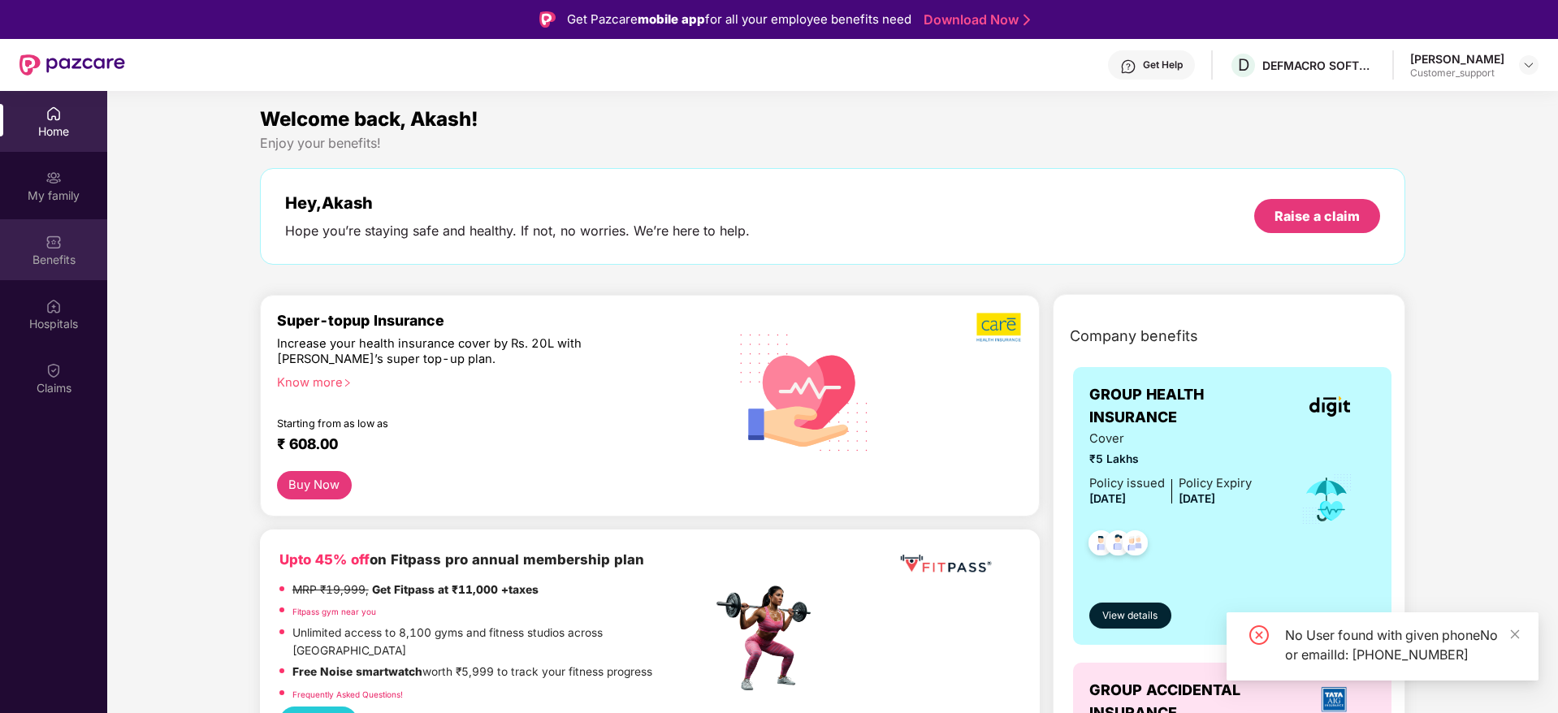
click at [48, 240] on img at bounding box center [53, 242] width 16 height 16
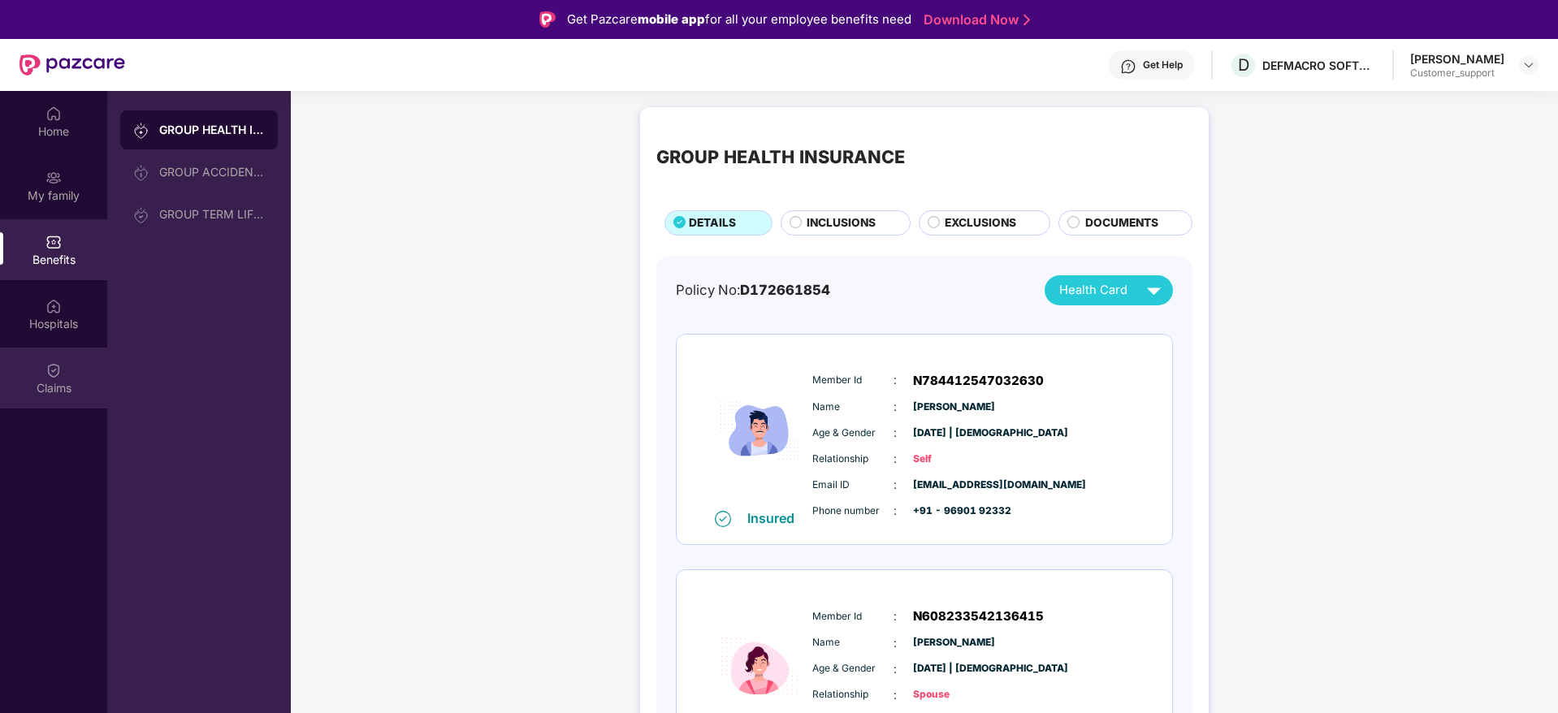
click at [35, 360] on div "Claims" at bounding box center [53, 378] width 107 height 61
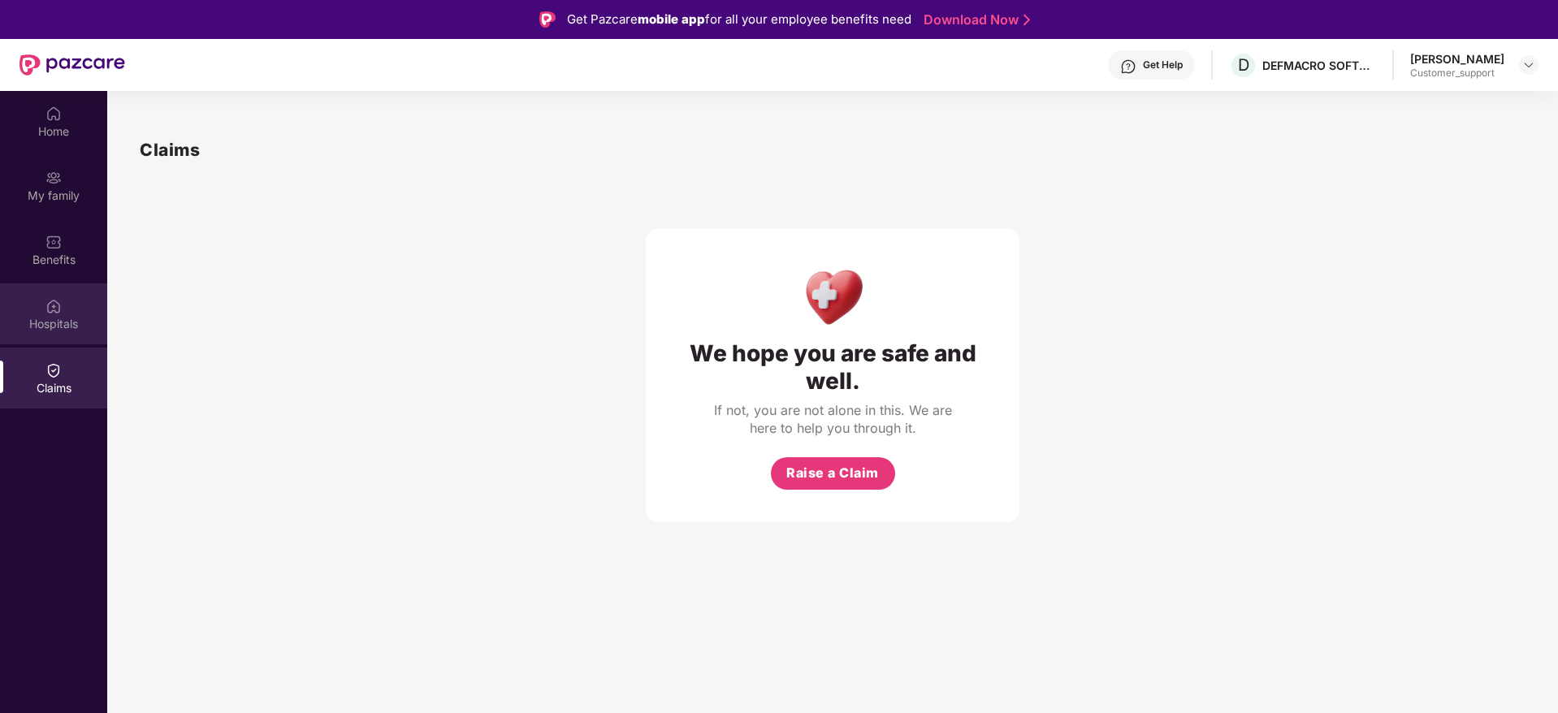
click at [47, 284] on div "Hospitals" at bounding box center [53, 313] width 107 height 61
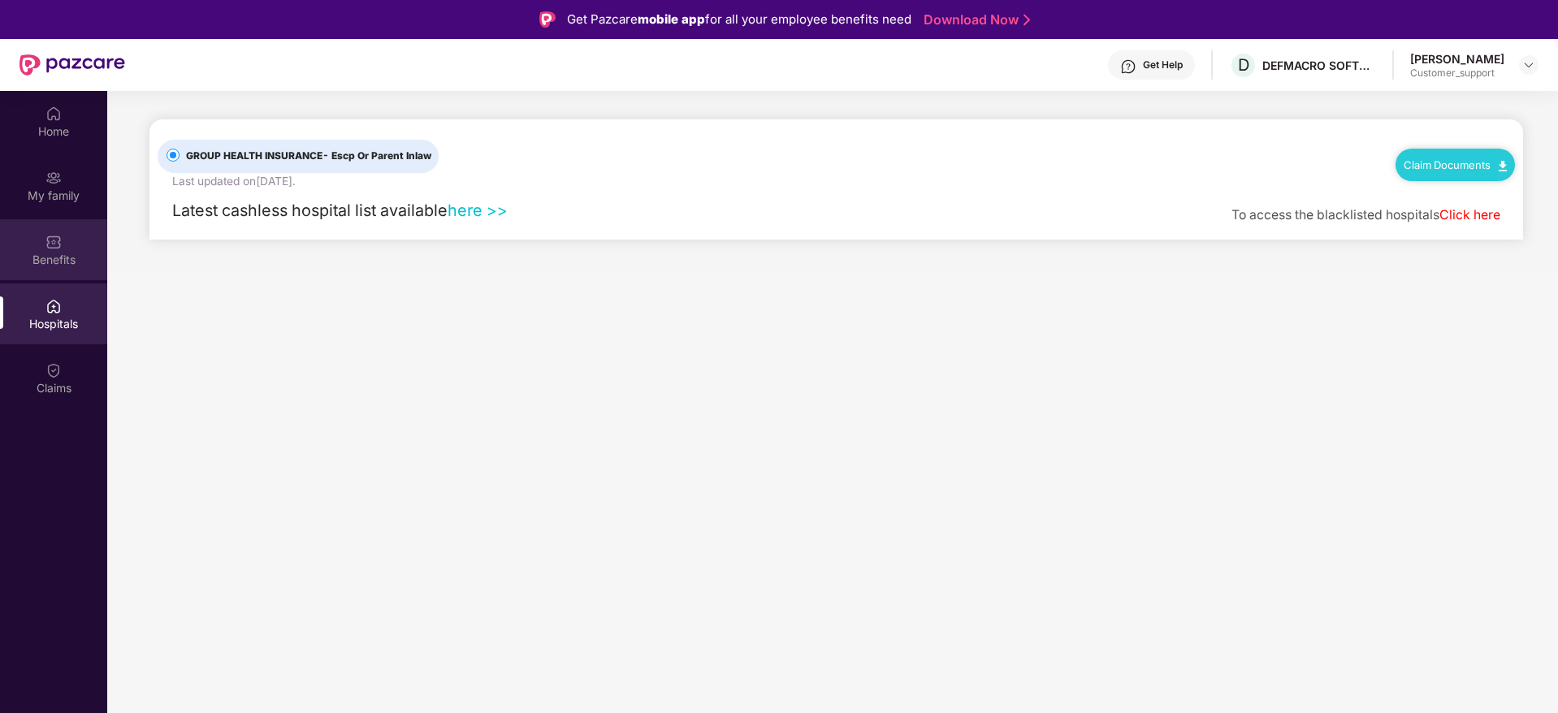
click at [66, 248] on div "Benefits" at bounding box center [53, 249] width 107 height 61
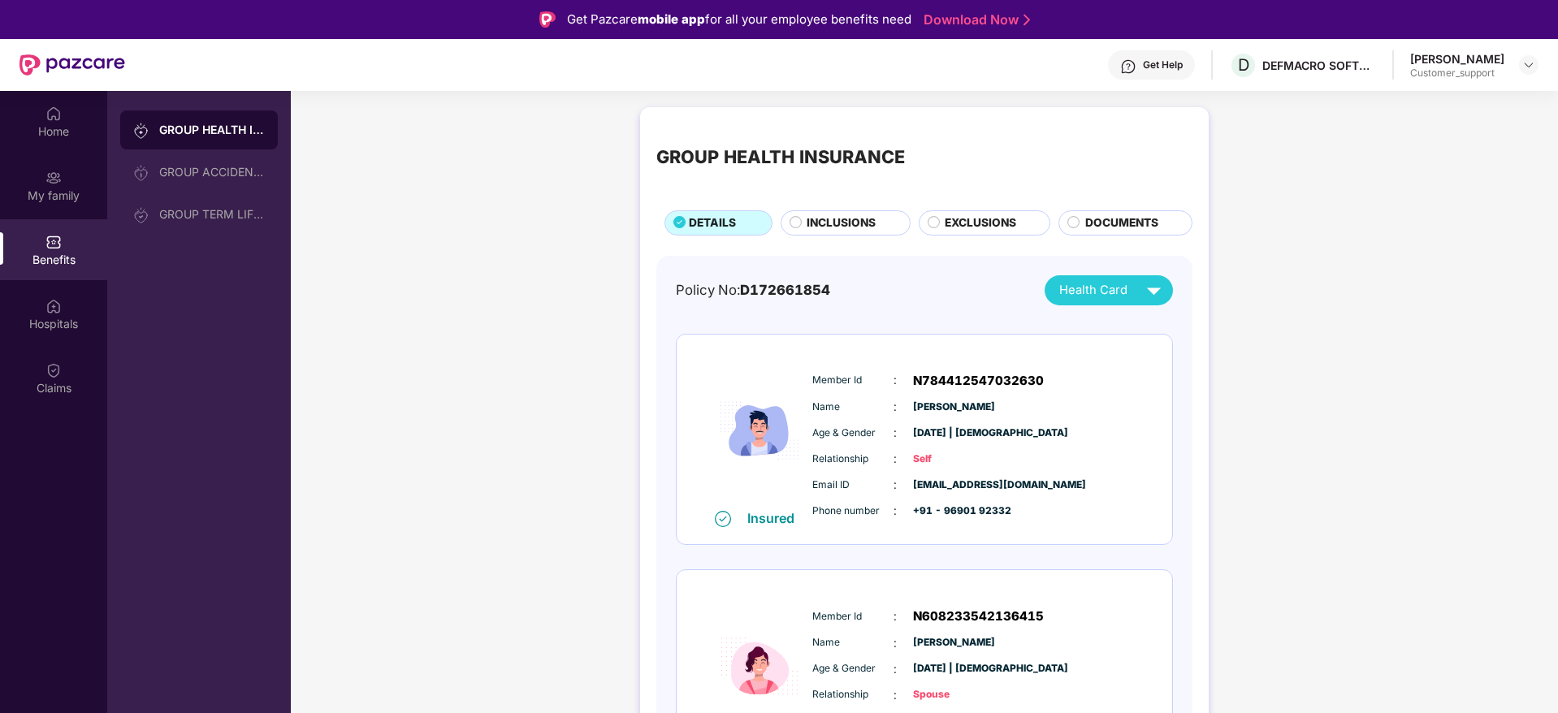
click at [823, 219] on span "INCLUSIONS" at bounding box center [840, 223] width 69 height 18
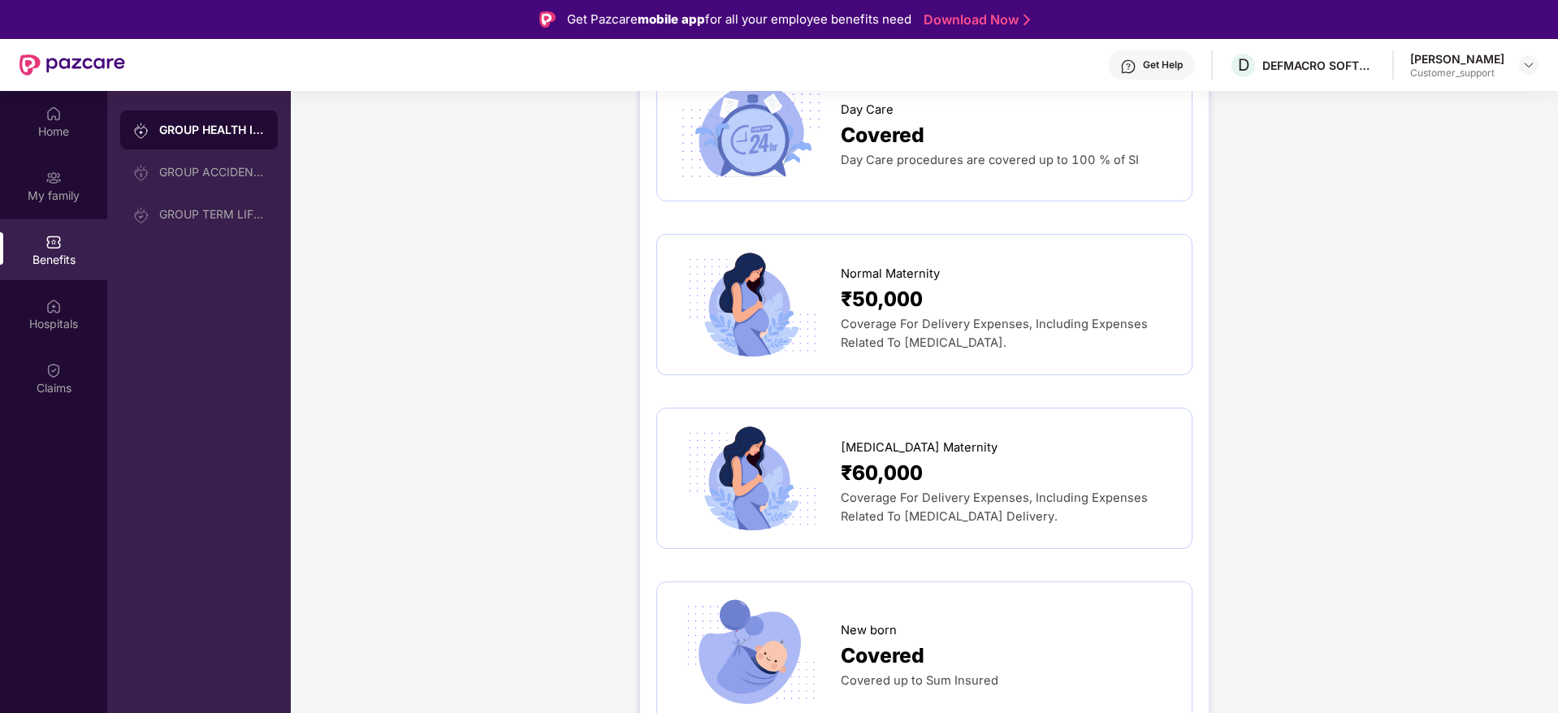
scroll to position [1614, 0]
click at [91, 378] on div "Claims" at bounding box center [53, 378] width 107 height 61
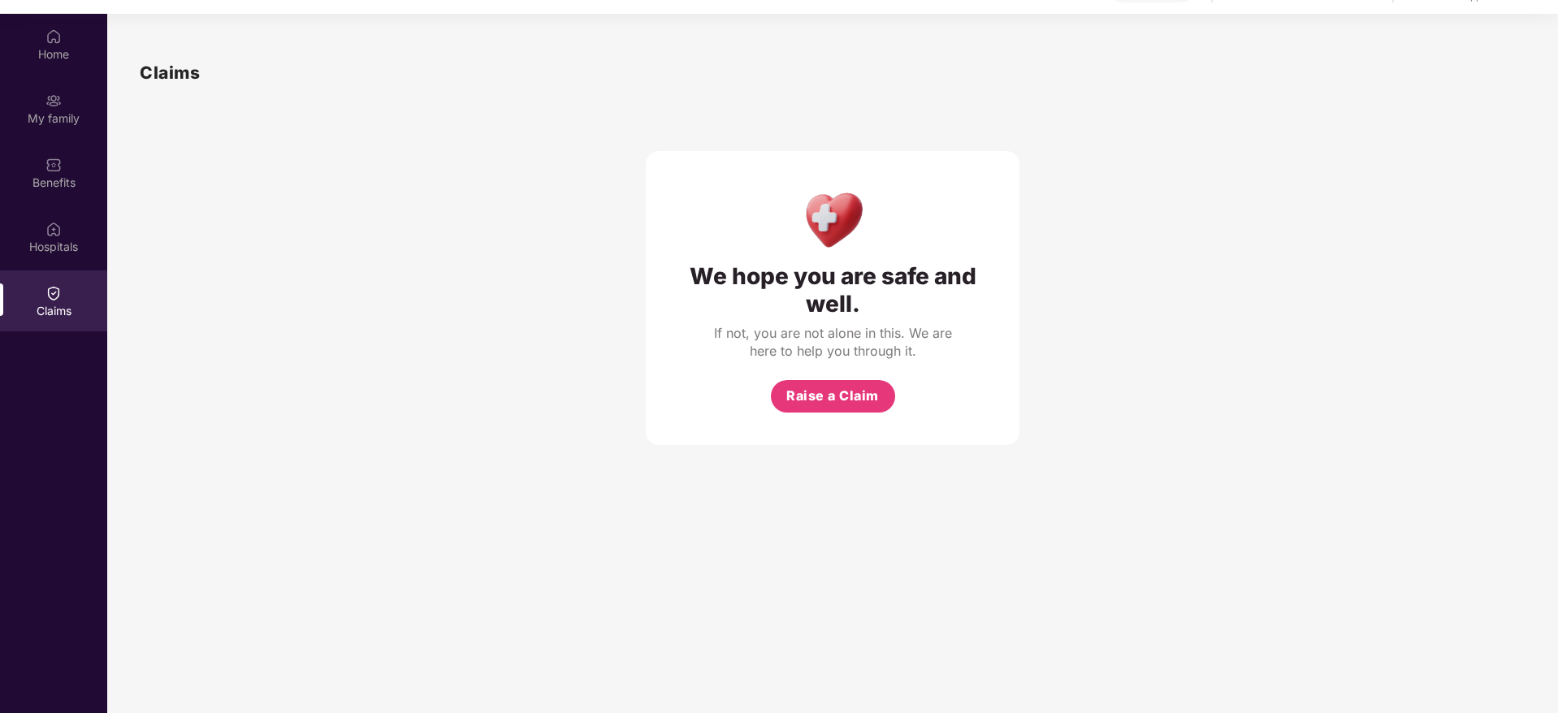
scroll to position [85, 0]
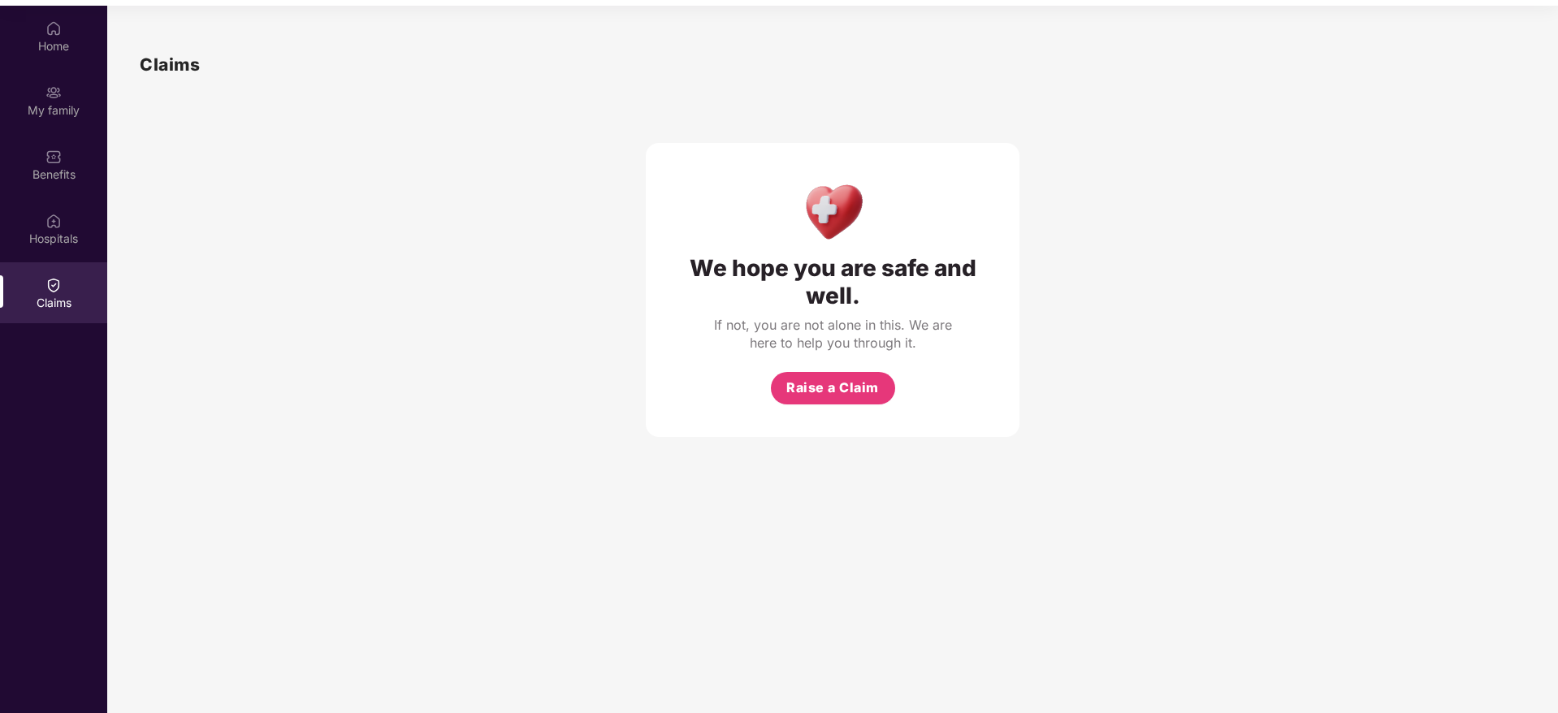
click at [45, 313] on div "Claims" at bounding box center [53, 292] width 107 height 61
click at [814, 398] on span "Raise a Claim" at bounding box center [832, 388] width 93 height 20
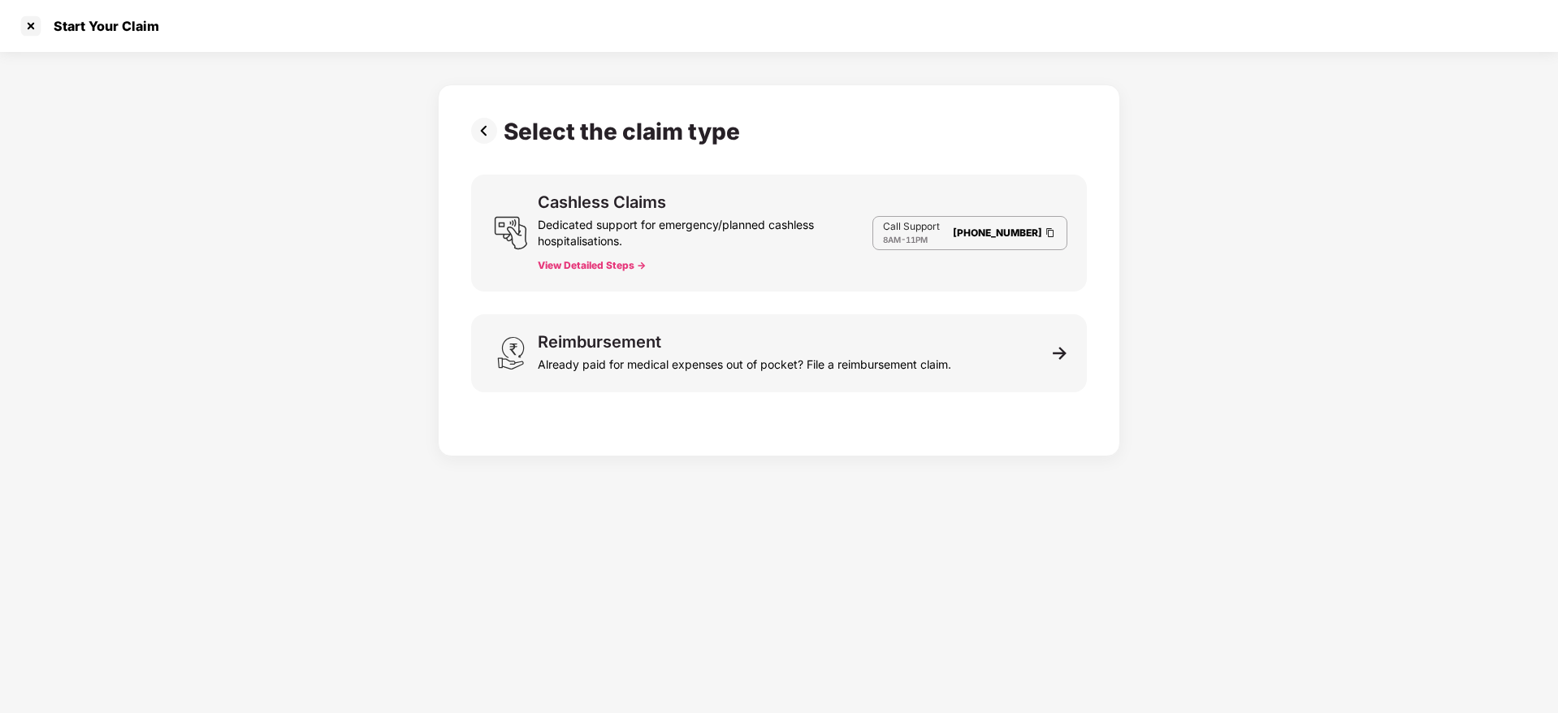
scroll to position [33, 0]
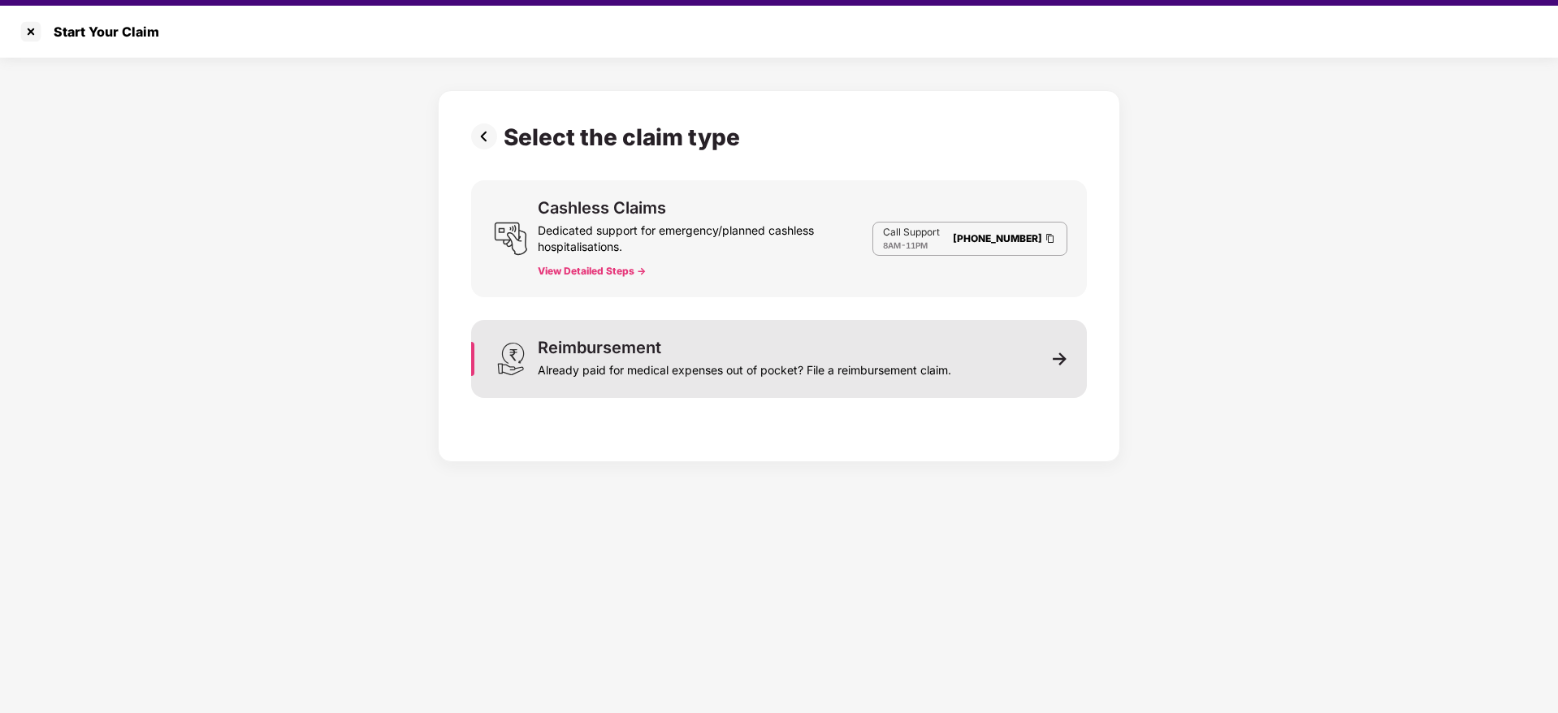
click at [737, 356] on div "Already paid for medical expenses out of pocket? File a reimbursement claim." at bounding box center [744, 367] width 413 height 23
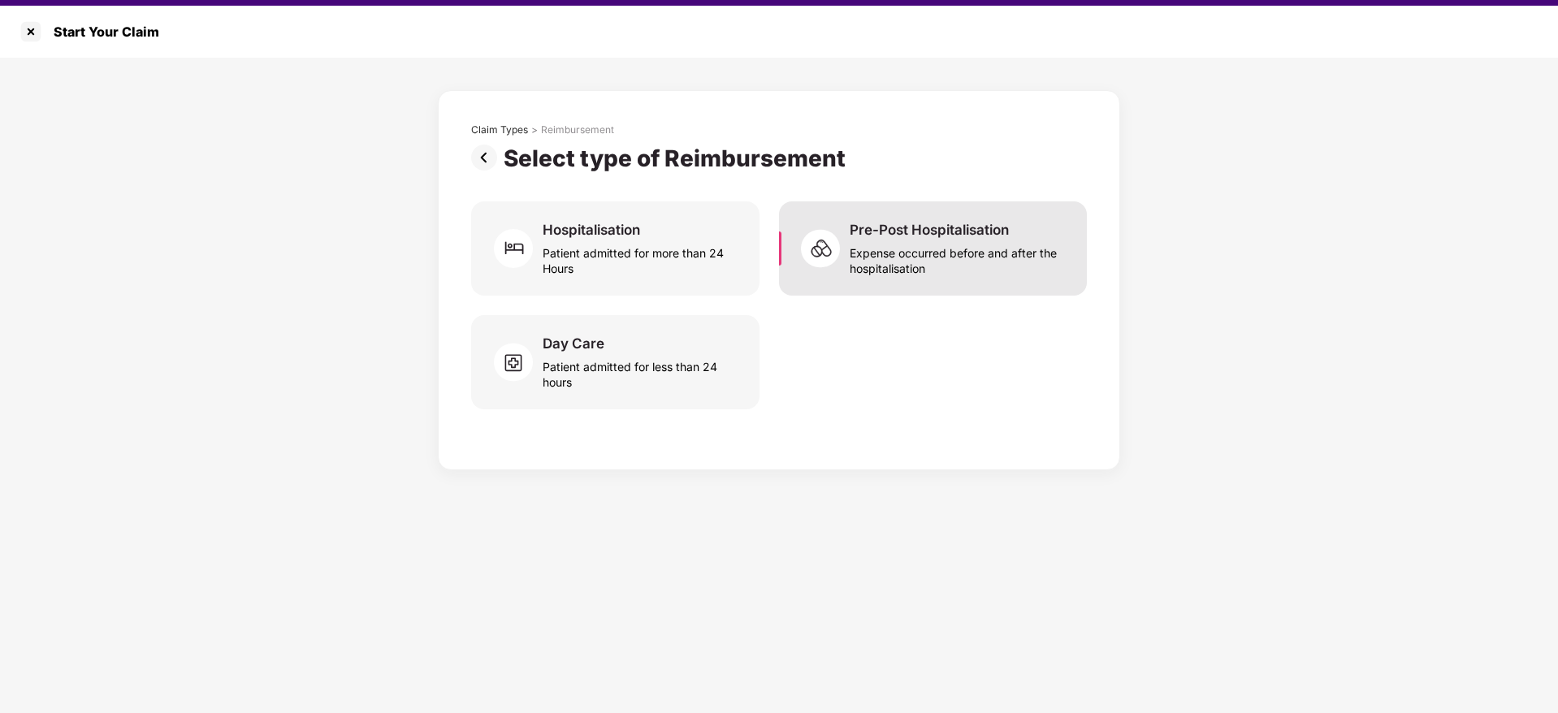
click at [893, 241] on div "Expense occurred before and after the hospitalisation" at bounding box center [958, 257] width 218 height 37
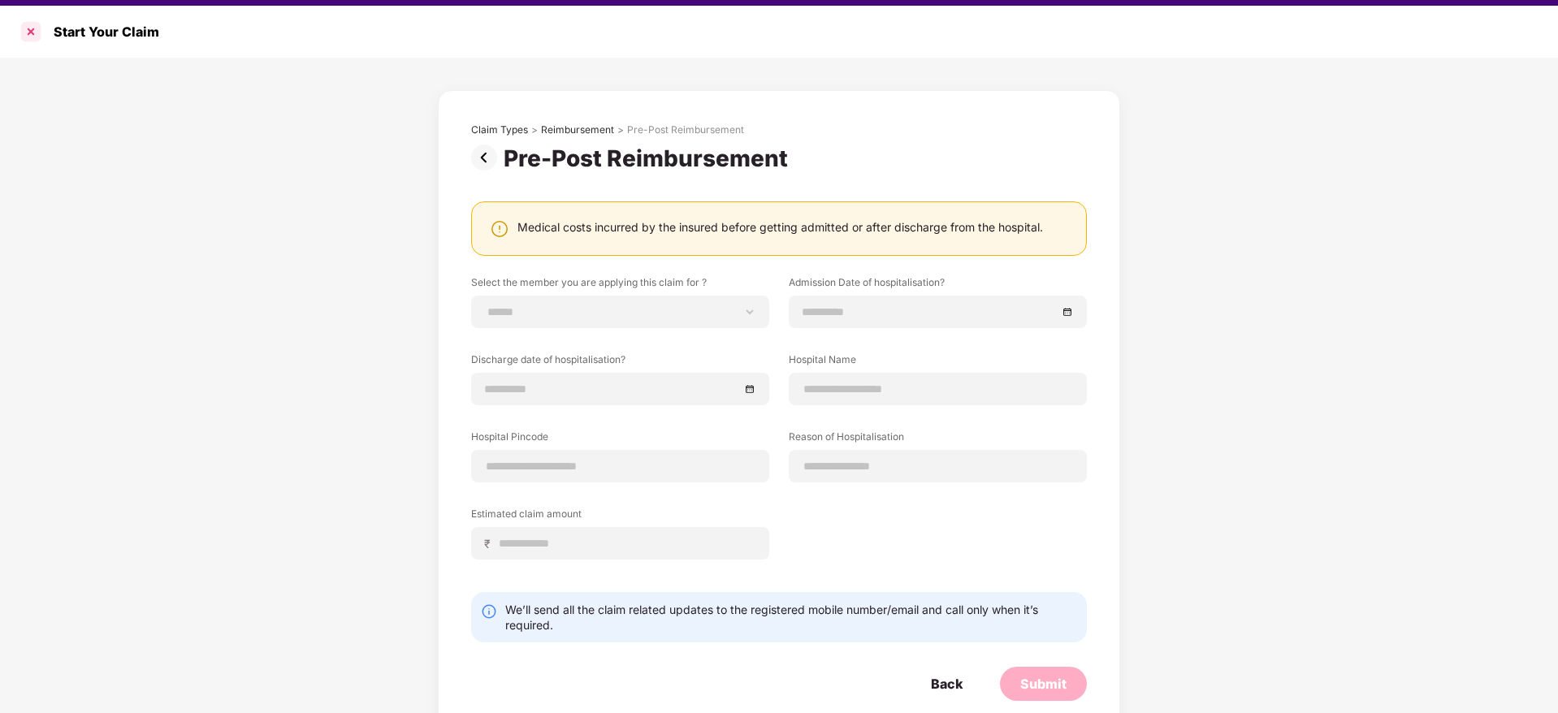
click at [25, 36] on div at bounding box center [31, 32] width 26 height 26
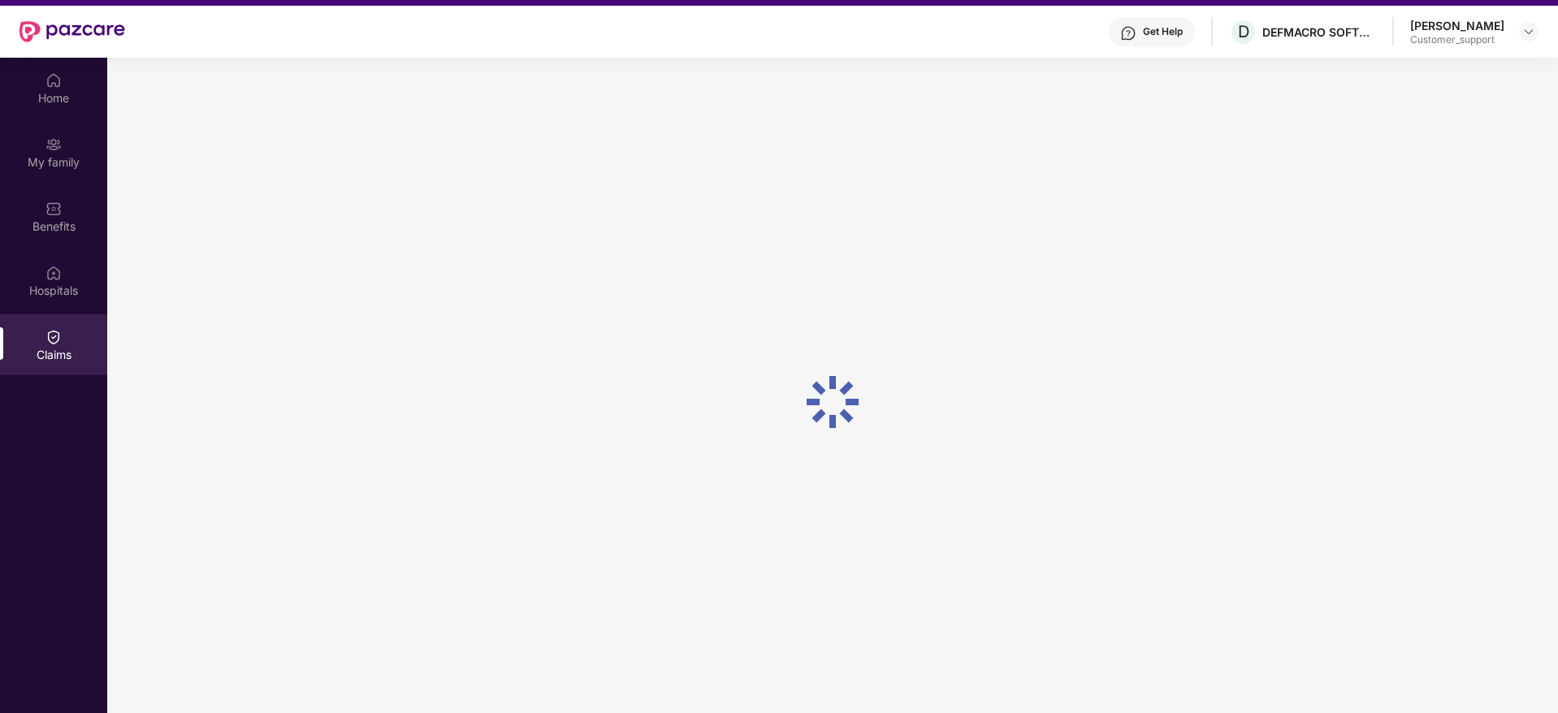
scroll to position [85, 0]
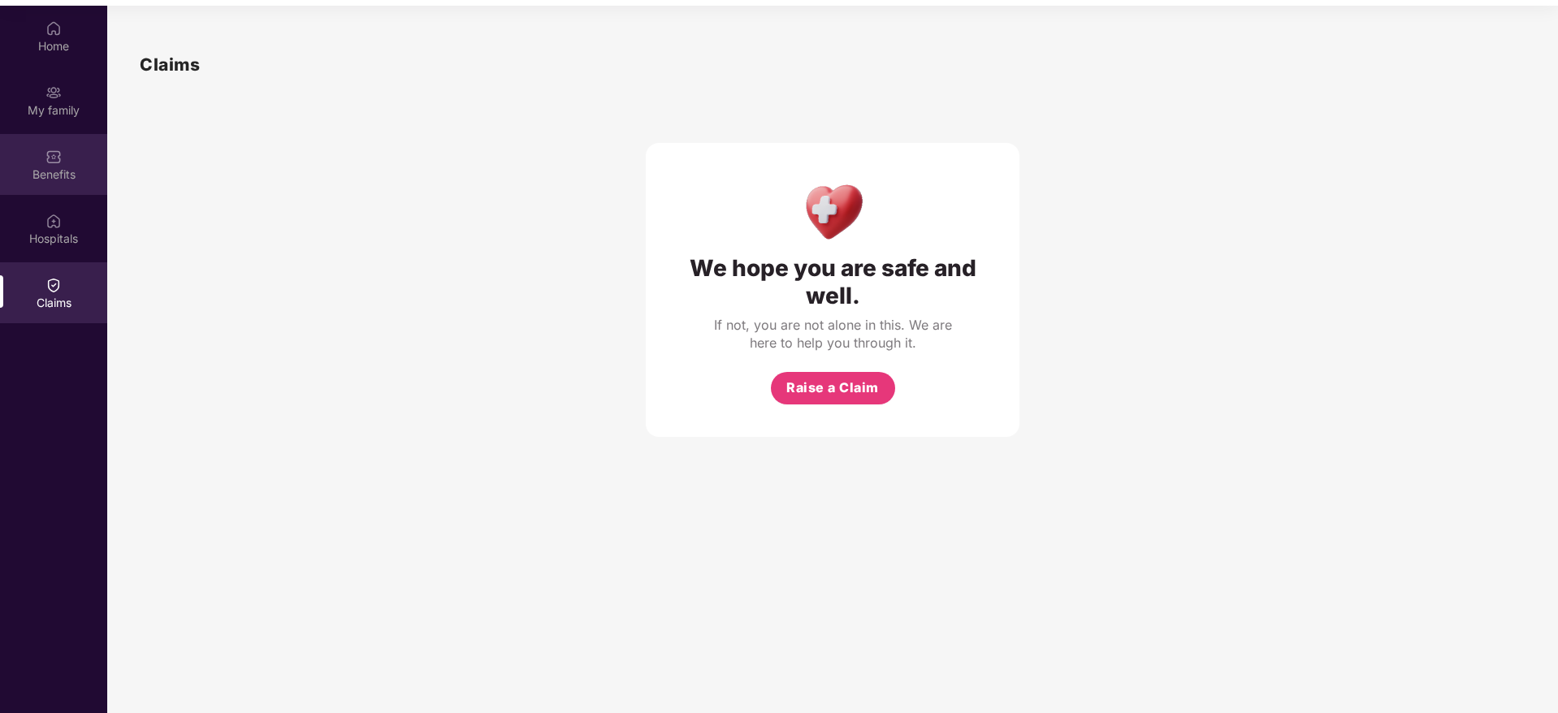
click at [30, 171] on div "Benefits" at bounding box center [53, 174] width 107 height 16
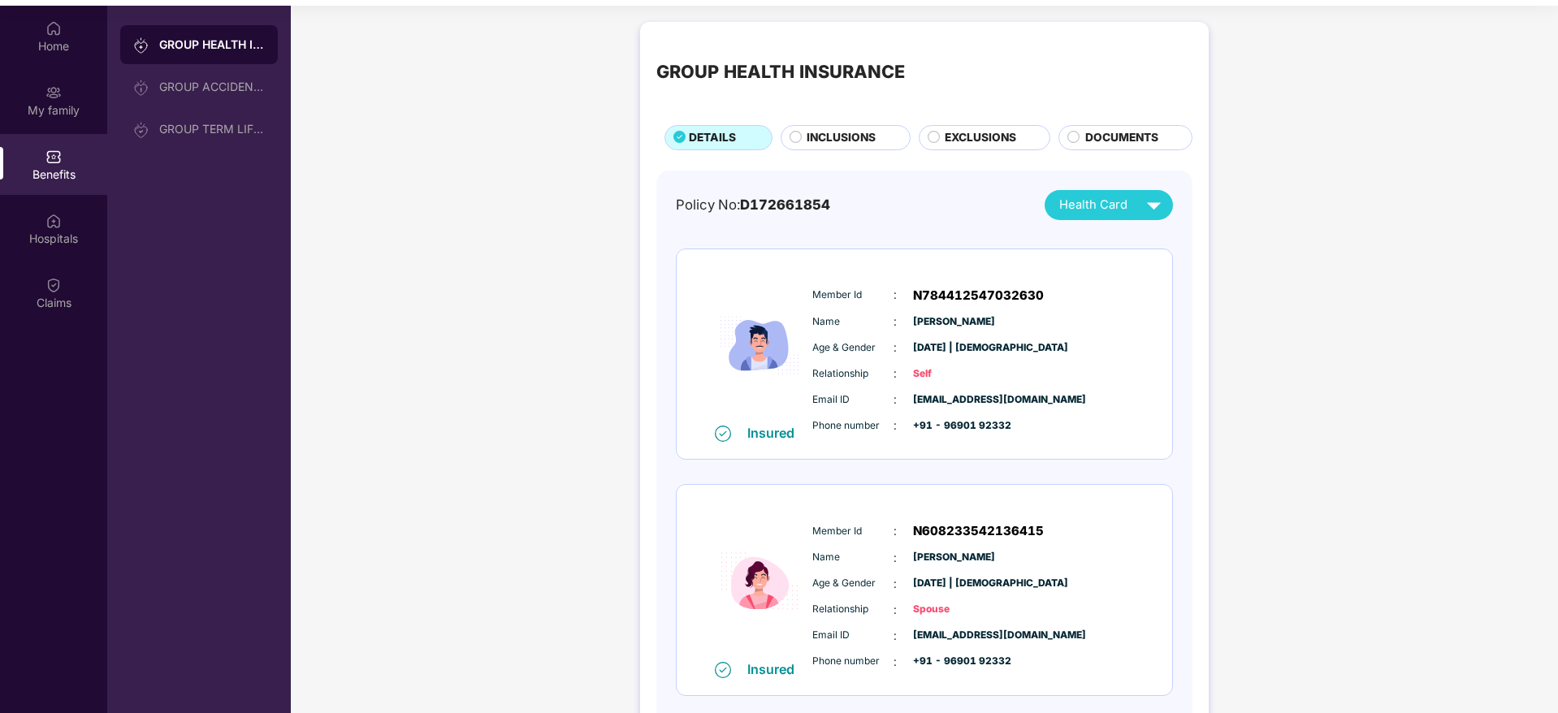
click at [832, 129] on span "INCLUSIONS" at bounding box center [840, 138] width 69 height 18
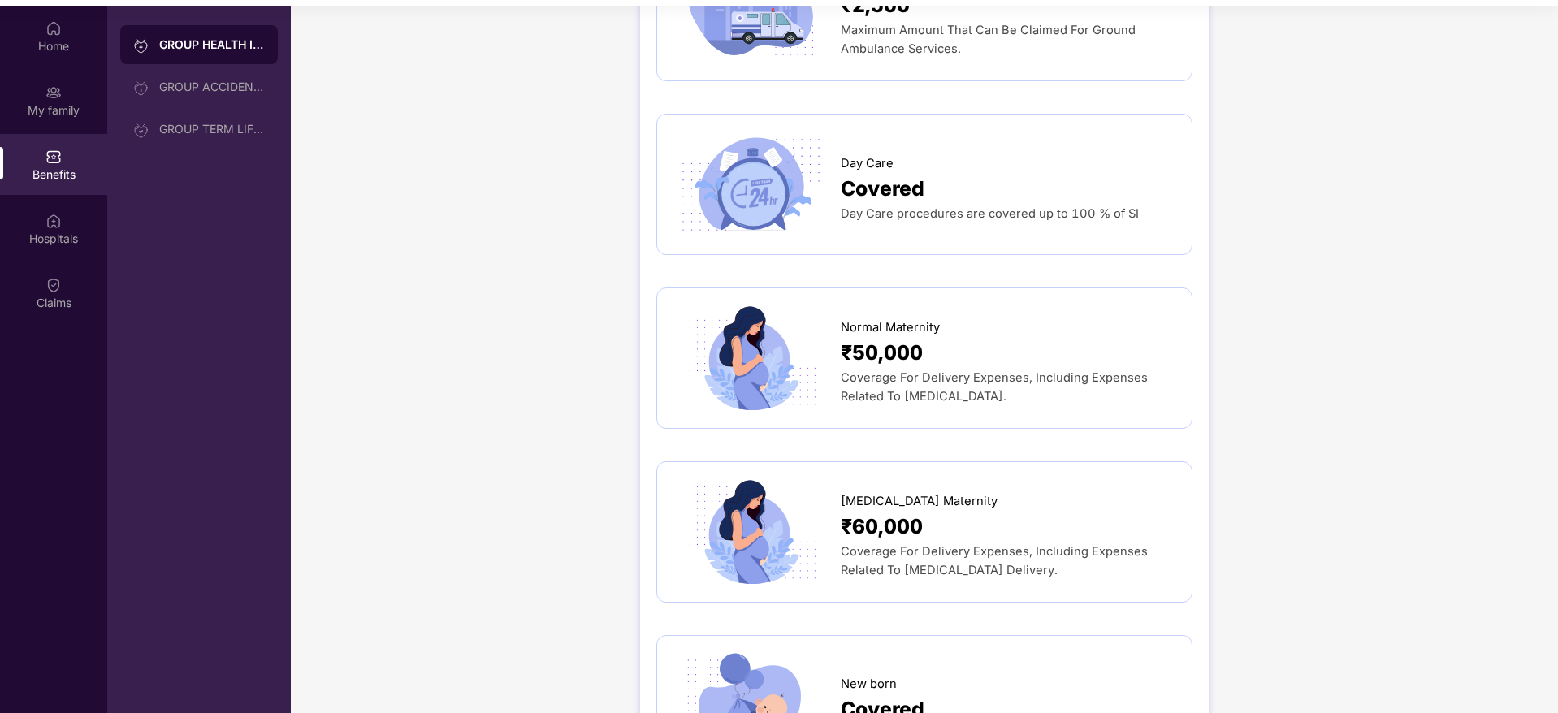
scroll to position [1415, 0]
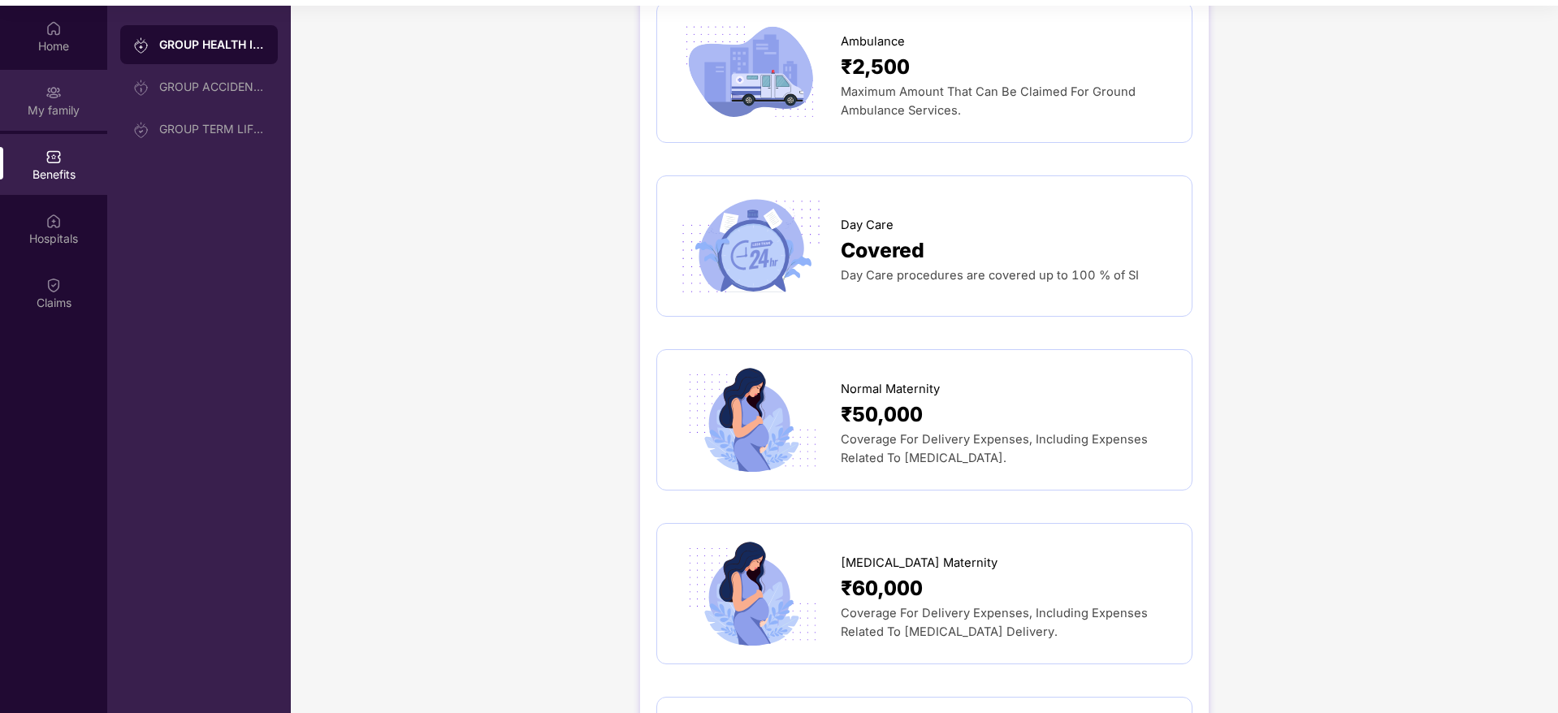
click at [60, 126] on div "My family" at bounding box center [53, 100] width 107 height 61
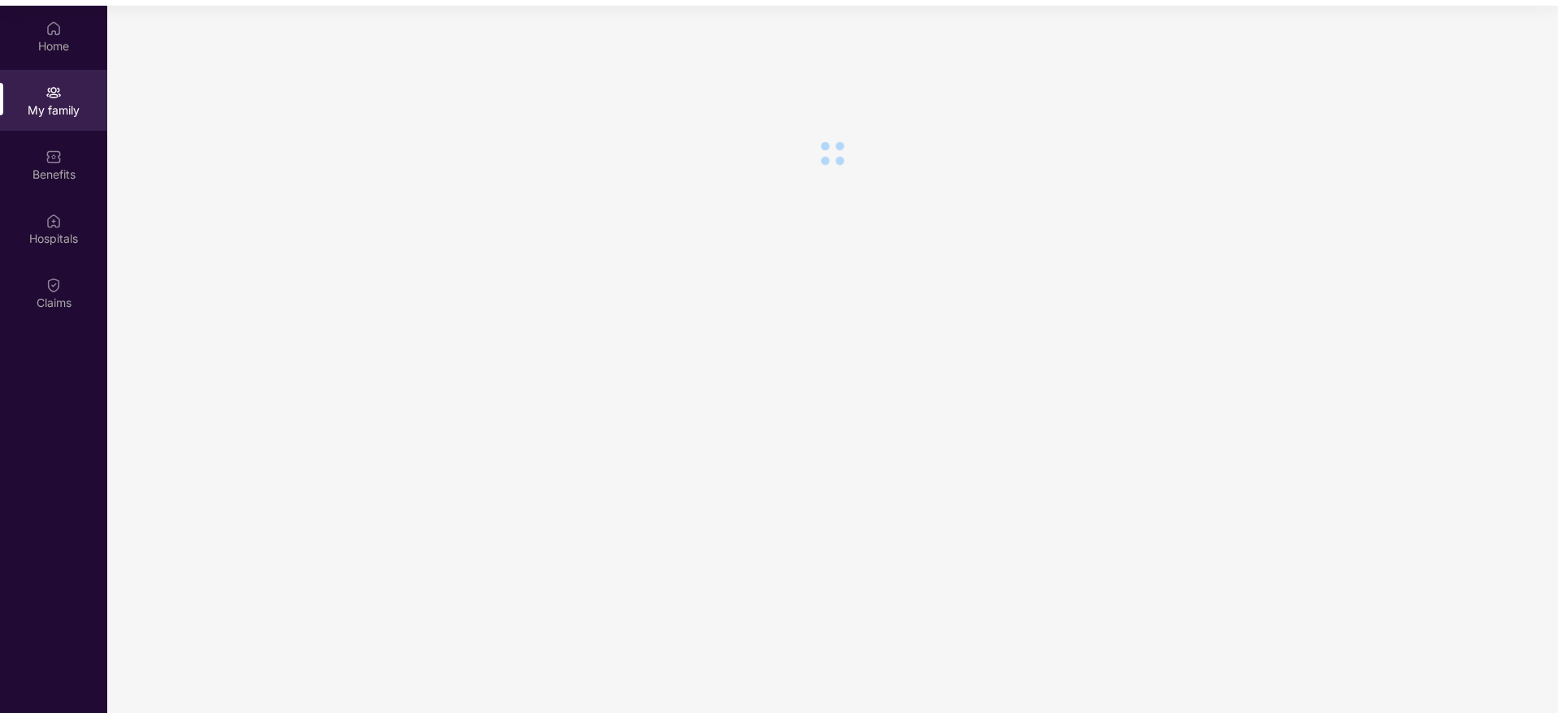
scroll to position [0, 0]
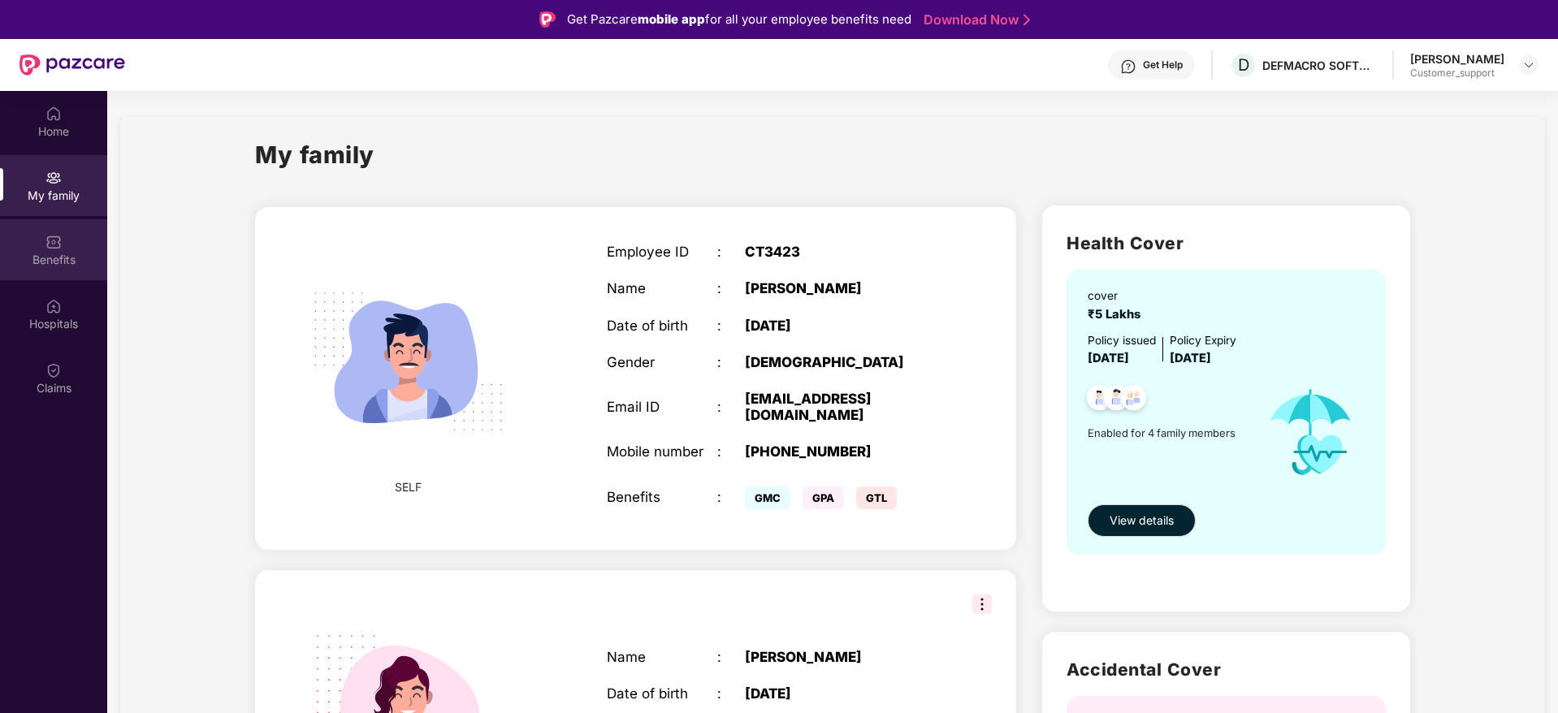
click at [15, 226] on div "Benefits" at bounding box center [53, 249] width 107 height 61
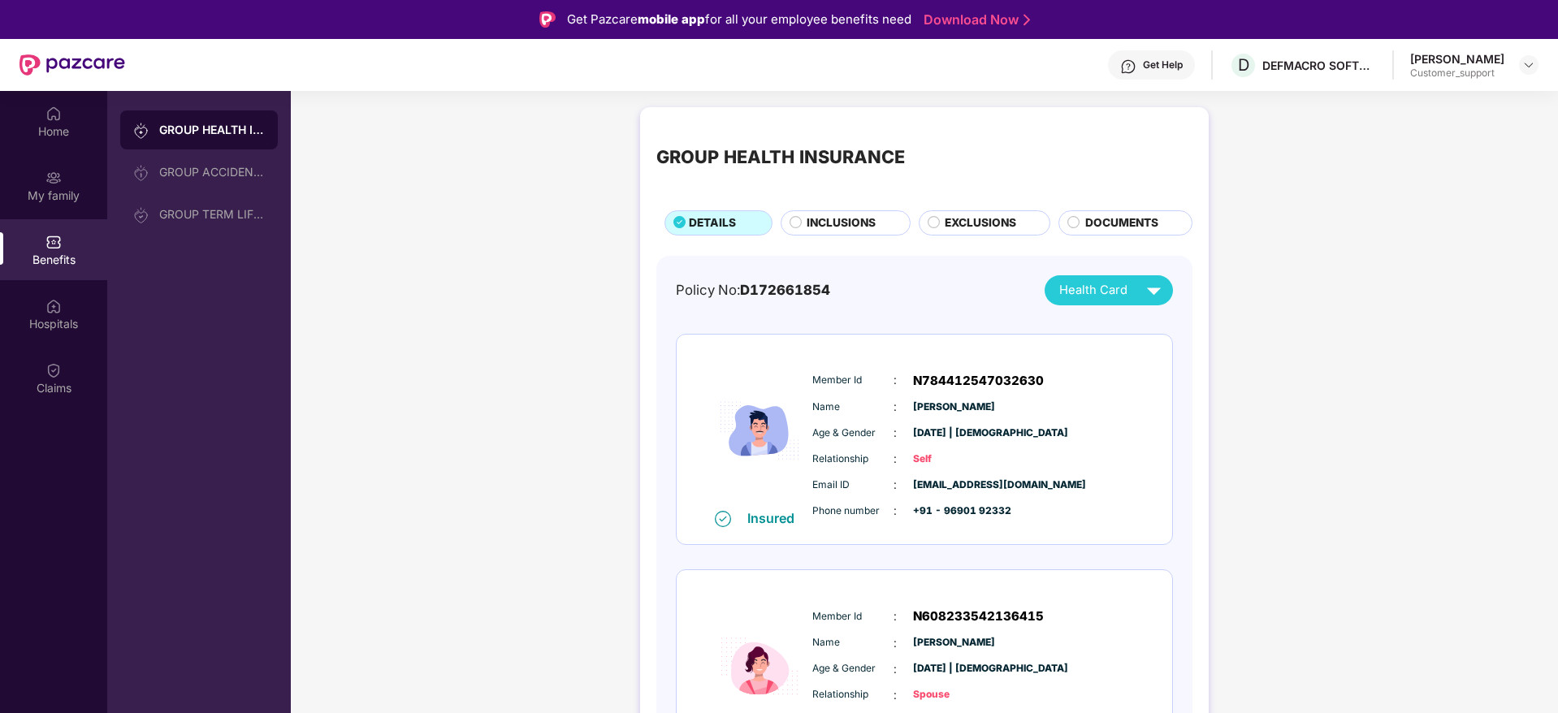
click at [815, 230] on span "INCLUSIONS" at bounding box center [840, 223] width 69 height 18
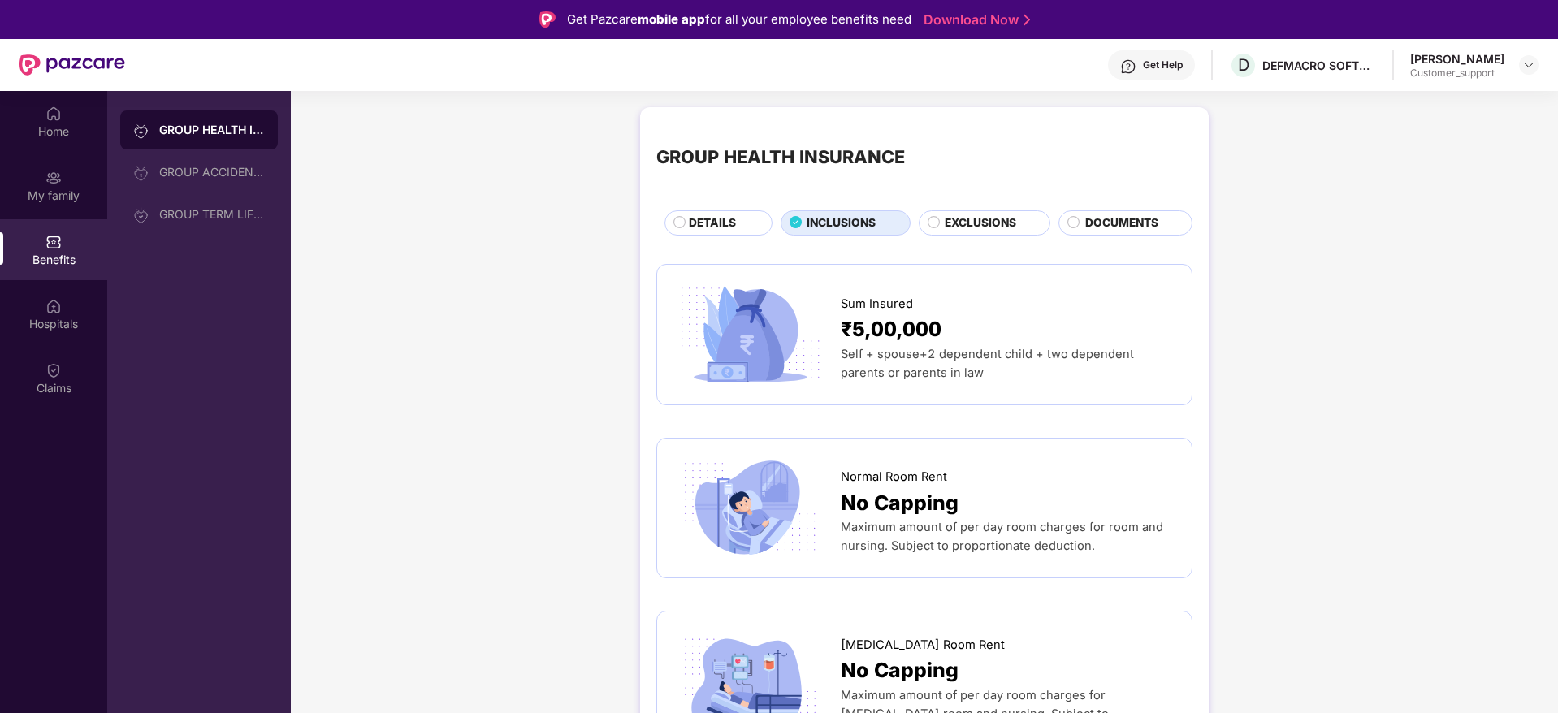
click at [974, 229] on span "EXCLUSIONS" at bounding box center [979, 223] width 71 height 18
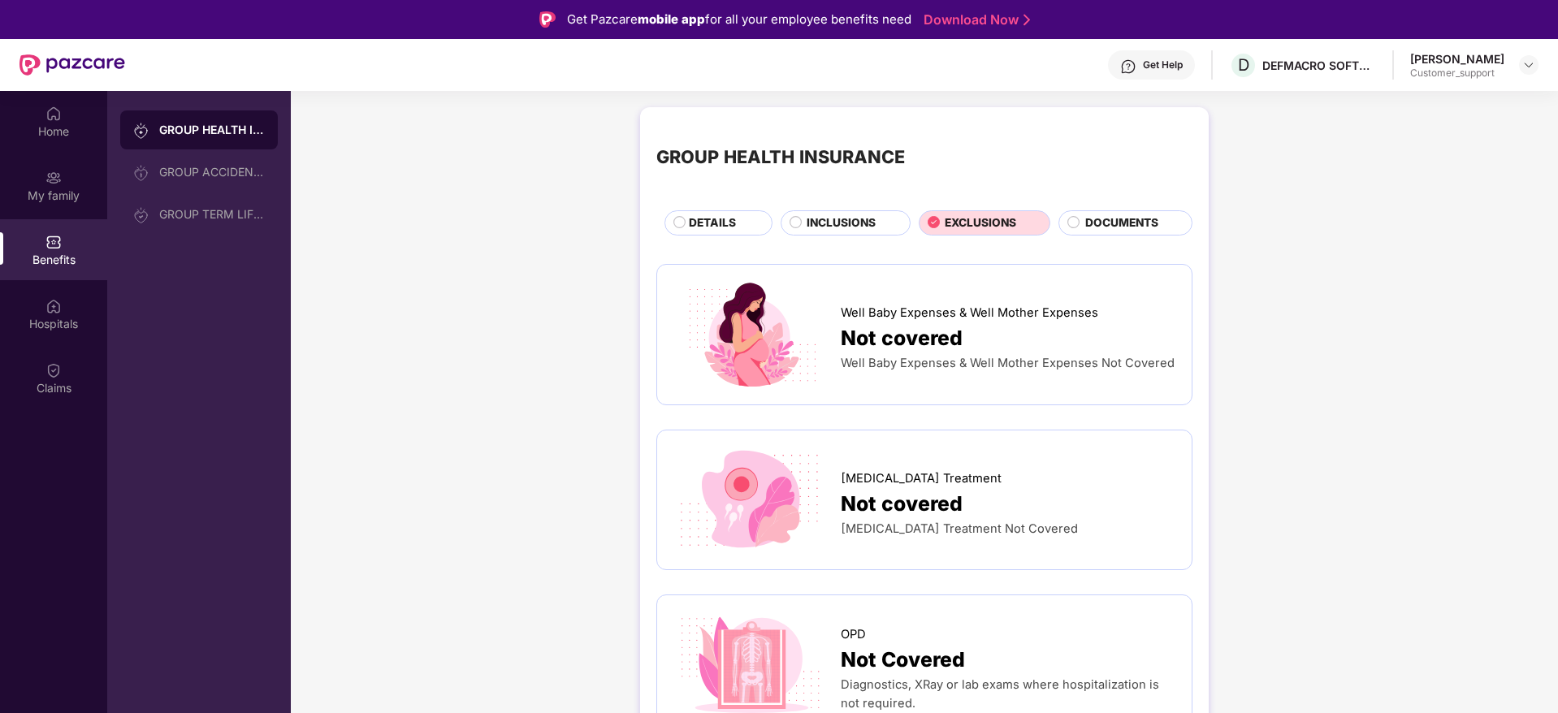
click at [829, 235] on div "INCLUSIONS" at bounding box center [845, 222] width 130 height 25
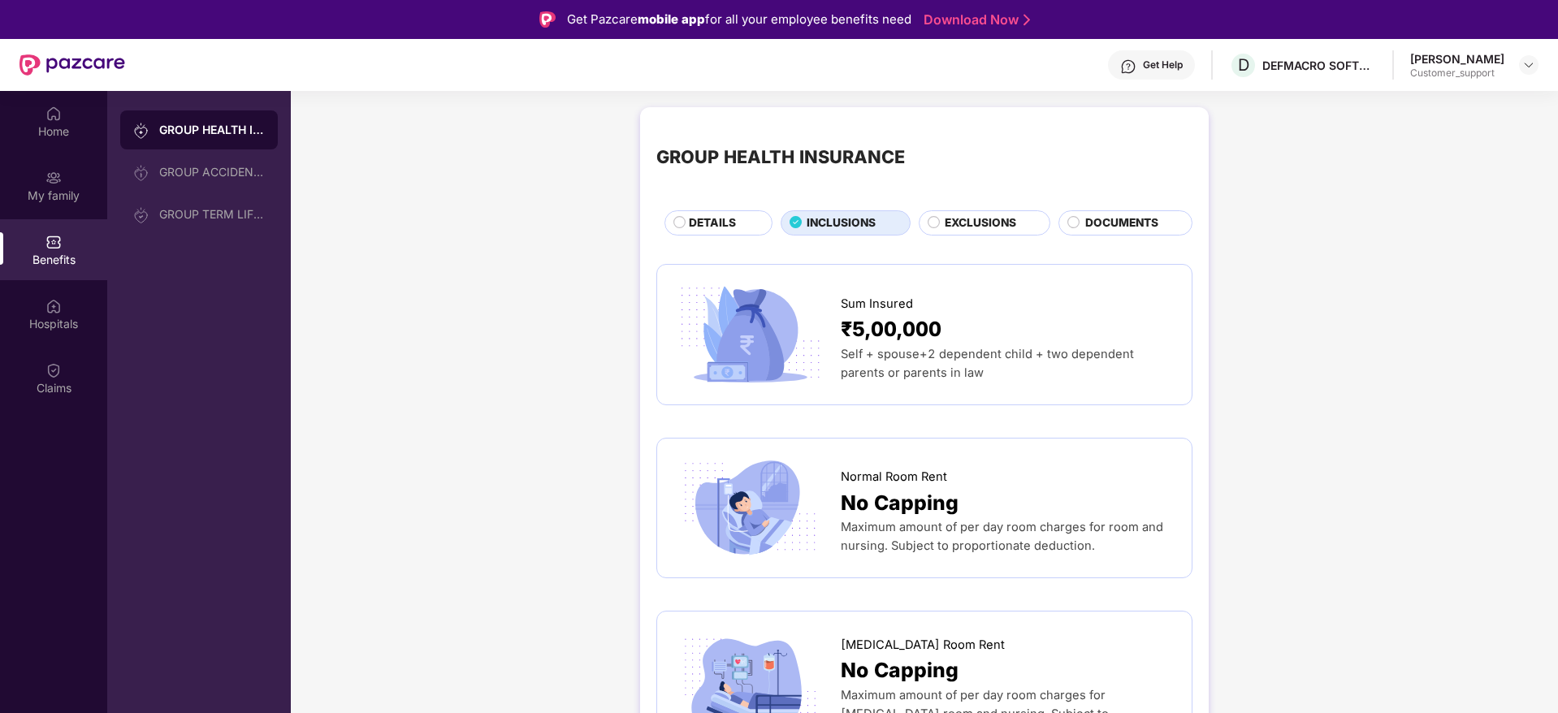
click at [961, 227] on span "EXCLUSIONS" at bounding box center [979, 223] width 71 height 18
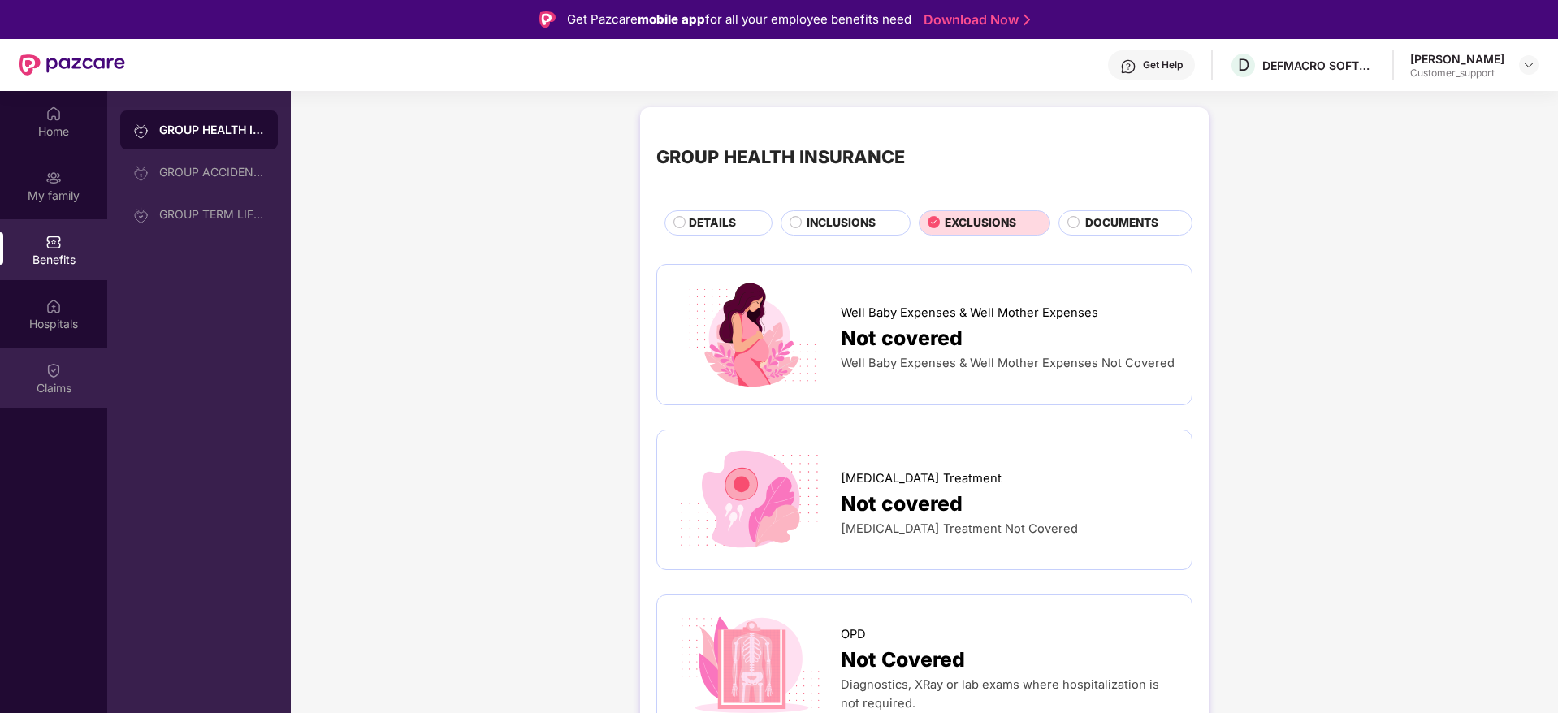
click at [52, 382] on div "Claims" at bounding box center [53, 388] width 107 height 16
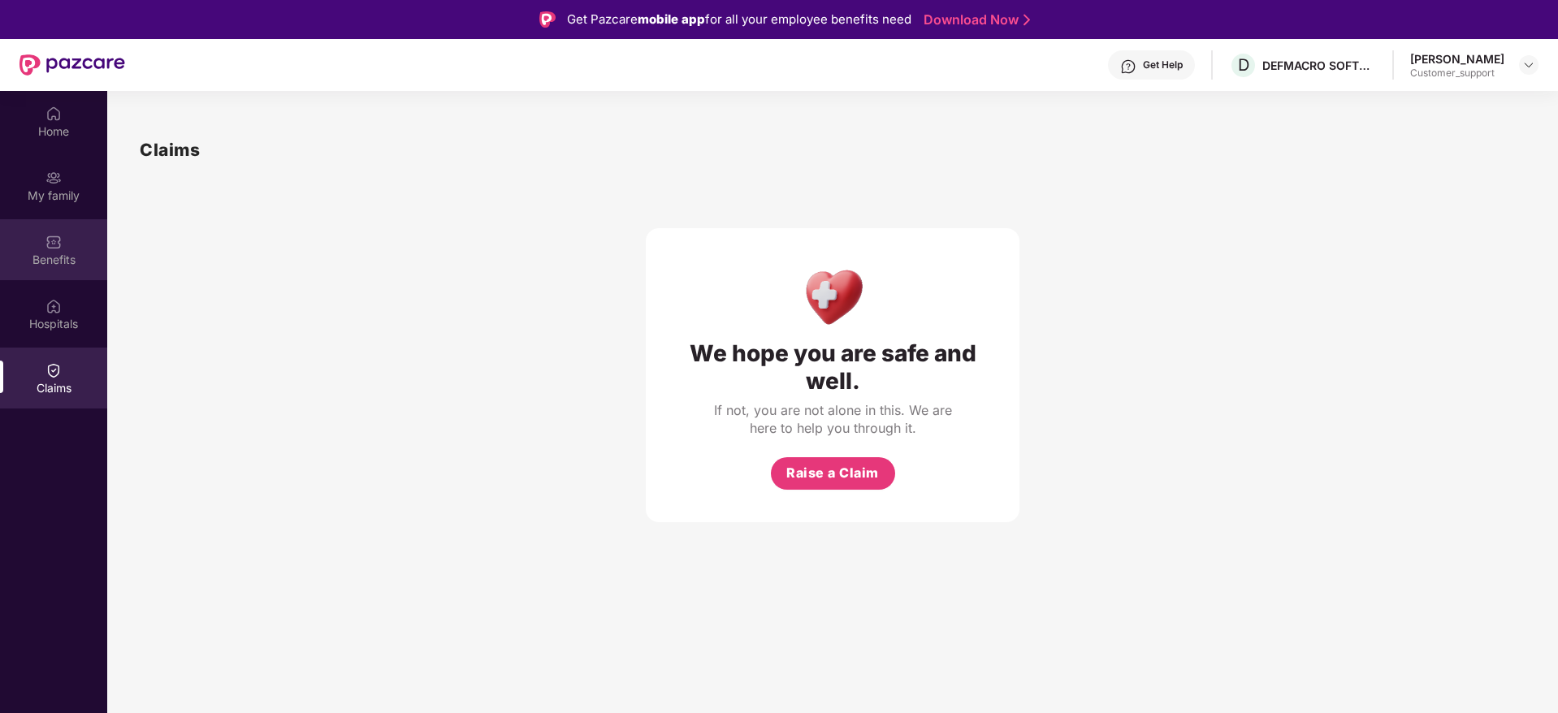
click at [71, 228] on div "Benefits" at bounding box center [53, 249] width 107 height 61
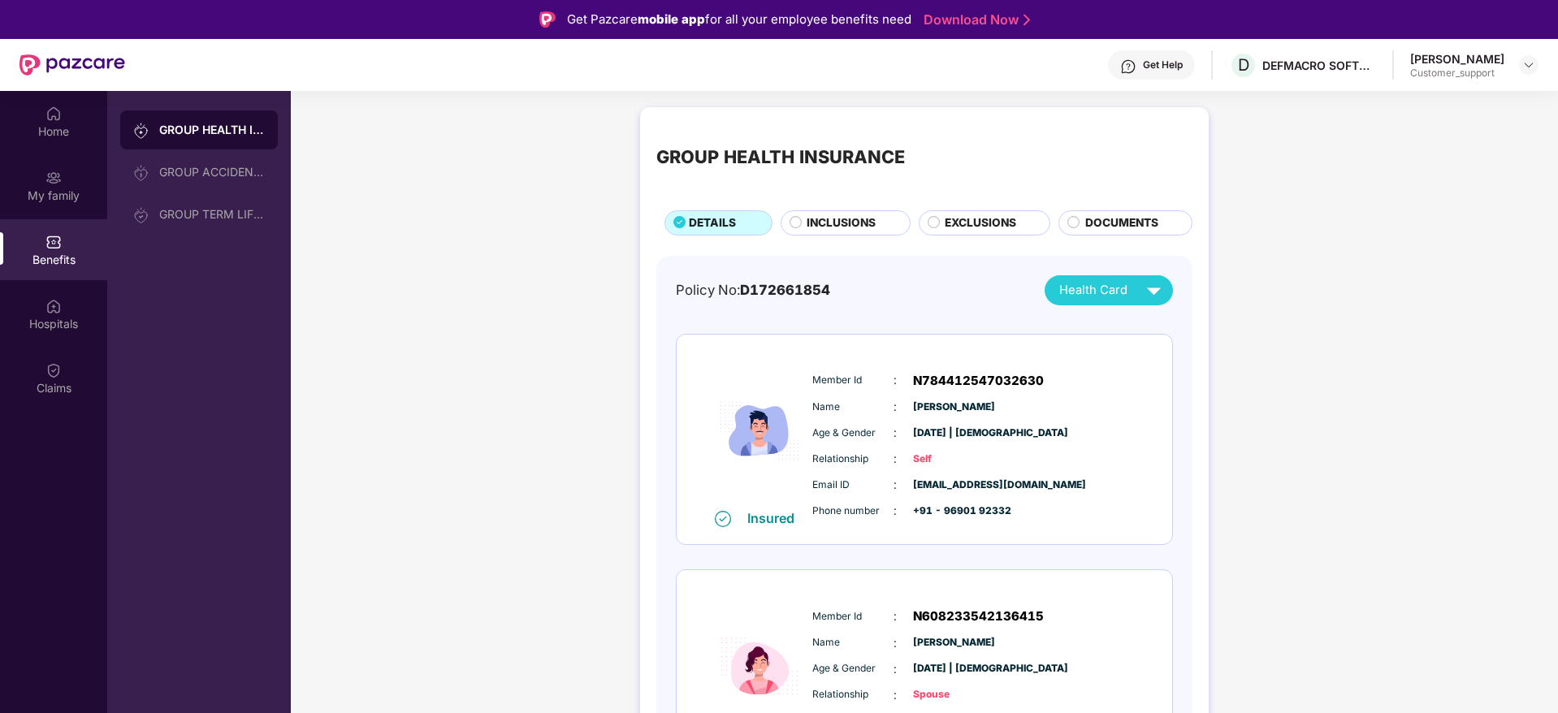
click at [825, 215] on span "INCLUSIONS" at bounding box center [840, 223] width 69 height 18
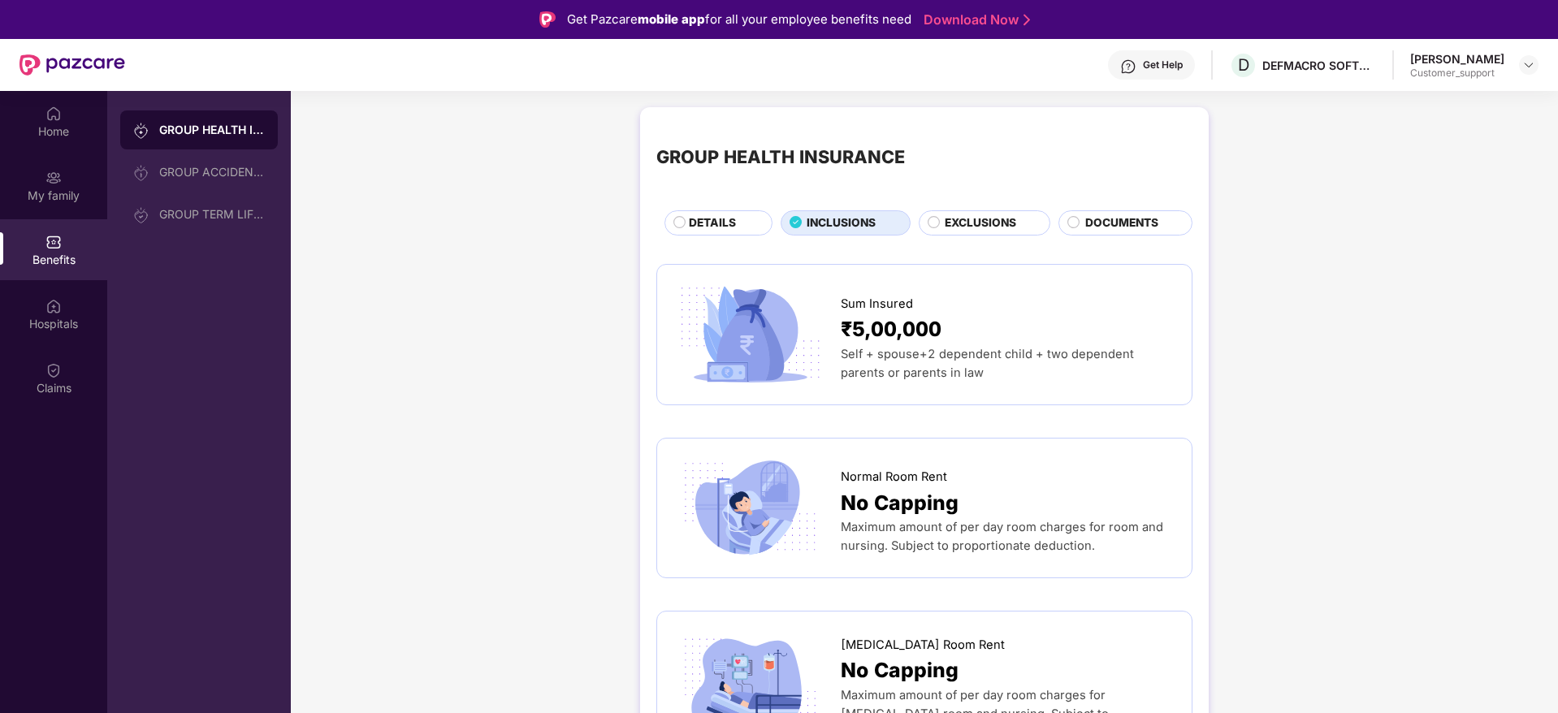
scroll to position [9, 0]
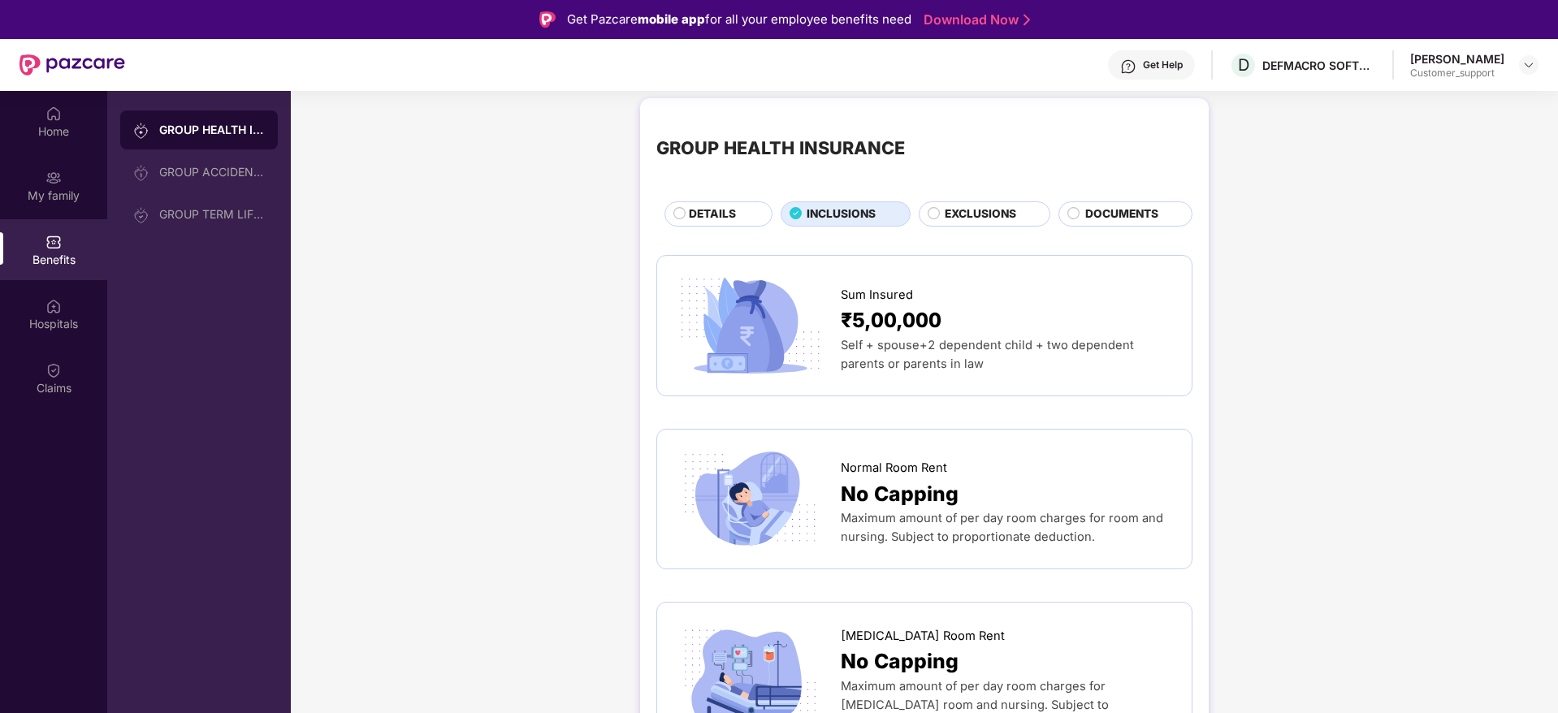
click at [983, 212] on span "EXCLUSIONS" at bounding box center [979, 214] width 71 height 18
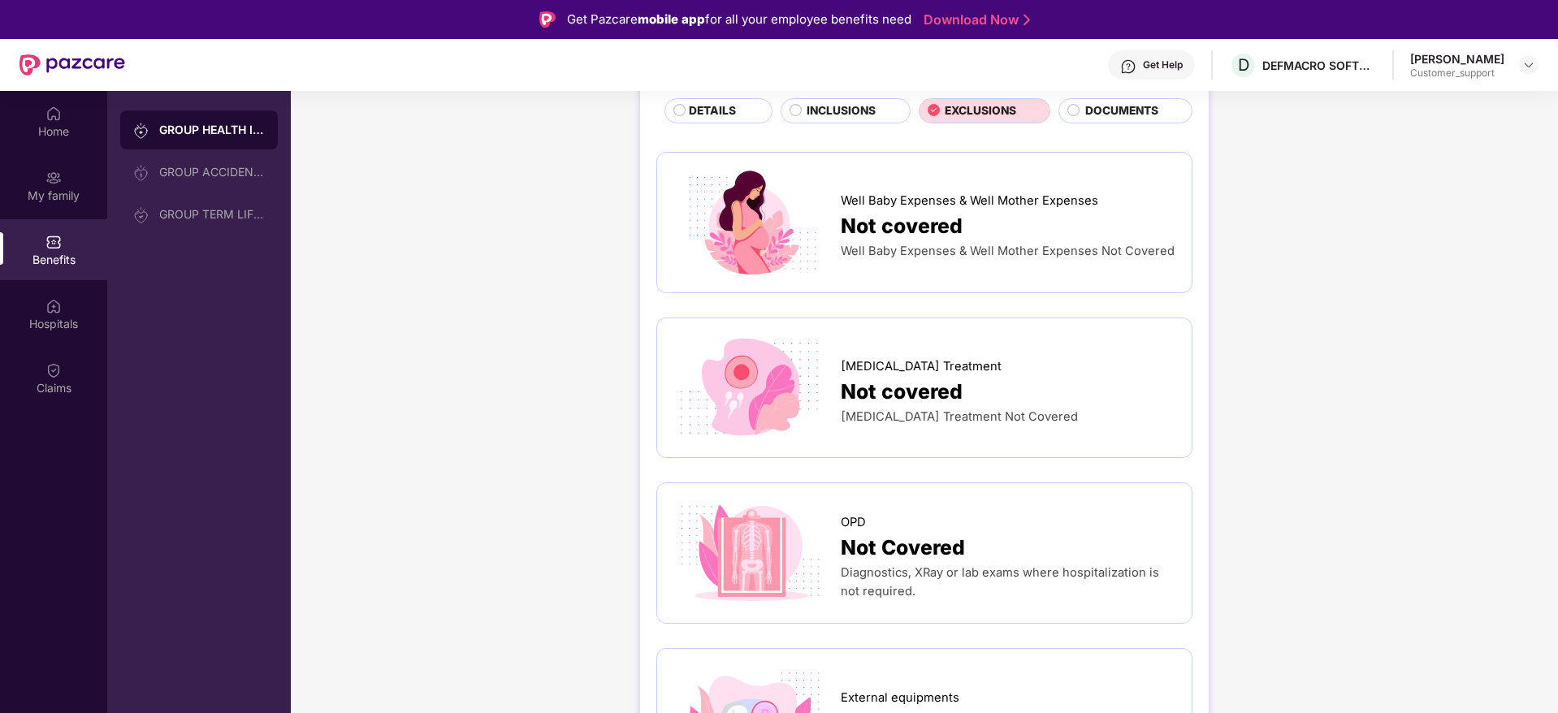
scroll to position [114, 0]
click at [858, 106] on span "INCLUSIONS" at bounding box center [840, 110] width 69 height 18
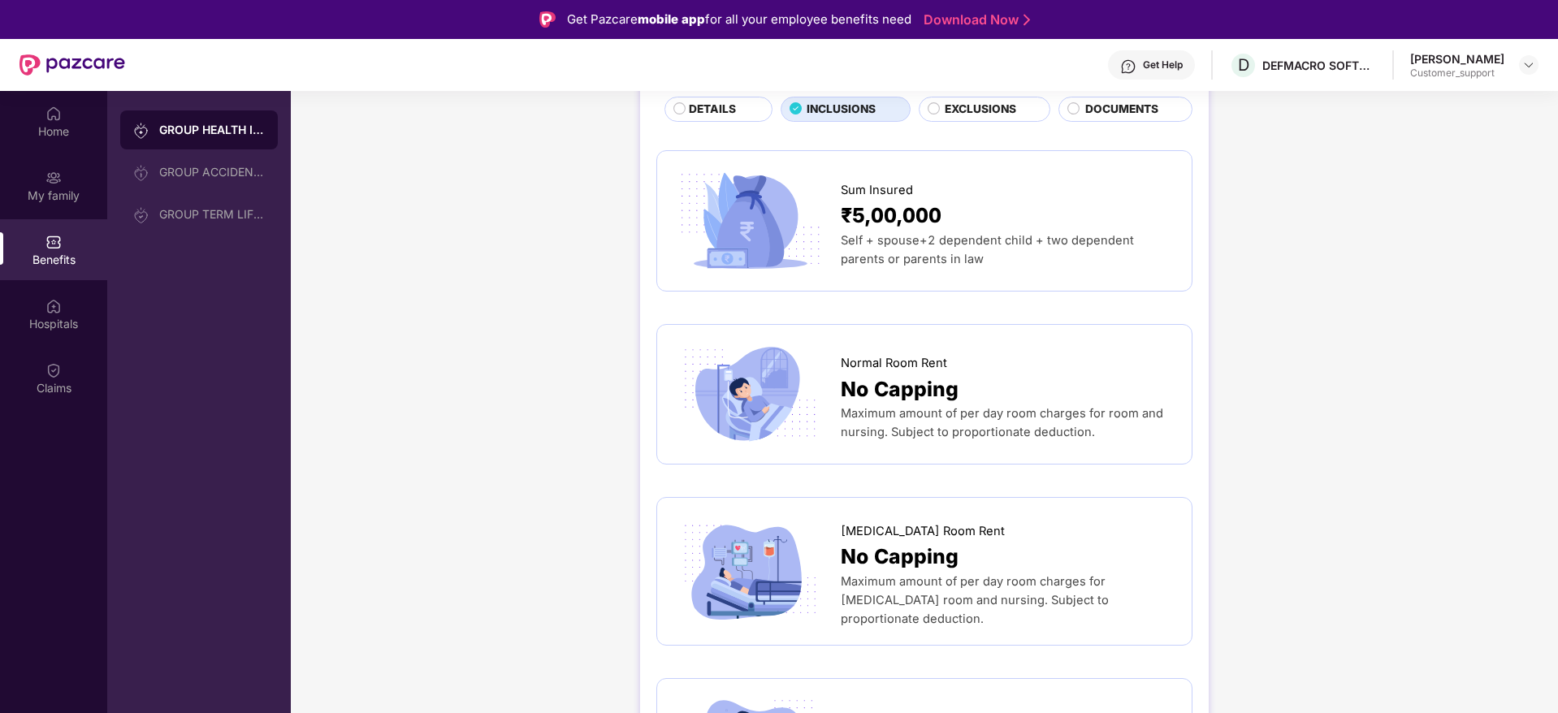
click at [901, 386] on span "No Capping" at bounding box center [899, 390] width 118 height 32
click at [867, 367] on span "Normal Room Rent" at bounding box center [893, 363] width 106 height 19
click at [728, 396] on img at bounding box center [749, 394] width 153 height 107
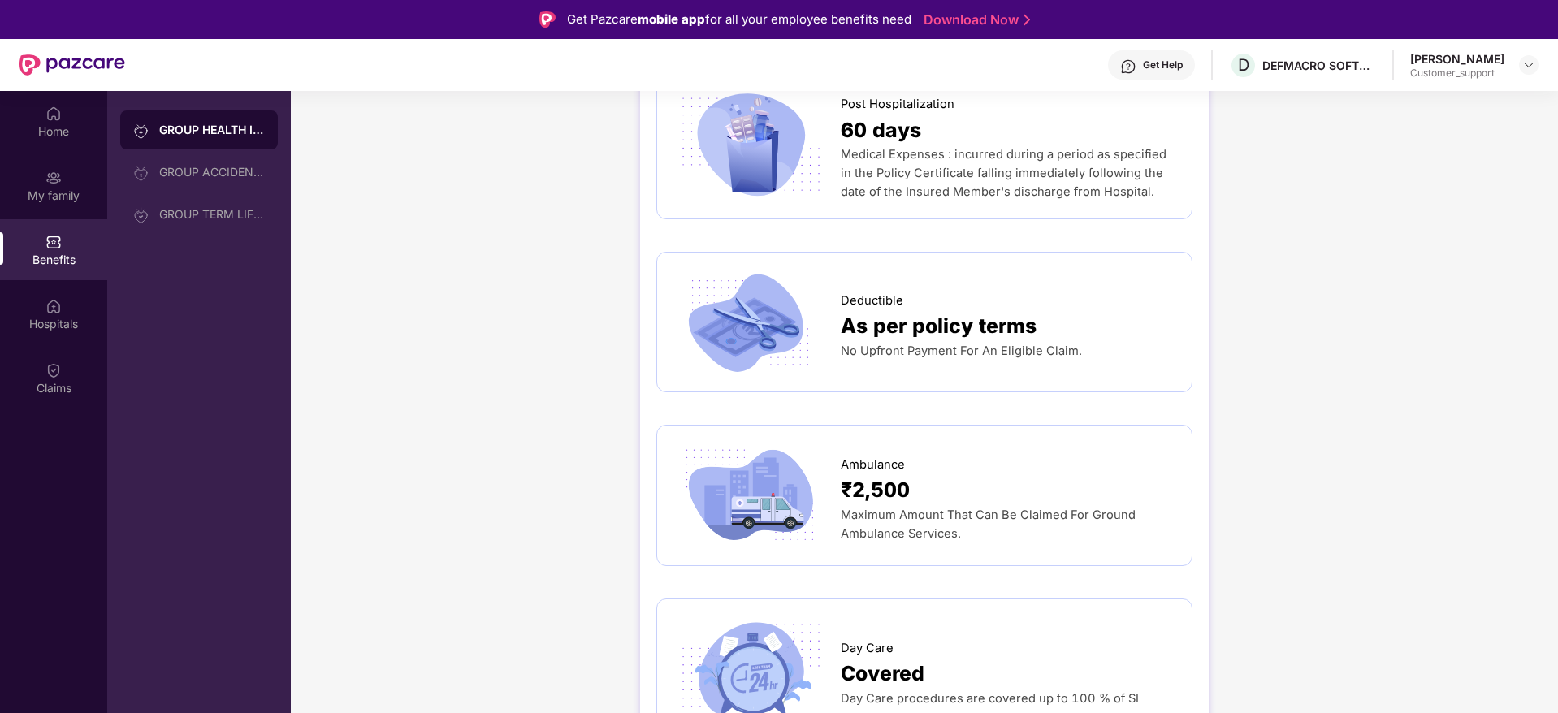
scroll to position [1078, 0]
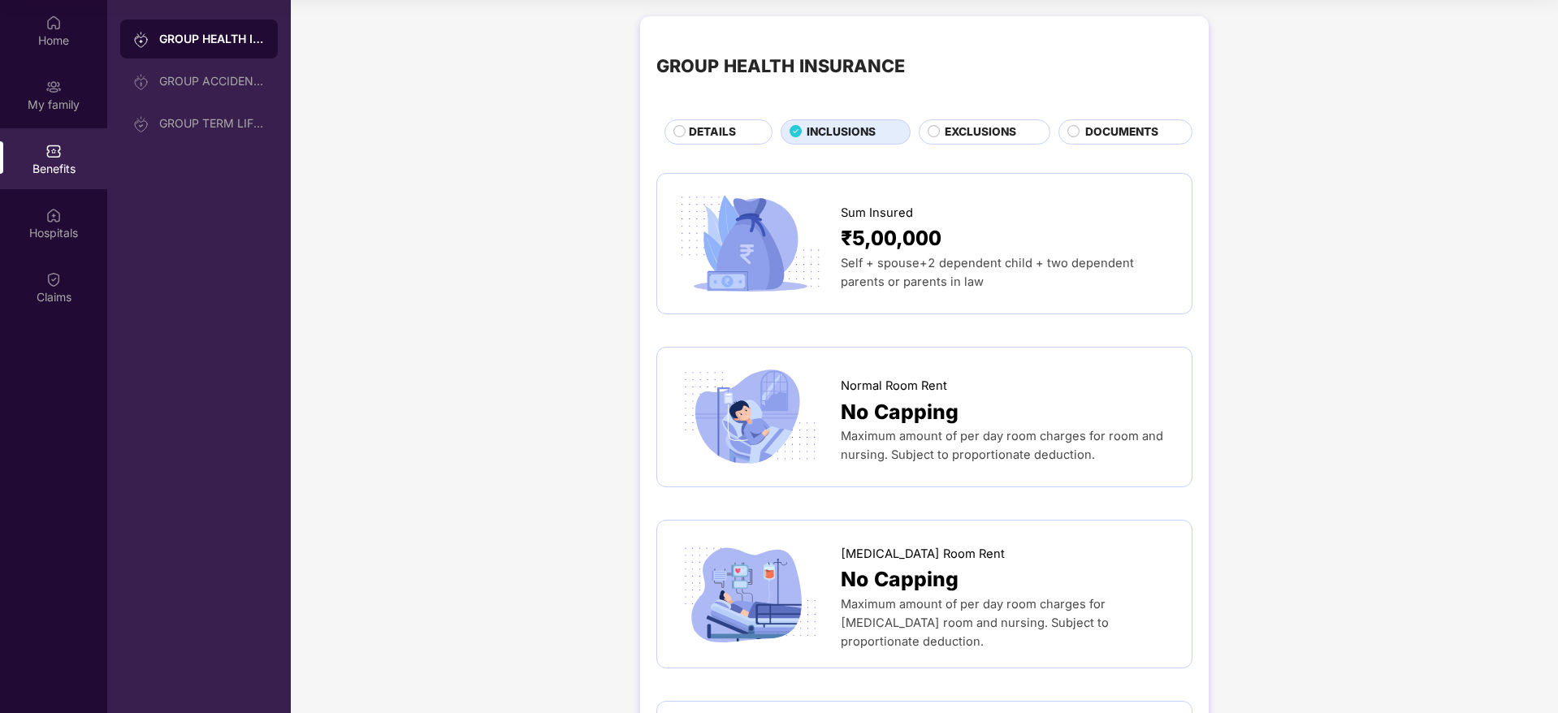
scroll to position [0, 0]
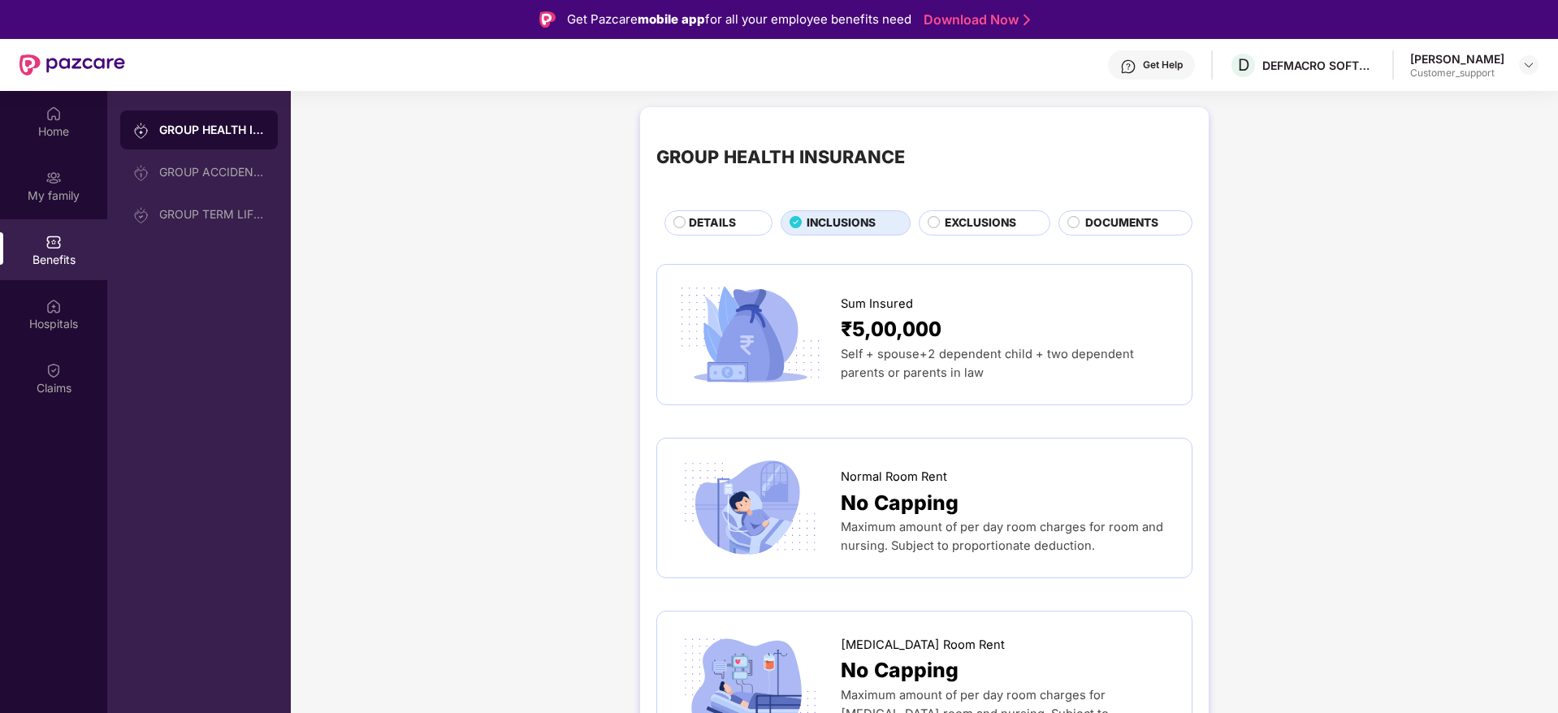
click at [1177, 71] on div "Get Help" at bounding box center [1163, 64] width 40 height 13
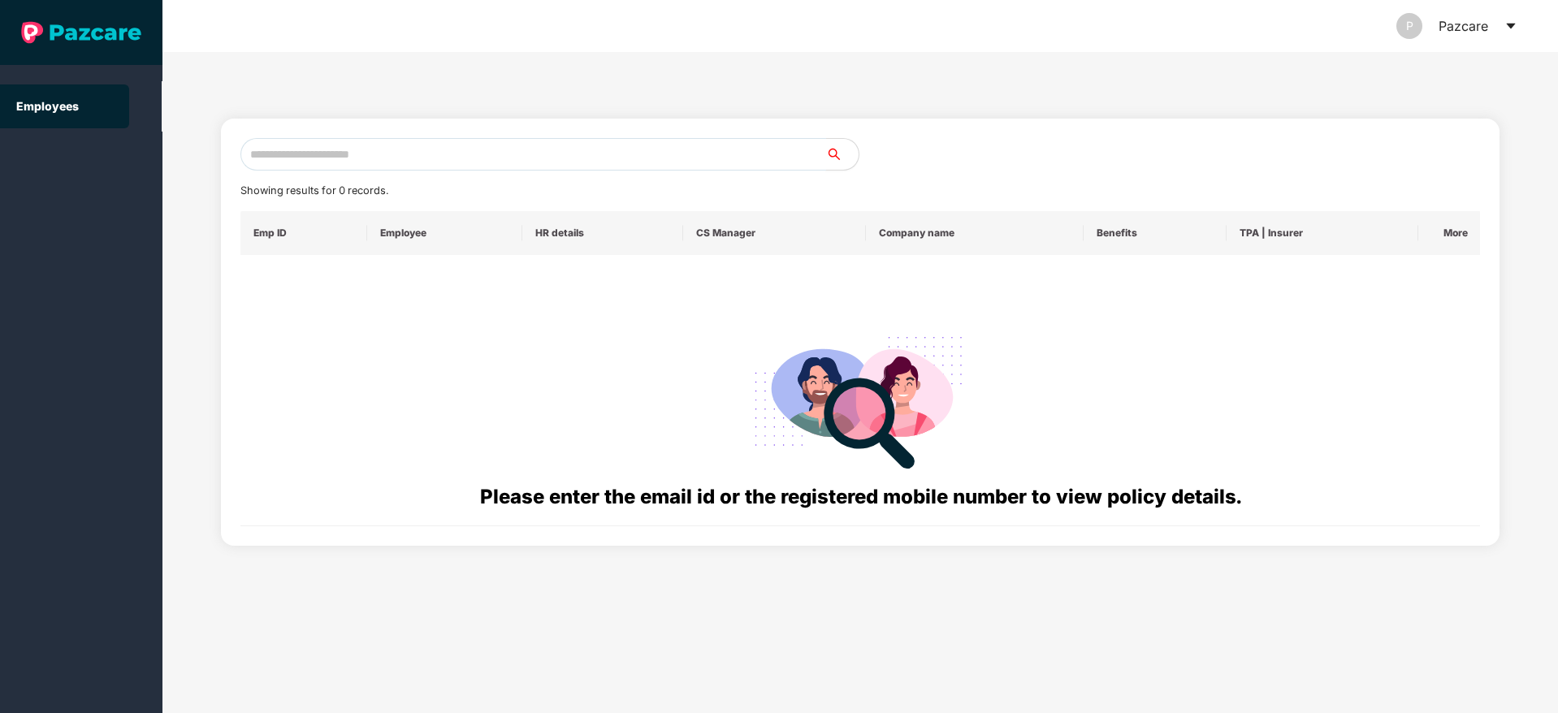
click at [343, 163] on input "text" at bounding box center [532, 154] width 585 height 32
paste input "**********"
click at [265, 160] on input "**********" at bounding box center [532, 154] width 585 height 32
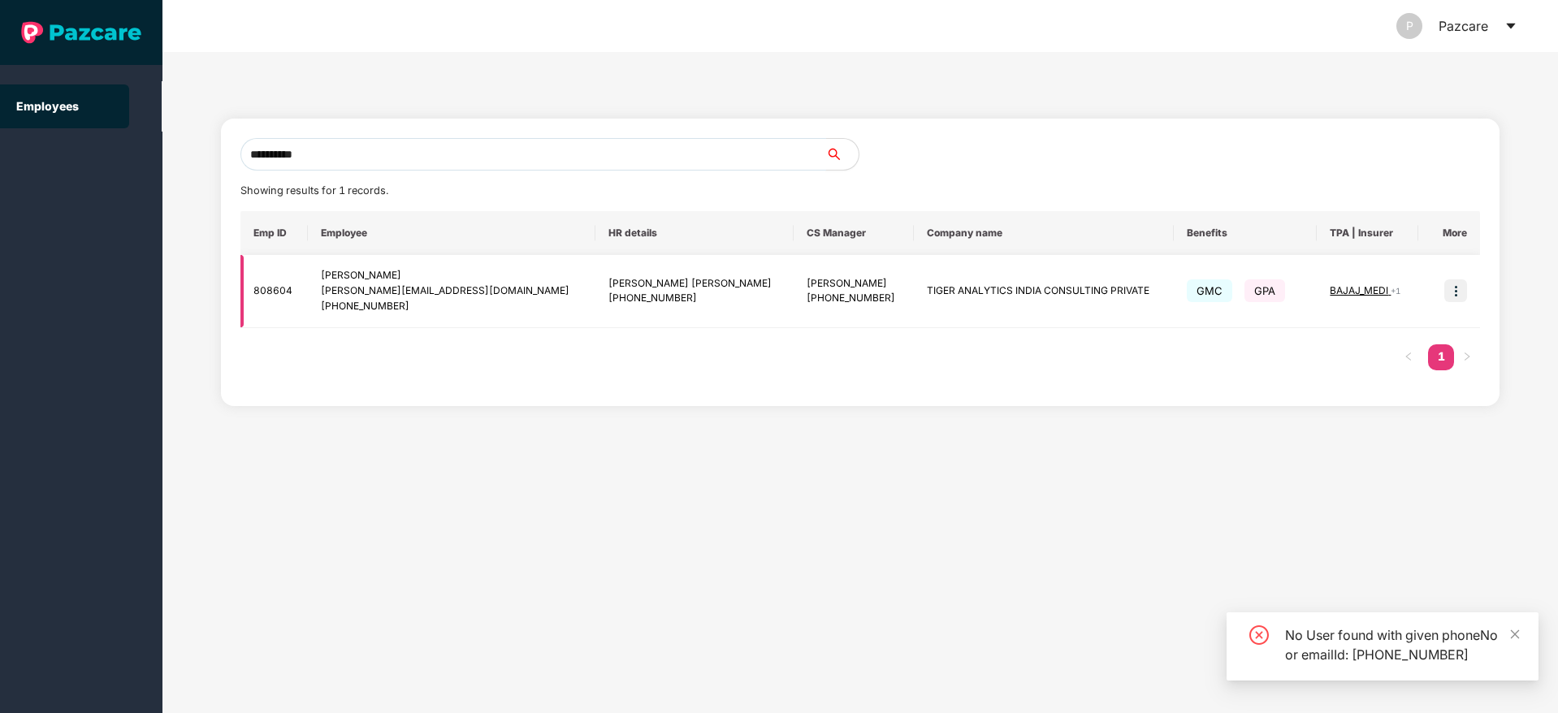
type input "**********"
click at [1450, 288] on img at bounding box center [1455, 290] width 23 height 23
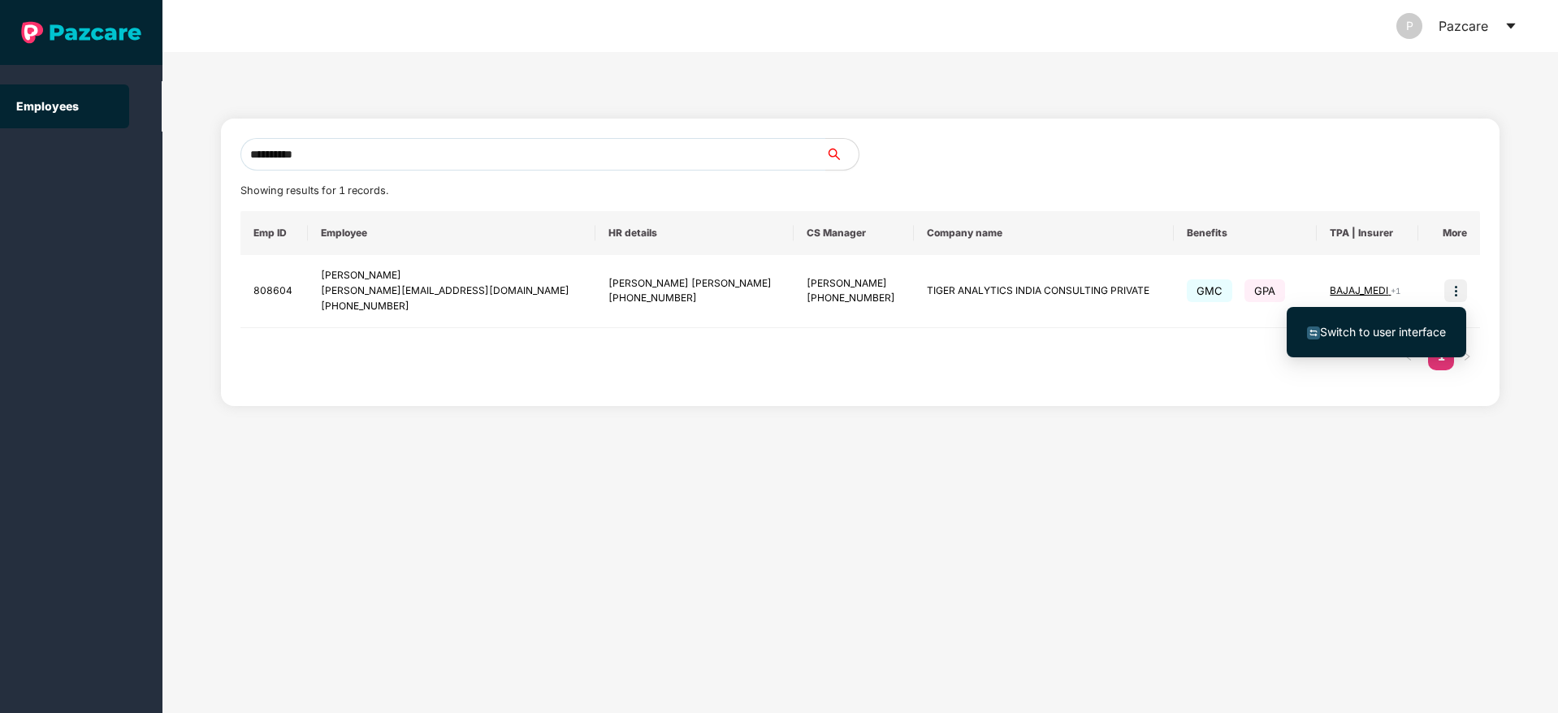
click at [1372, 345] on li "Switch to user interface" at bounding box center [1375, 332] width 179 height 34
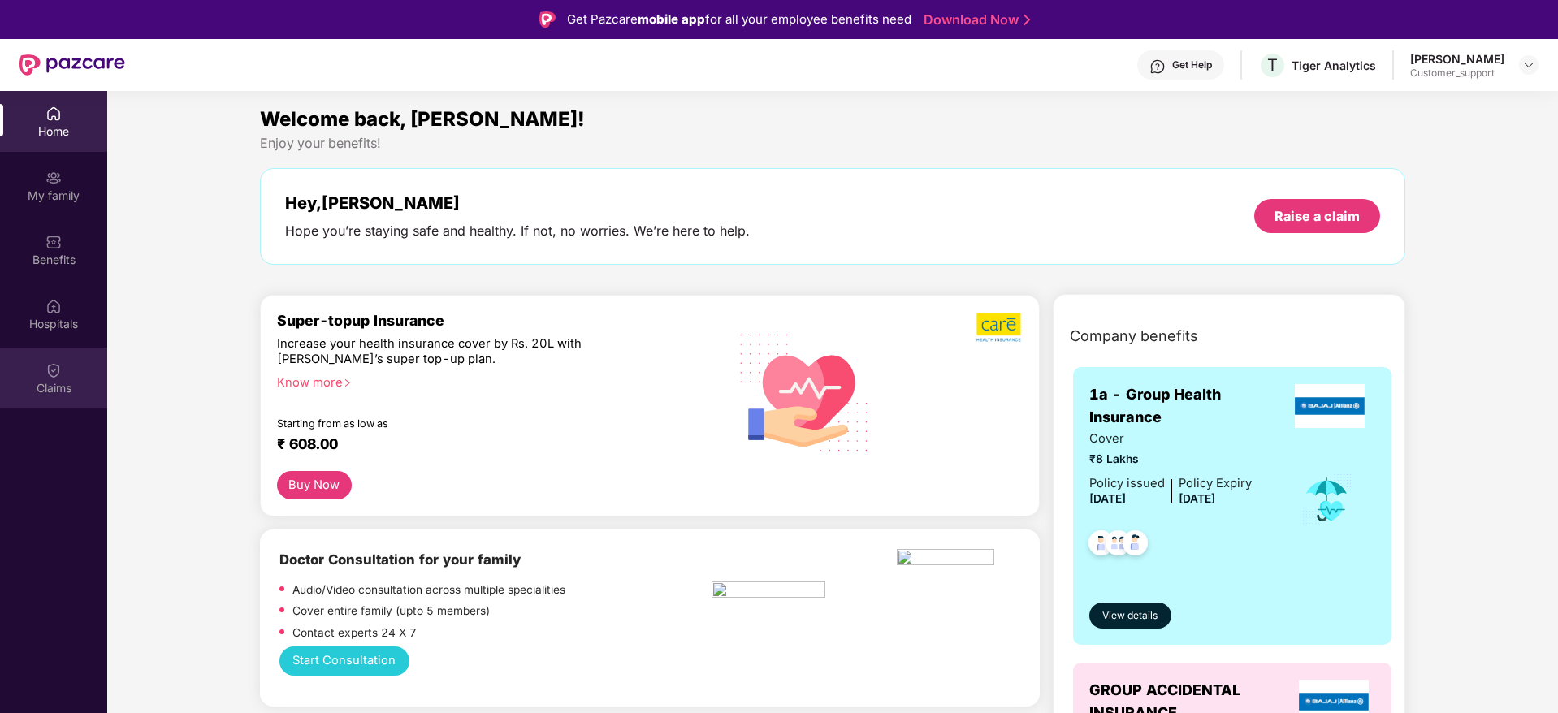
click at [83, 348] on div "Claims" at bounding box center [53, 378] width 107 height 61
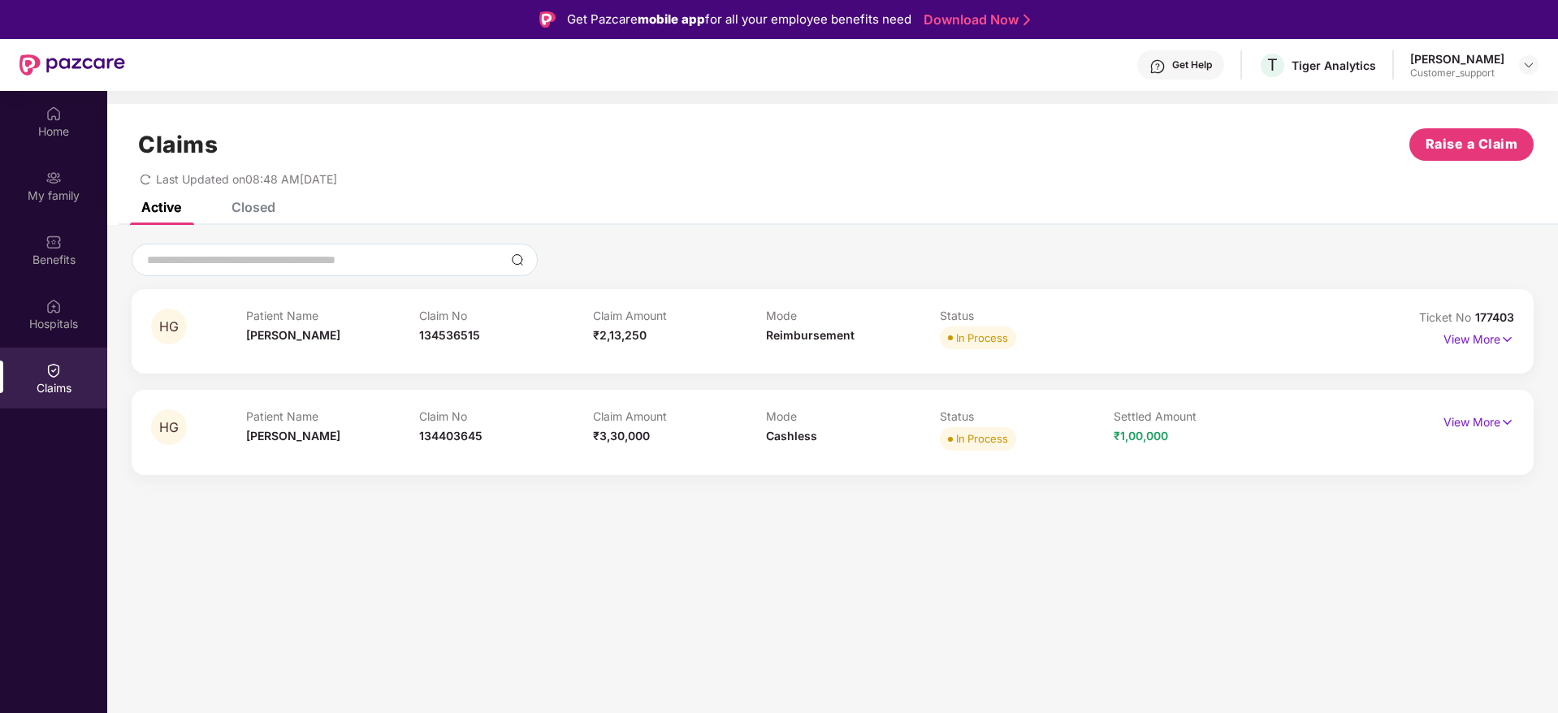
click at [1483, 307] on div "HG Patient Name [PERSON_NAME] Claim No 134536515 Claim Amount ₹2,13,250 Mode Re…" at bounding box center [833, 331] width 1402 height 84
copy div "No 177403"
click at [1487, 411] on p "View More" at bounding box center [1478, 420] width 71 height 22
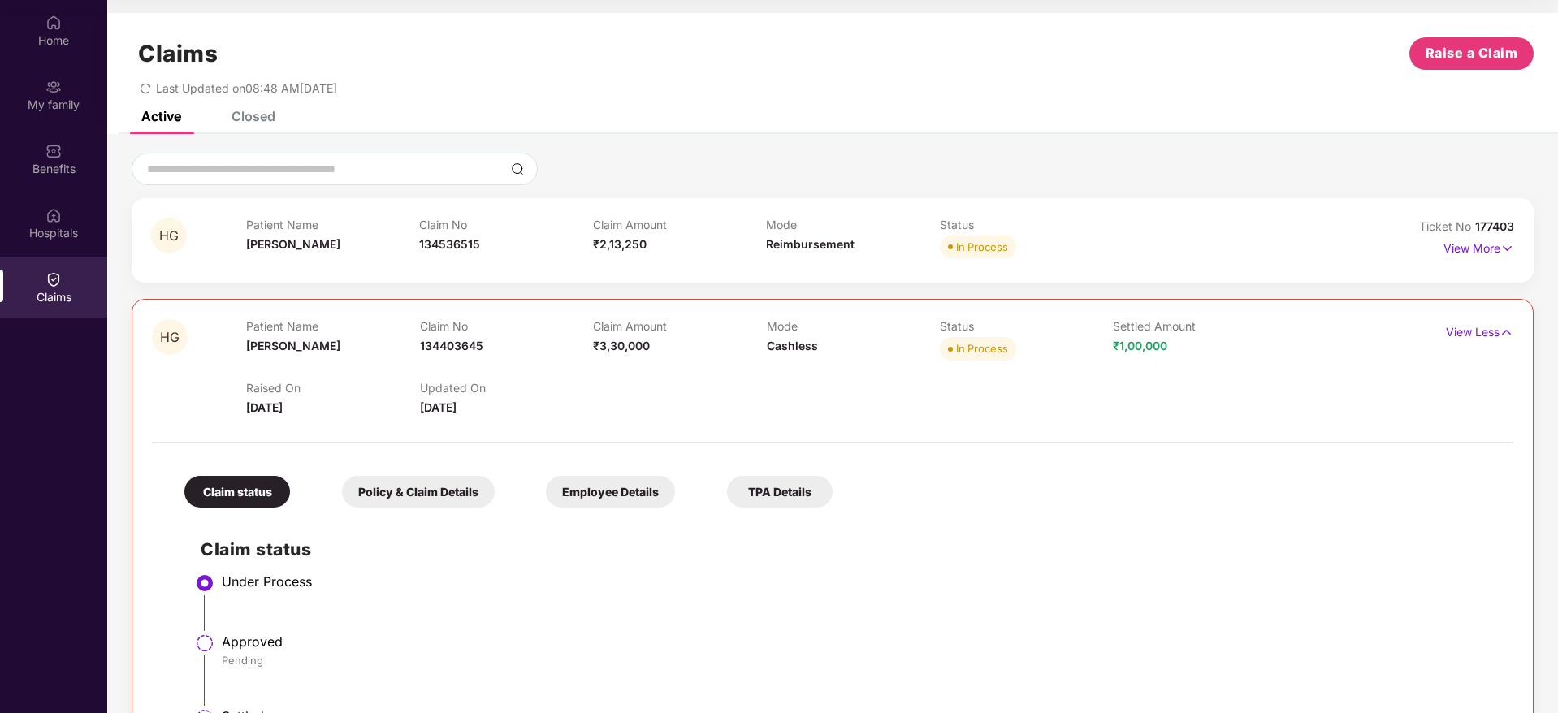
click at [1494, 228] on span "177403" at bounding box center [1494, 226] width 39 height 14
copy div "No 177403"
click at [1467, 255] on p "View More" at bounding box center [1478, 246] width 71 height 22
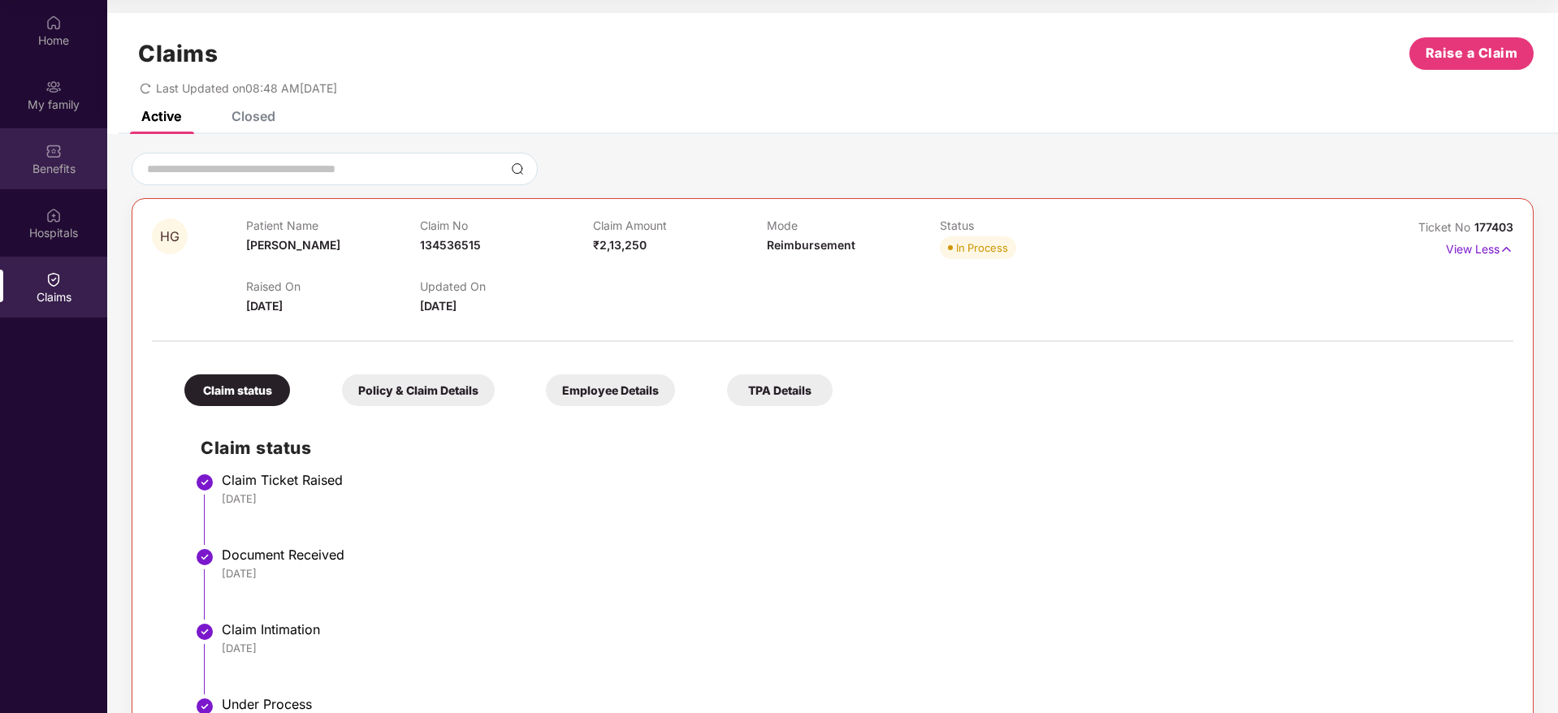
click at [35, 162] on div "Benefits" at bounding box center [53, 169] width 107 height 16
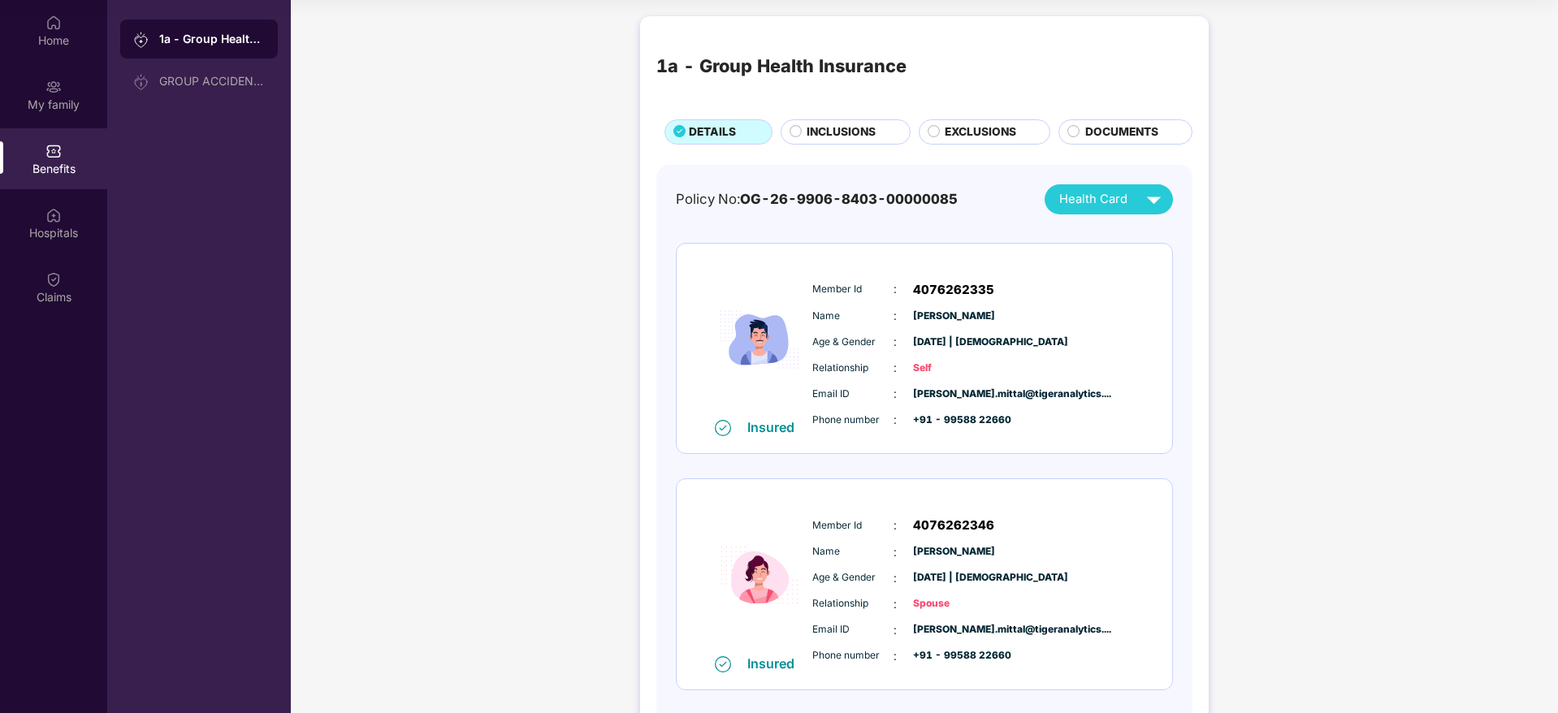
click at [846, 123] on span "INCLUSIONS" at bounding box center [840, 132] width 69 height 18
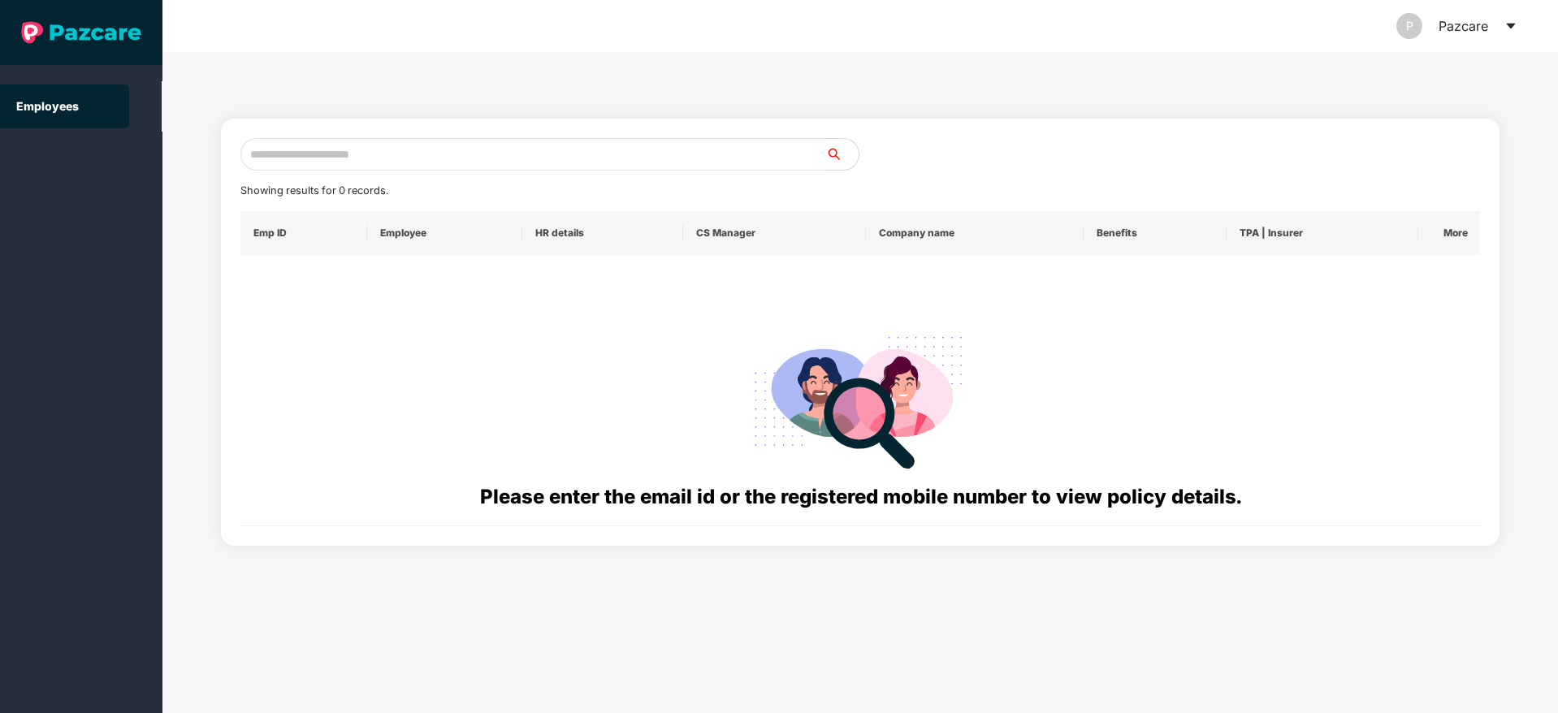
click at [401, 149] on input "text" at bounding box center [532, 154] width 585 height 32
paste input "**********"
click at [264, 159] on input "**********" at bounding box center [532, 154] width 585 height 32
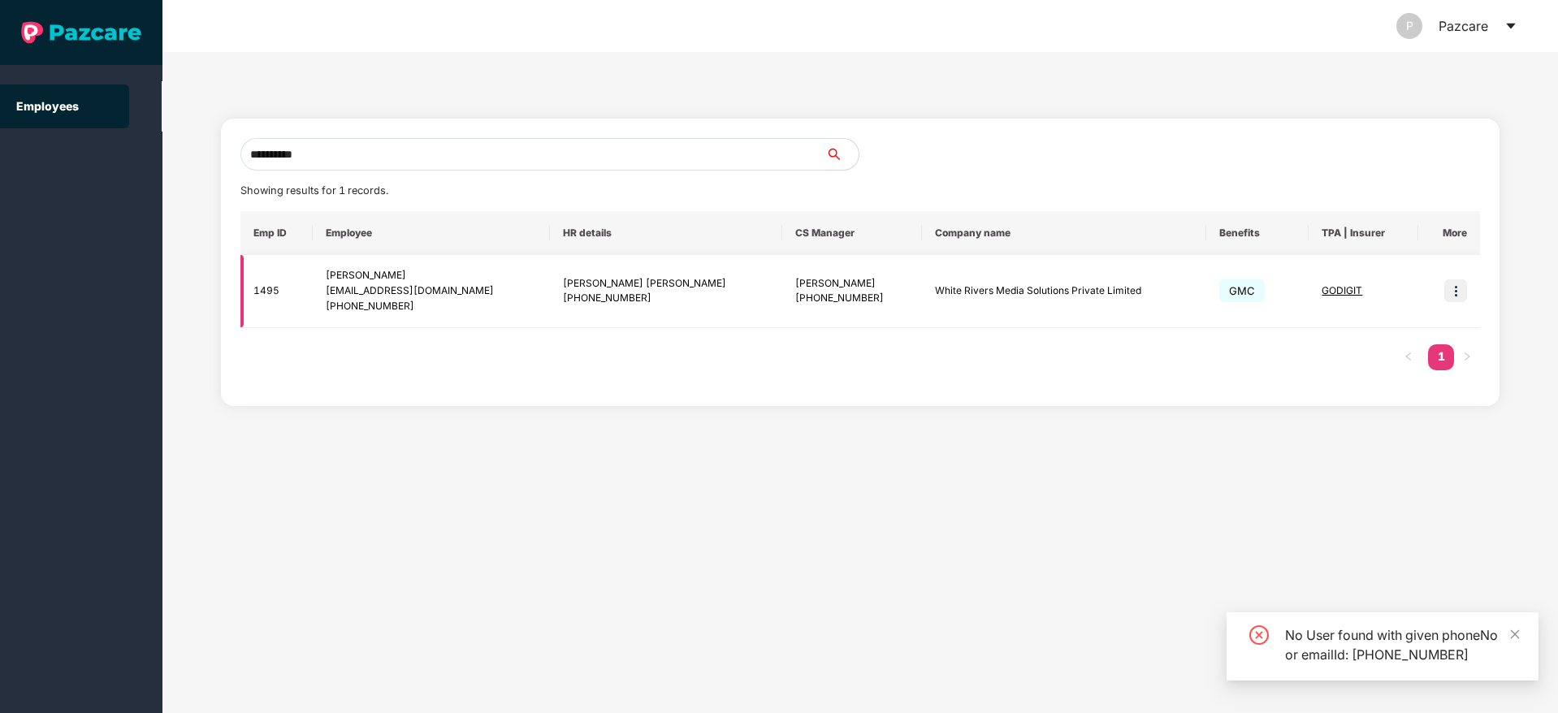
type input "**********"
click at [1461, 284] on img at bounding box center [1455, 290] width 23 height 23
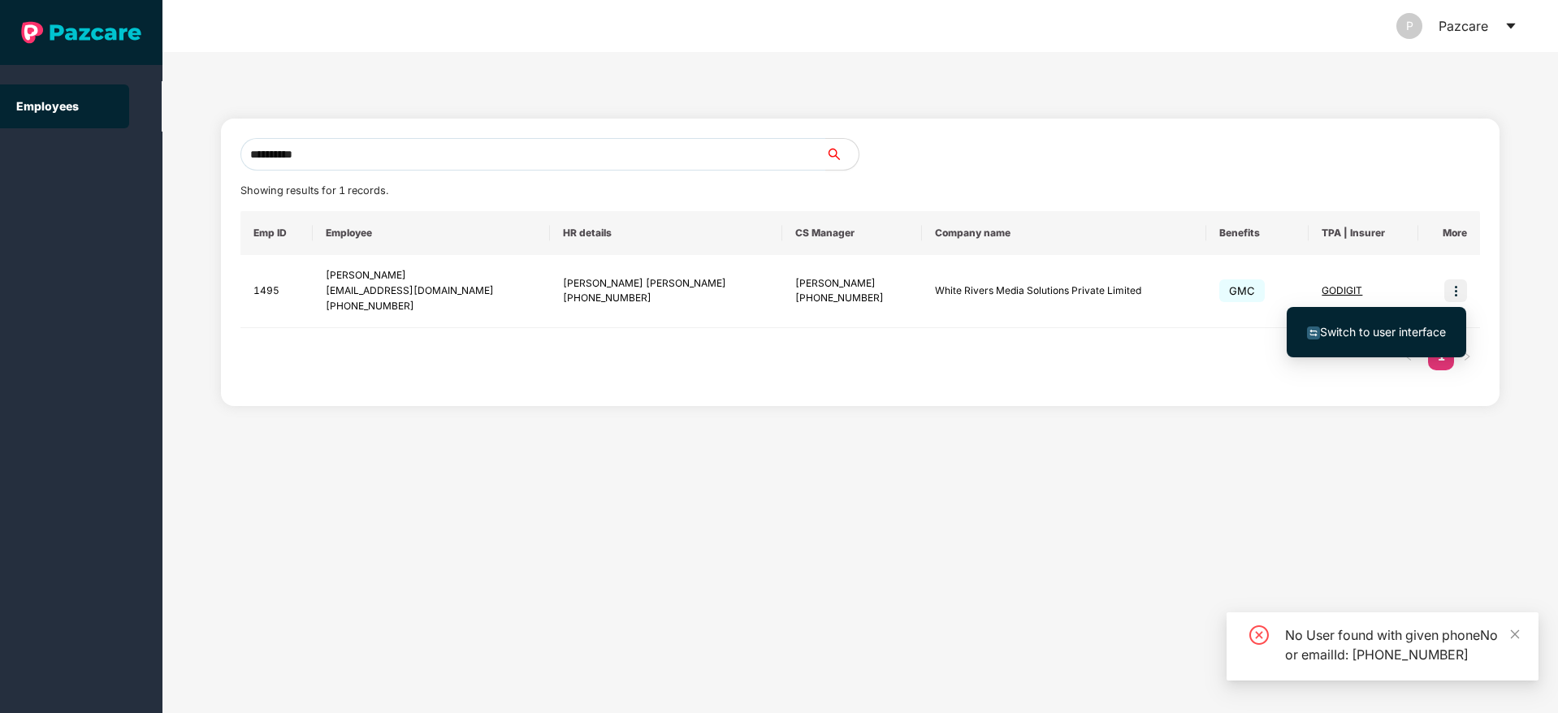
click at [1333, 340] on span "Switch to user interface" at bounding box center [1376, 332] width 139 height 18
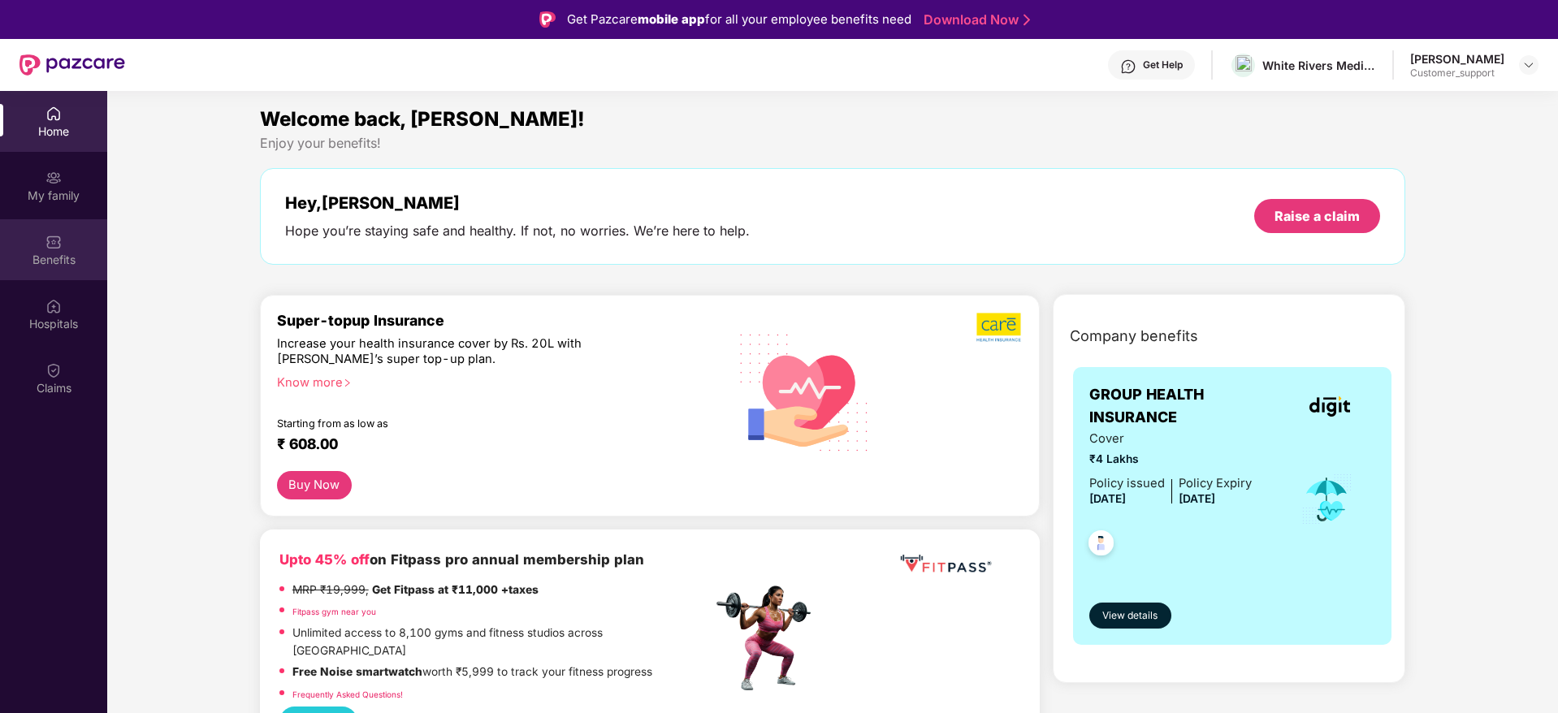
click at [73, 264] on div "Benefits" at bounding box center [53, 260] width 107 height 16
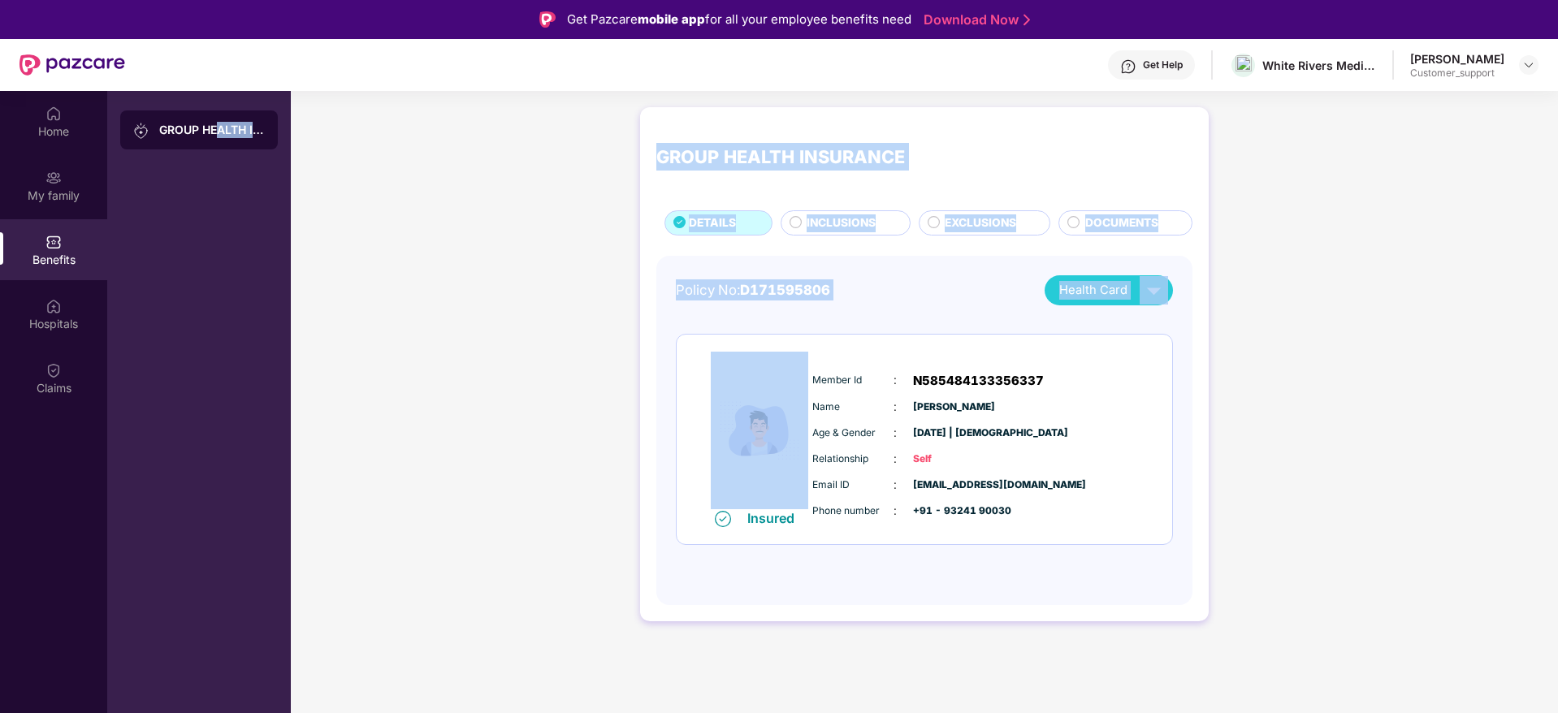
drag, startPoint x: 414, startPoint y: 331, endPoint x: 201, endPoint y: 121, distance: 299.2
click at [201, 121] on div "Home My family Benefits Hospitals Claims GROUP HEALTH INSURANCE GROUP HEALTH IN…" at bounding box center [779, 447] width 1558 height 713
click at [538, 389] on div "GROUP HEALTH INSURANCE DETAILS INCLUSIONS EXCLUSIONS DOCUMENTS Policy No: D1715…" at bounding box center [924, 372] width 1267 height 547
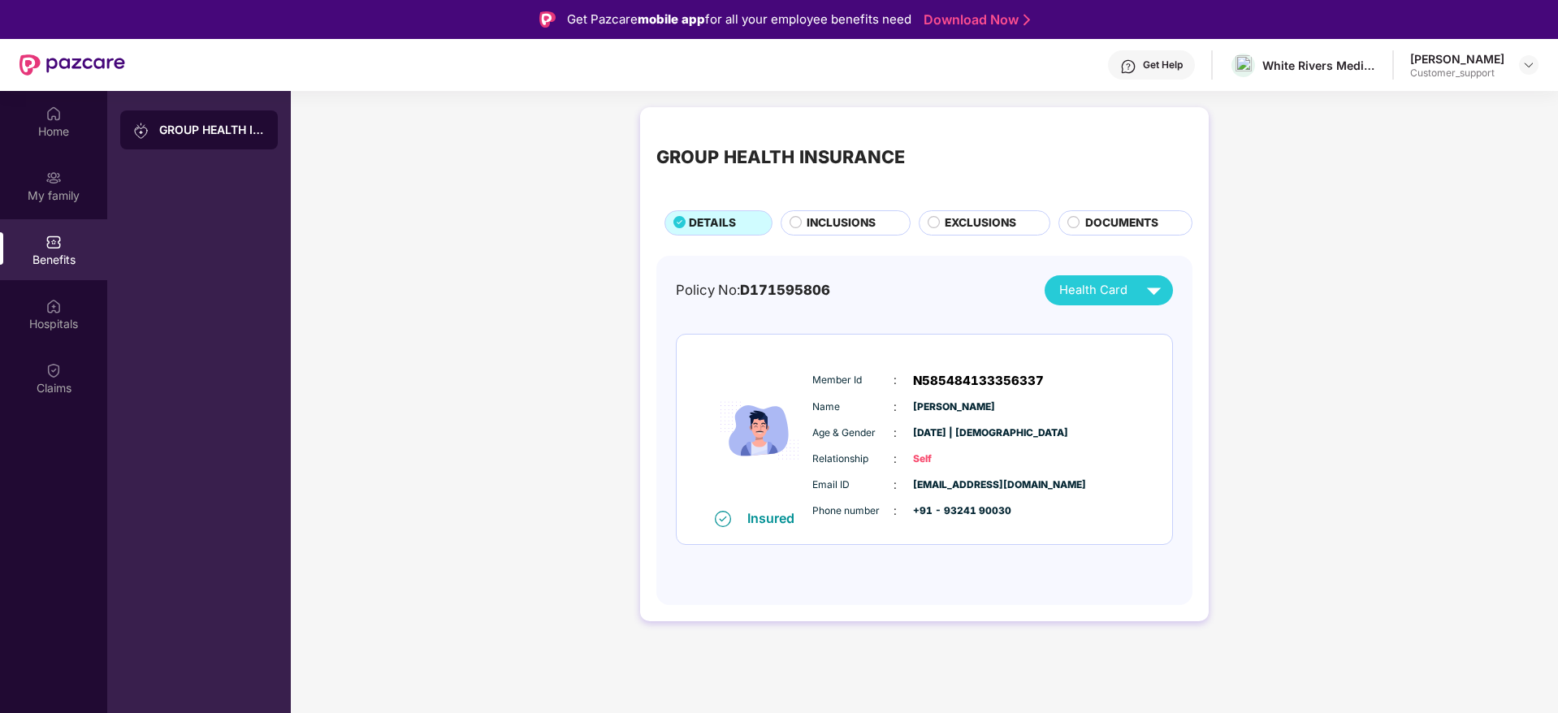
click at [75, 220] on div "Benefits" at bounding box center [53, 249] width 107 height 61
click at [36, 158] on div "My family" at bounding box center [53, 185] width 107 height 61
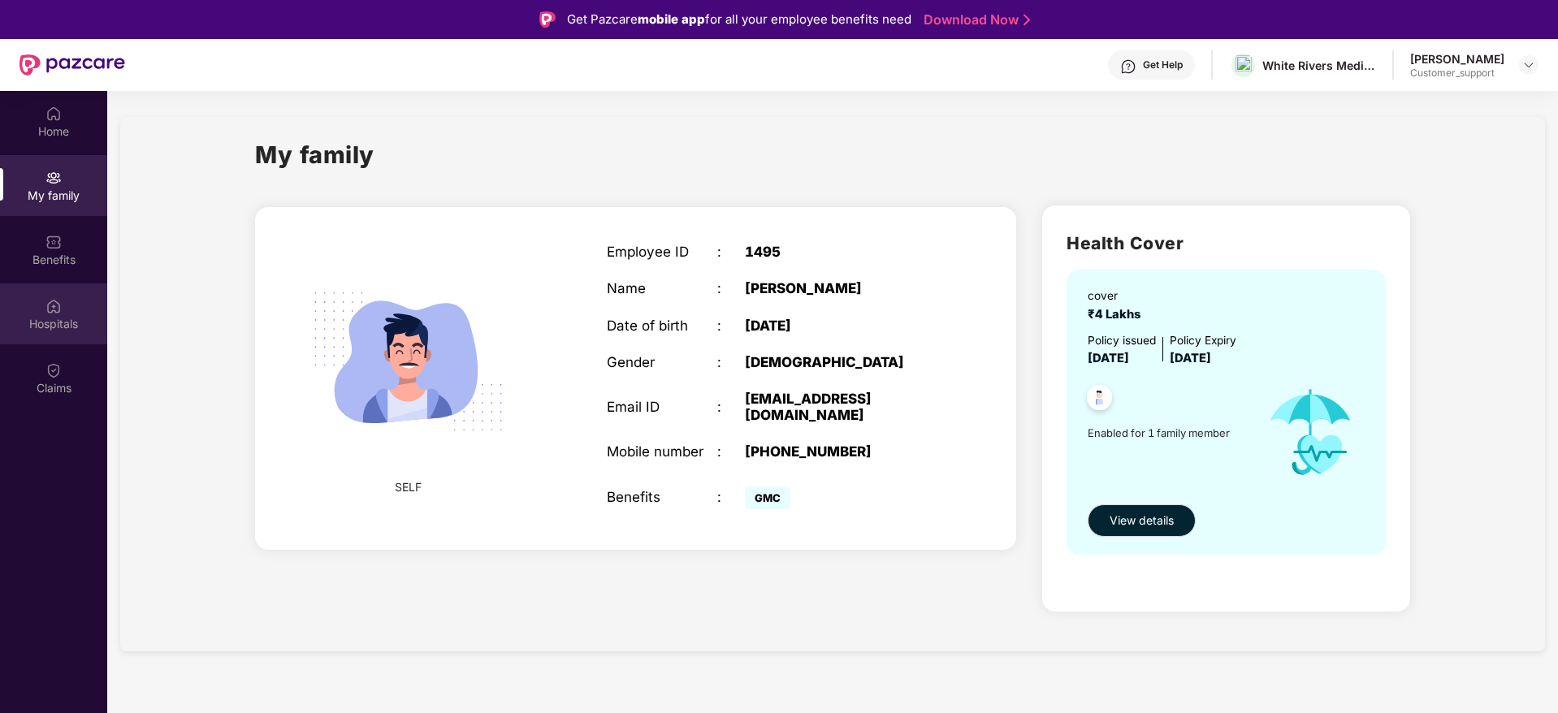
click at [60, 320] on div "Hospitals" at bounding box center [53, 324] width 107 height 16
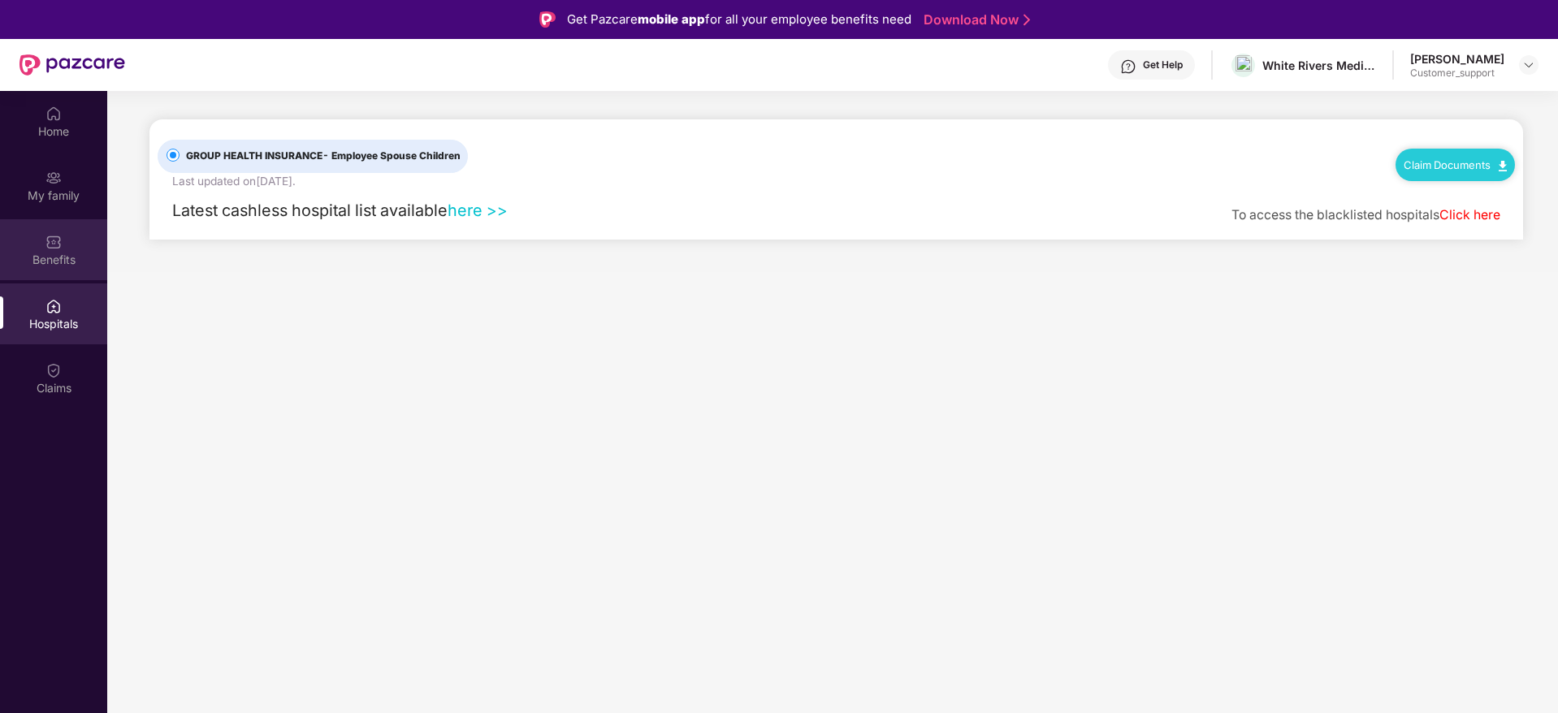
click at [72, 245] on div "Benefits" at bounding box center [53, 249] width 107 height 61
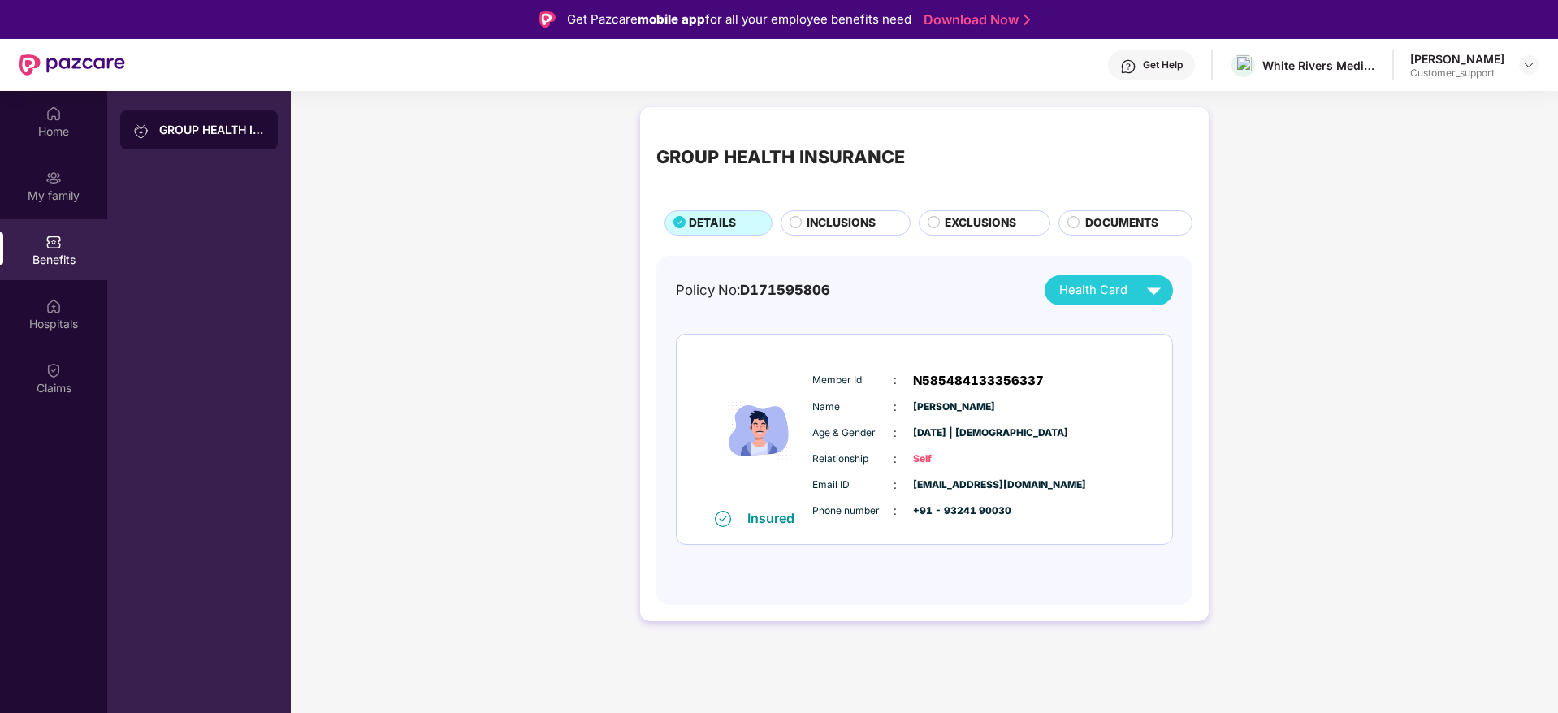
click at [853, 220] on span "INCLUSIONS" at bounding box center [840, 223] width 69 height 18
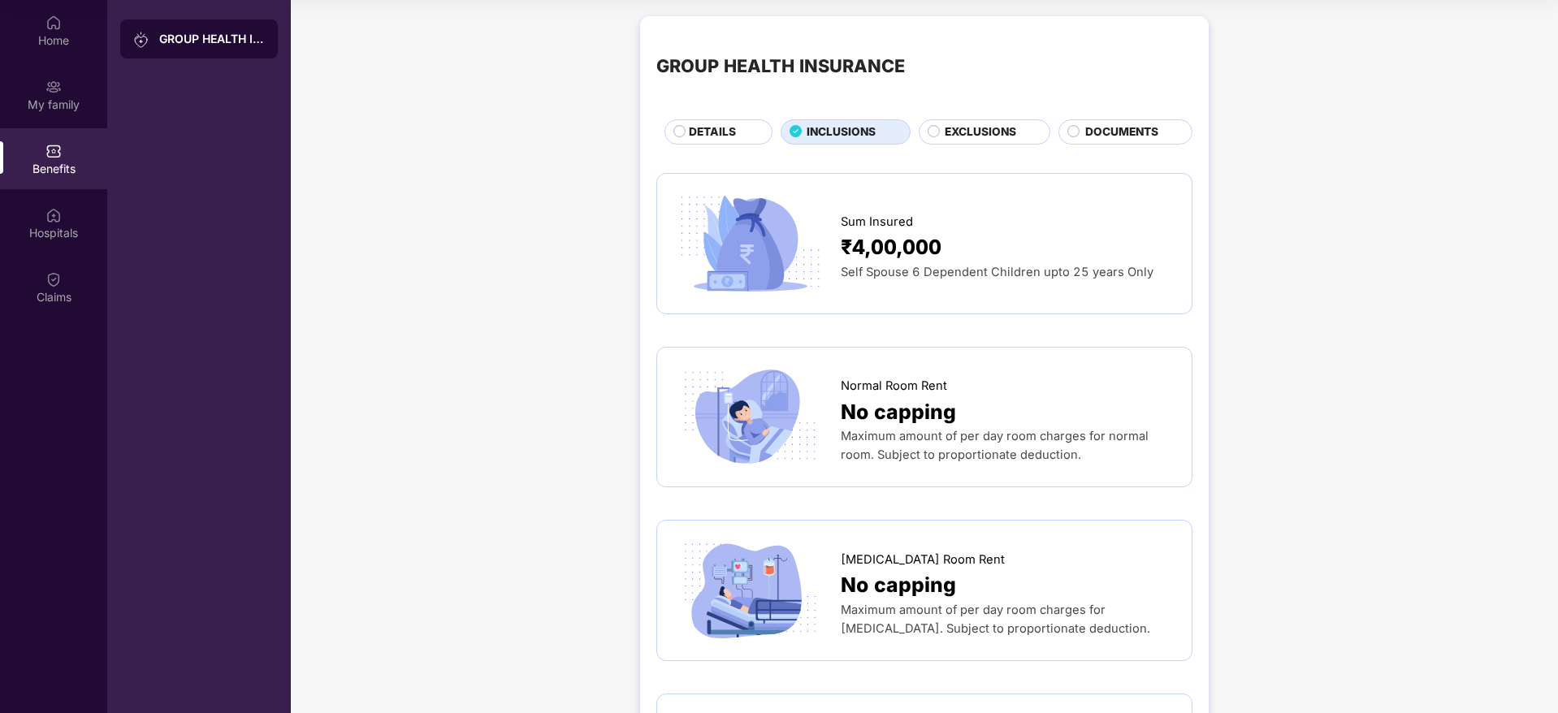
click at [954, 130] on span "EXCLUSIONS" at bounding box center [979, 132] width 71 height 18
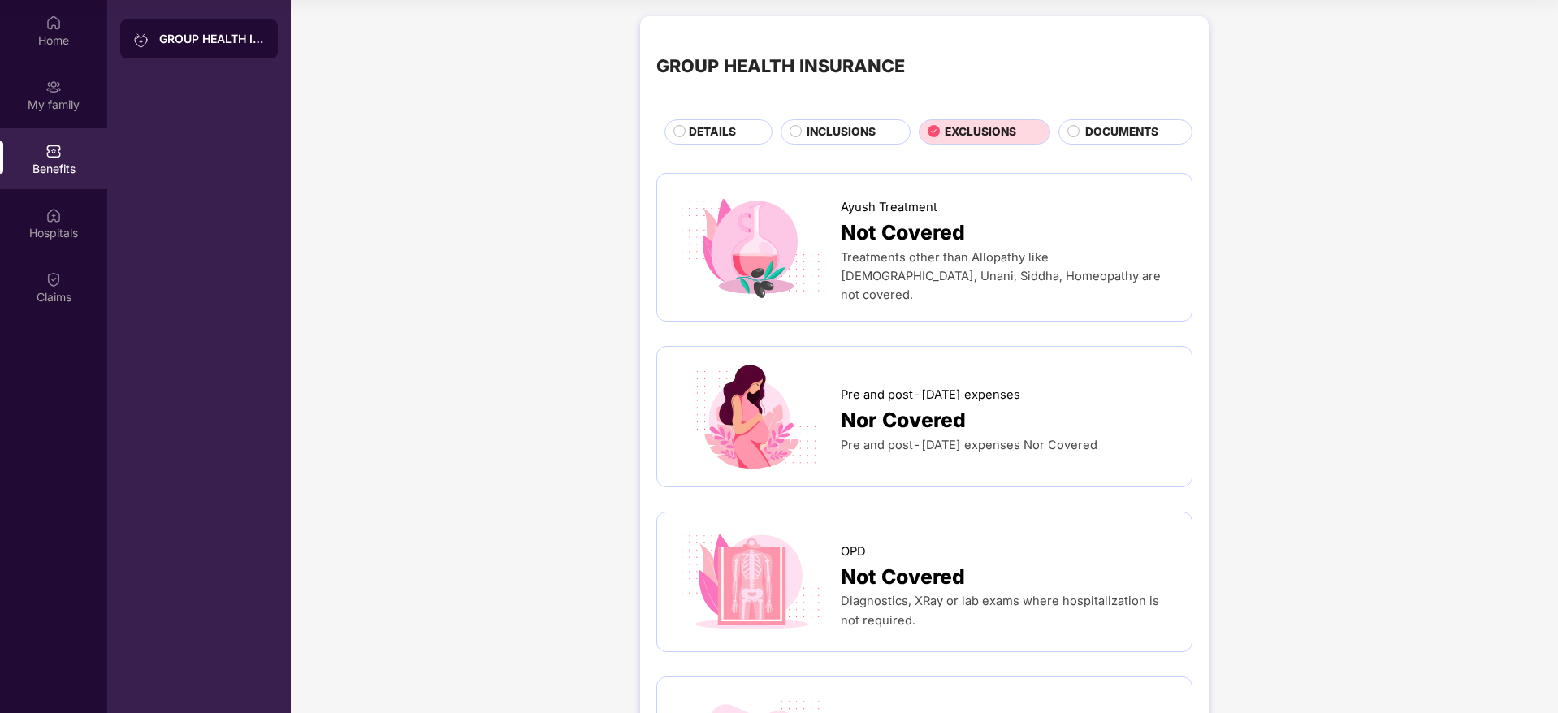
click at [805, 115] on div "GROUP HEALTH INSURANCE DETAILS INCLUSIONS EXCLUSIONS DOCUMENTS" at bounding box center [924, 88] width 536 height 112
click at [805, 142] on div "INCLUSIONS" at bounding box center [849, 133] width 102 height 20
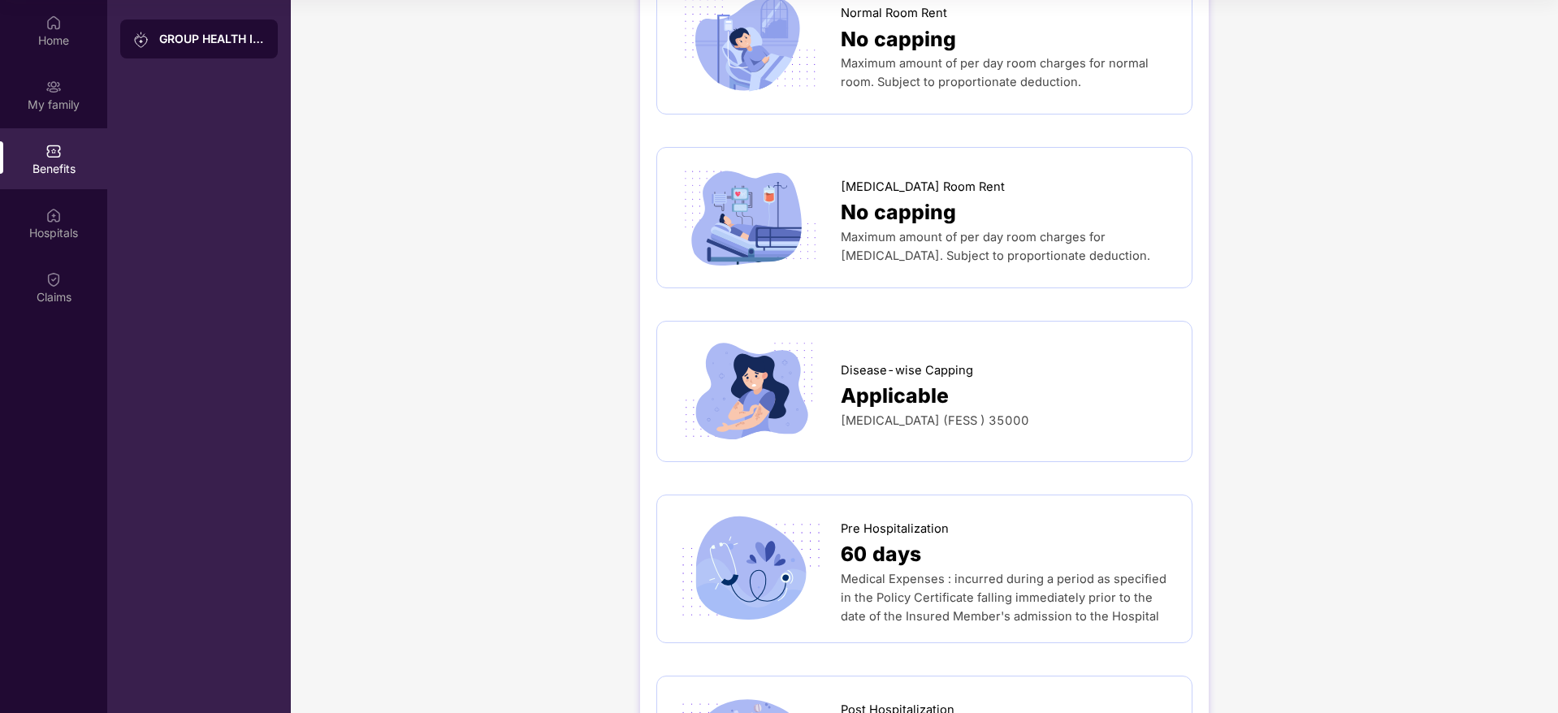
scroll to position [374, 0]
